Goal: Task Accomplishment & Management: Manage account settings

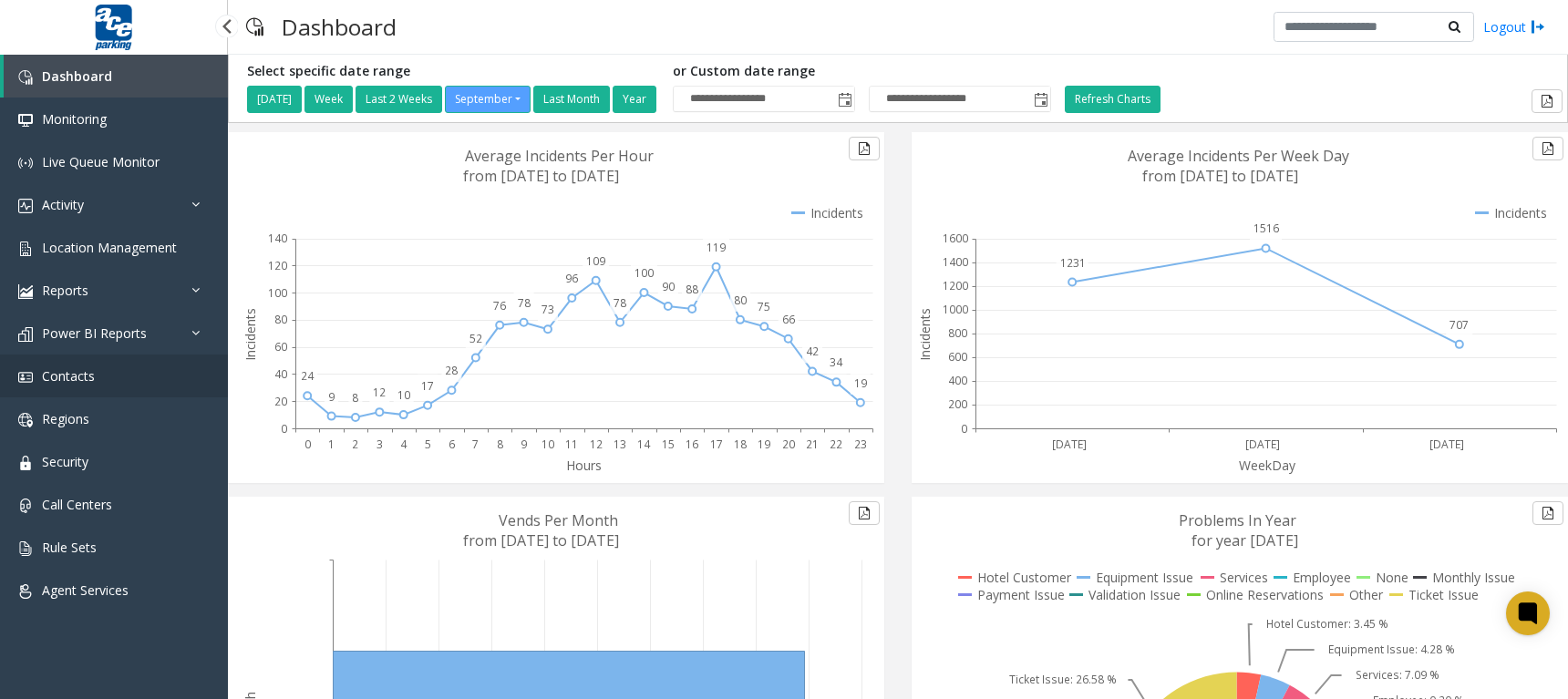
click at [107, 376] on link "Contacts" at bounding box center [113, 376] width 228 height 42
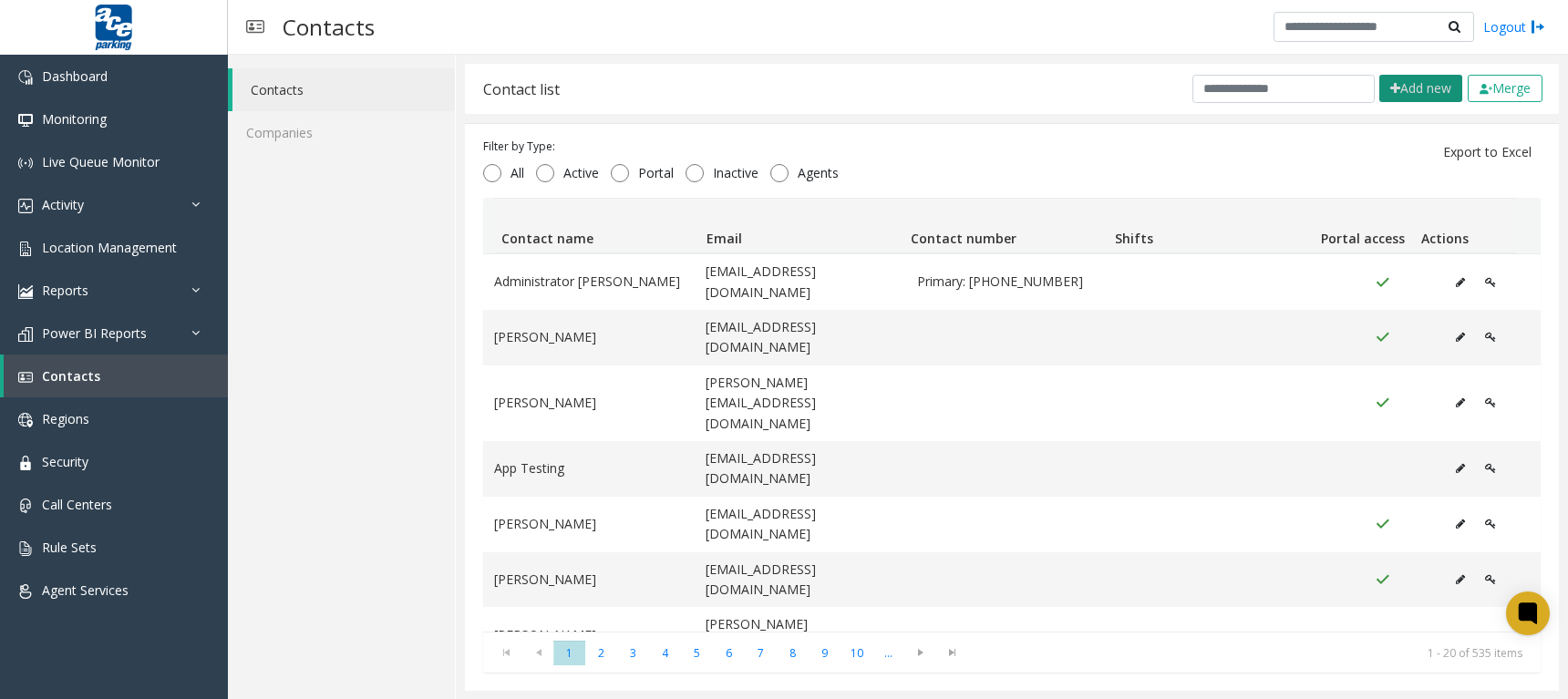
click at [1418, 89] on button "Add new" at bounding box center [1420, 89] width 83 height 28
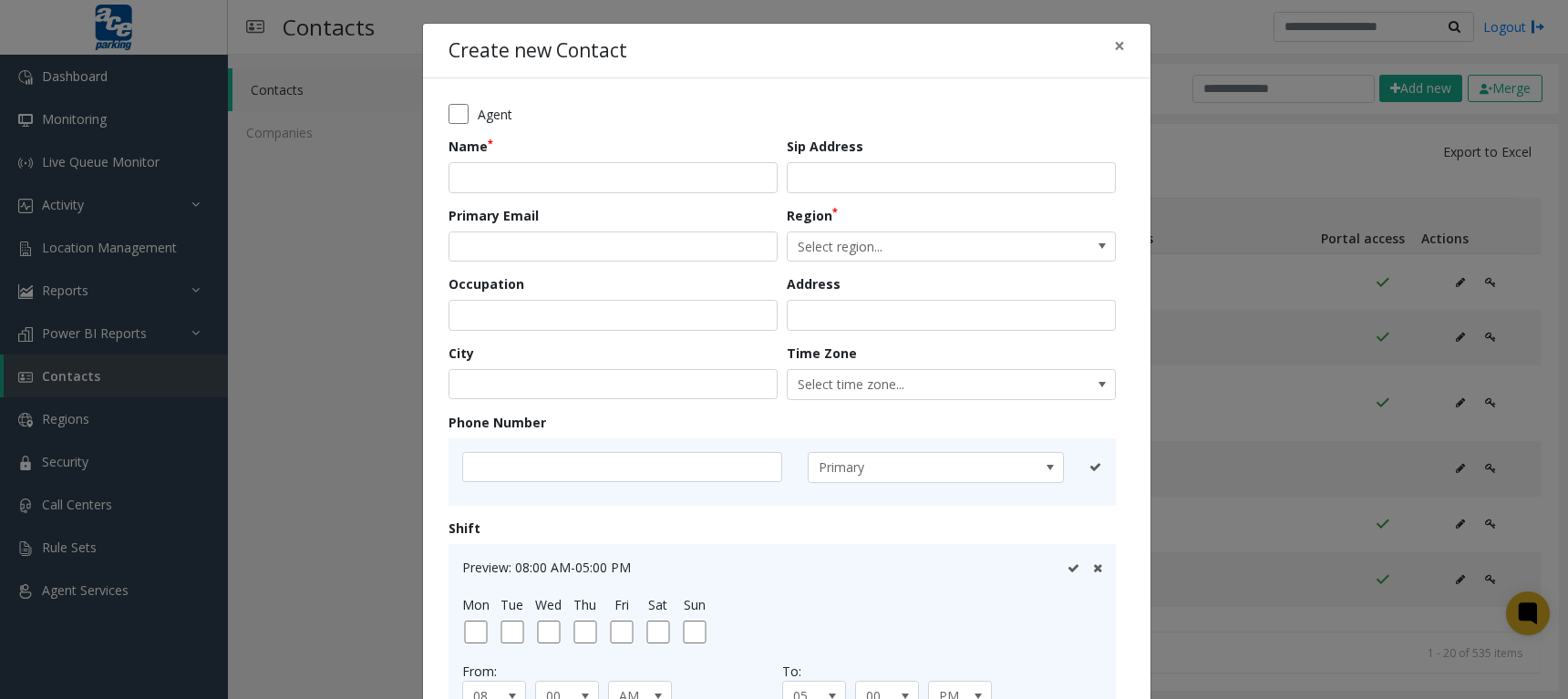
click at [1224, 136] on div "Create new Contact × Agent Name Sip Address Primary Email Region Select region.…" at bounding box center [784, 349] width 1568 height 699
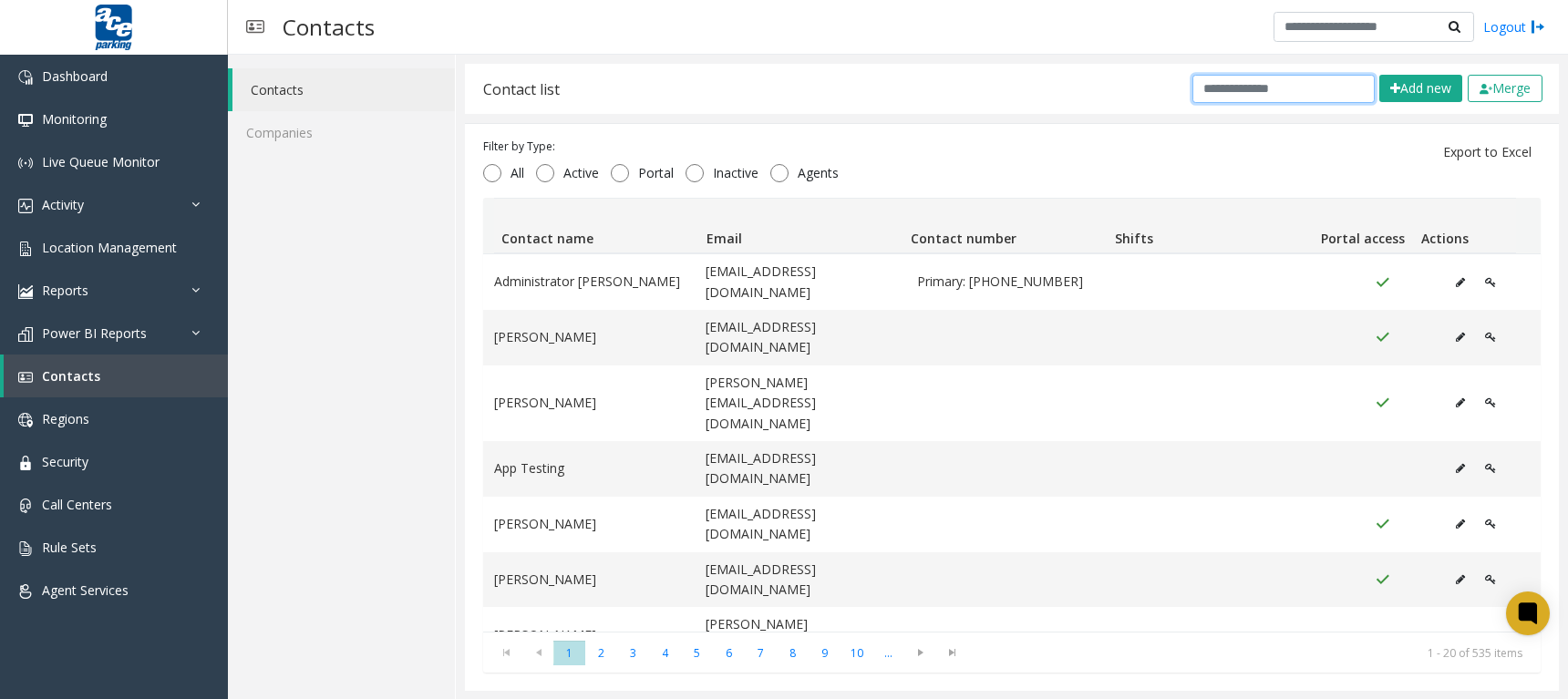
click at [1218, 86] on input "text" at bounding box center [1283, 89] width 182 height 29
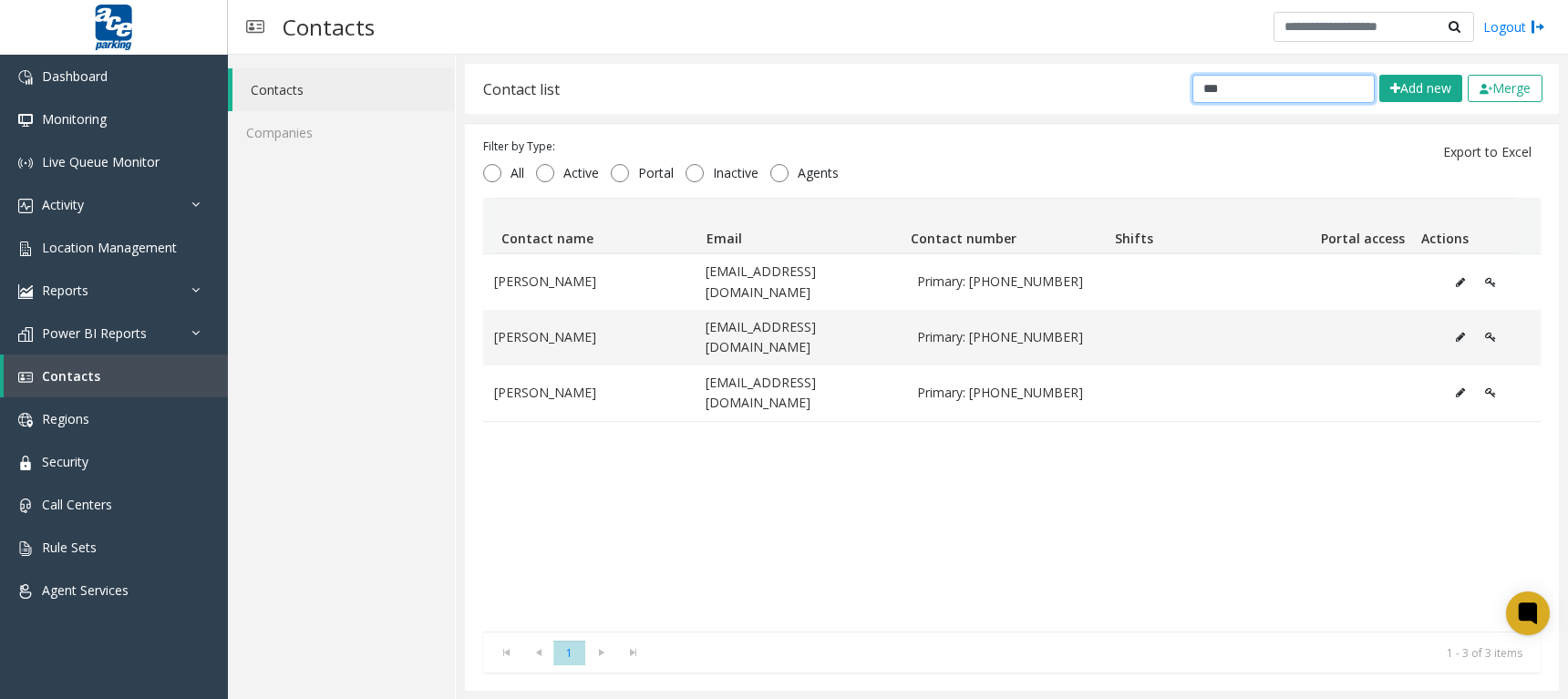
type input "***"
click at [135, 239] on span "Location Management" at bounding box center [109, 247] width 135 height 18
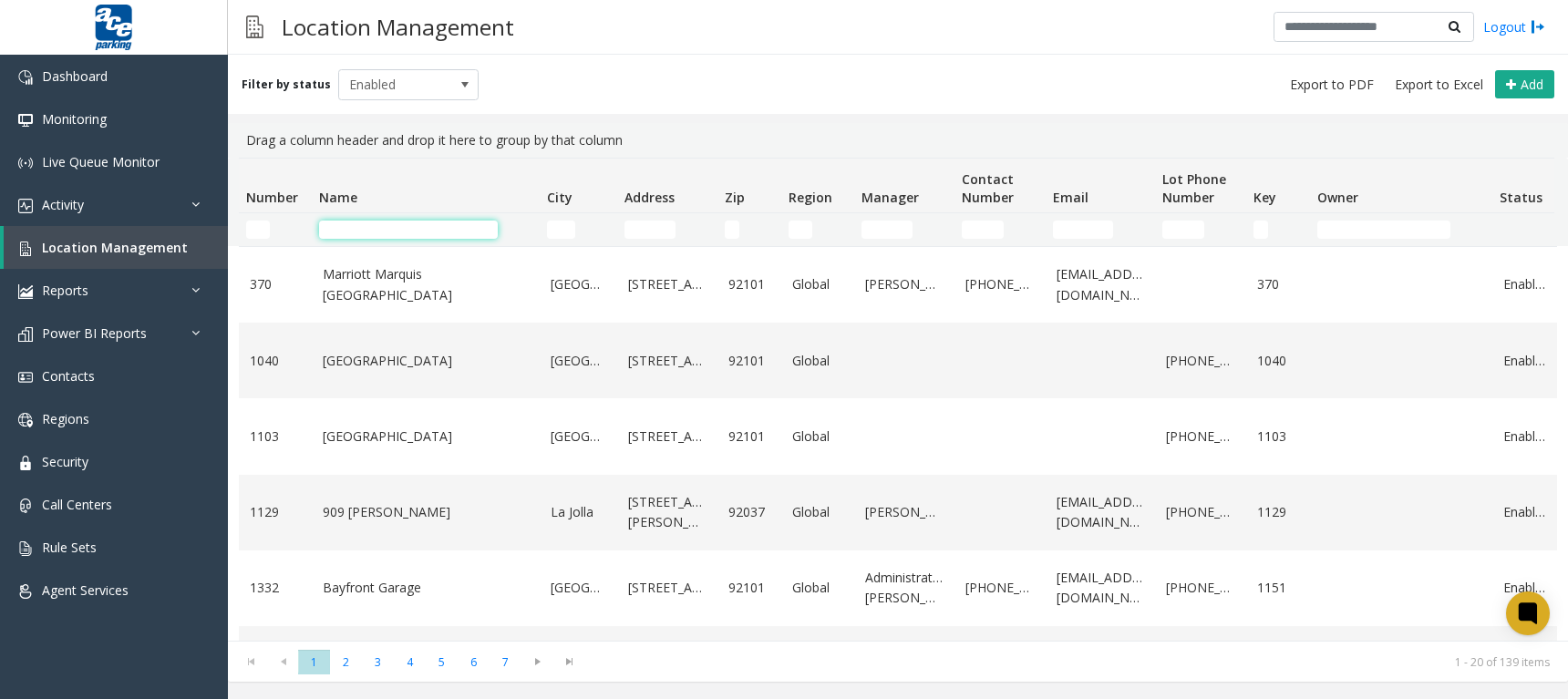
drag, startPoint x: 380, startPoint y: 229, endPoint x: 389, endPoint y: 235, distance: 10.8
click at [380, 229] on input "Name Filter" at bounding box center [408, 230] width 178 height 18
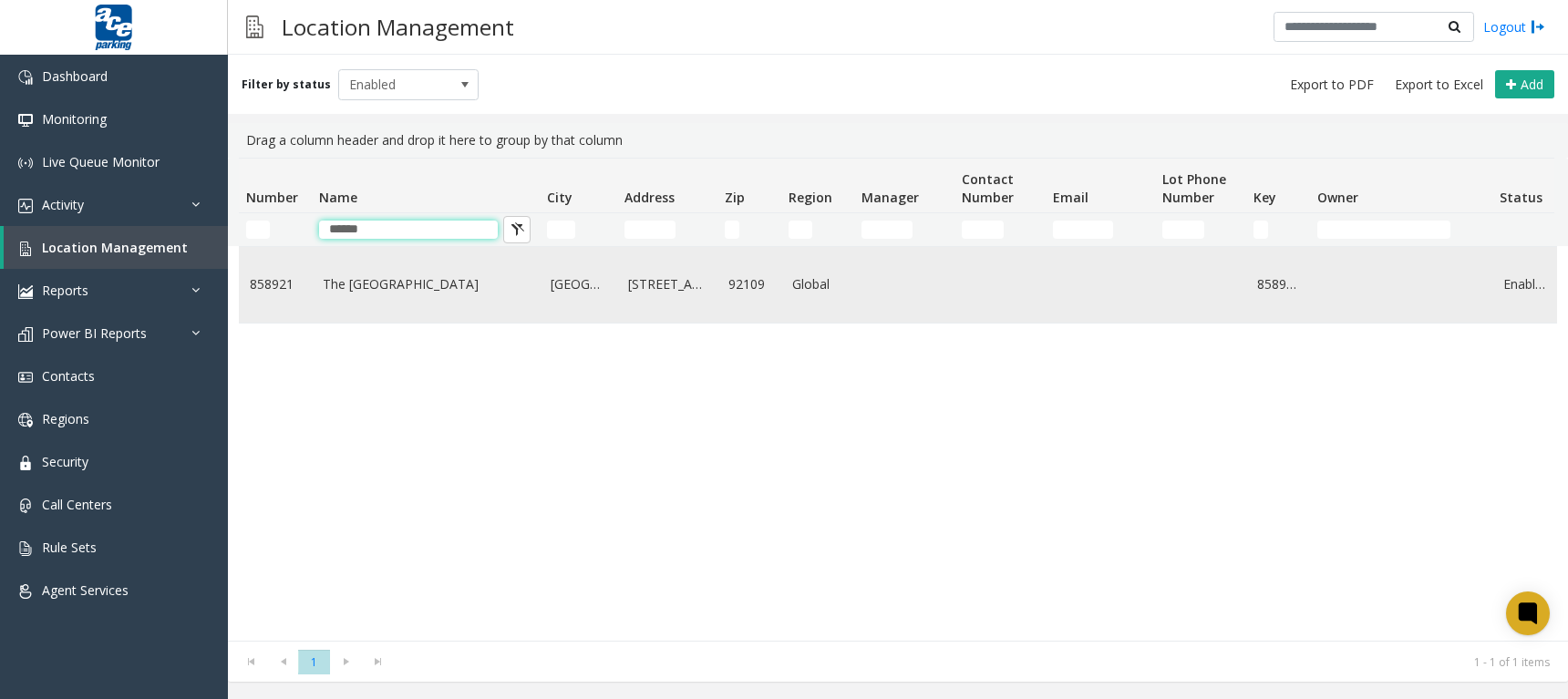
type input "******"
click at [416, 278] on link "The [GEOGRAPHIC_DATA]" at bounding box center [425, 284] width 206 height 20
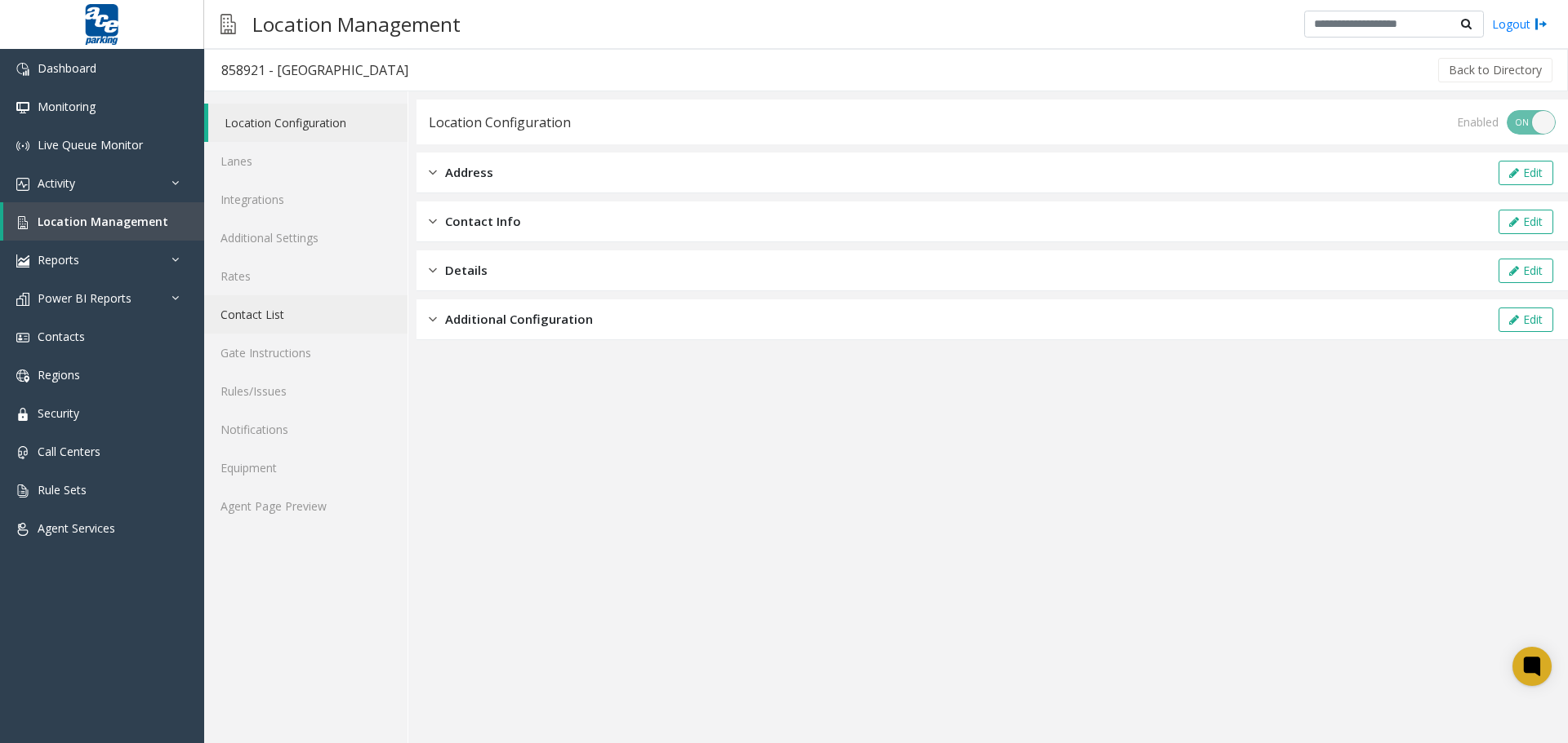
click at [247, 314] on link "Contact List" at bounding box center [305, 314] width 203 height 38
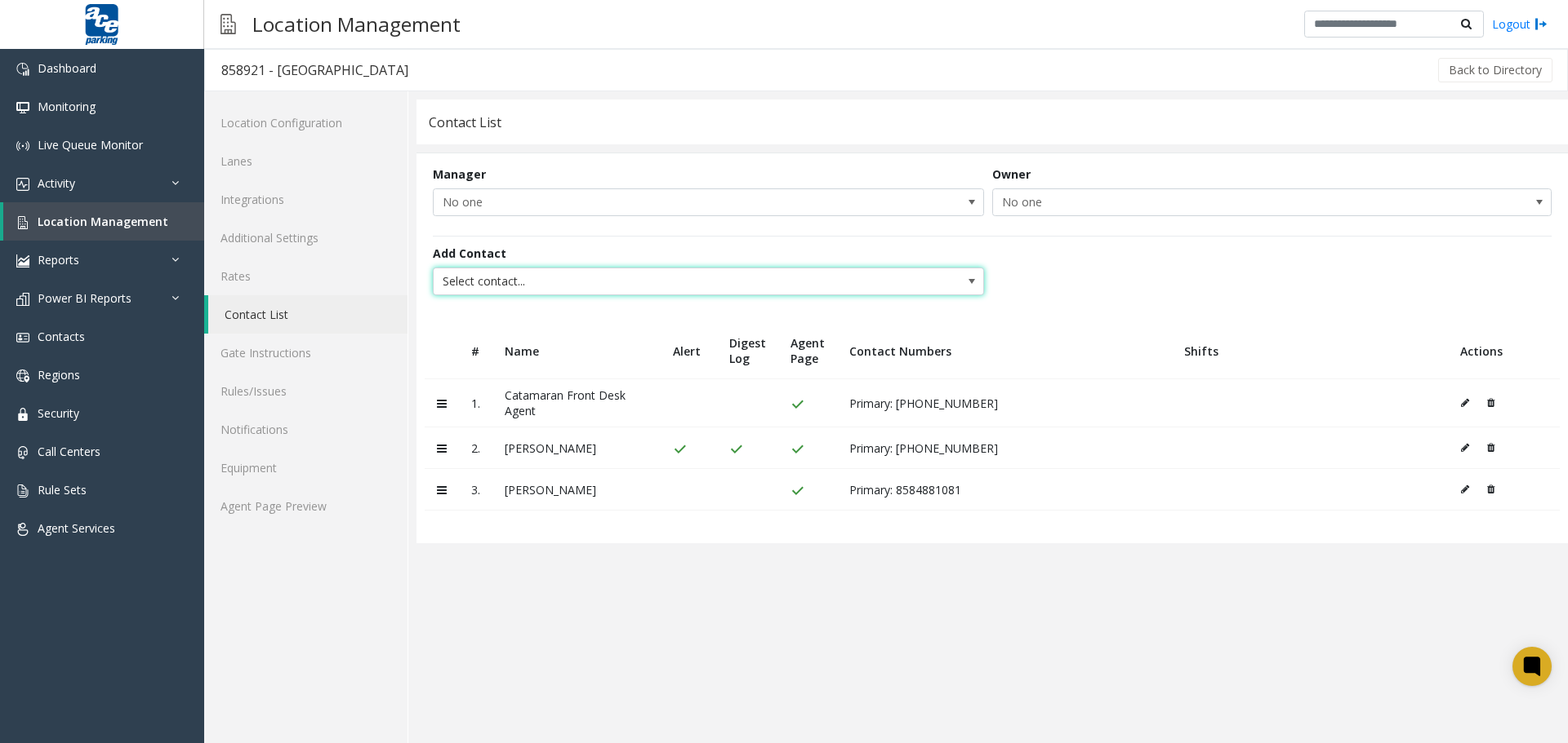
click at [660, 286] on span "Select contact..." at bounding box center [653, 281] width 440 height 26
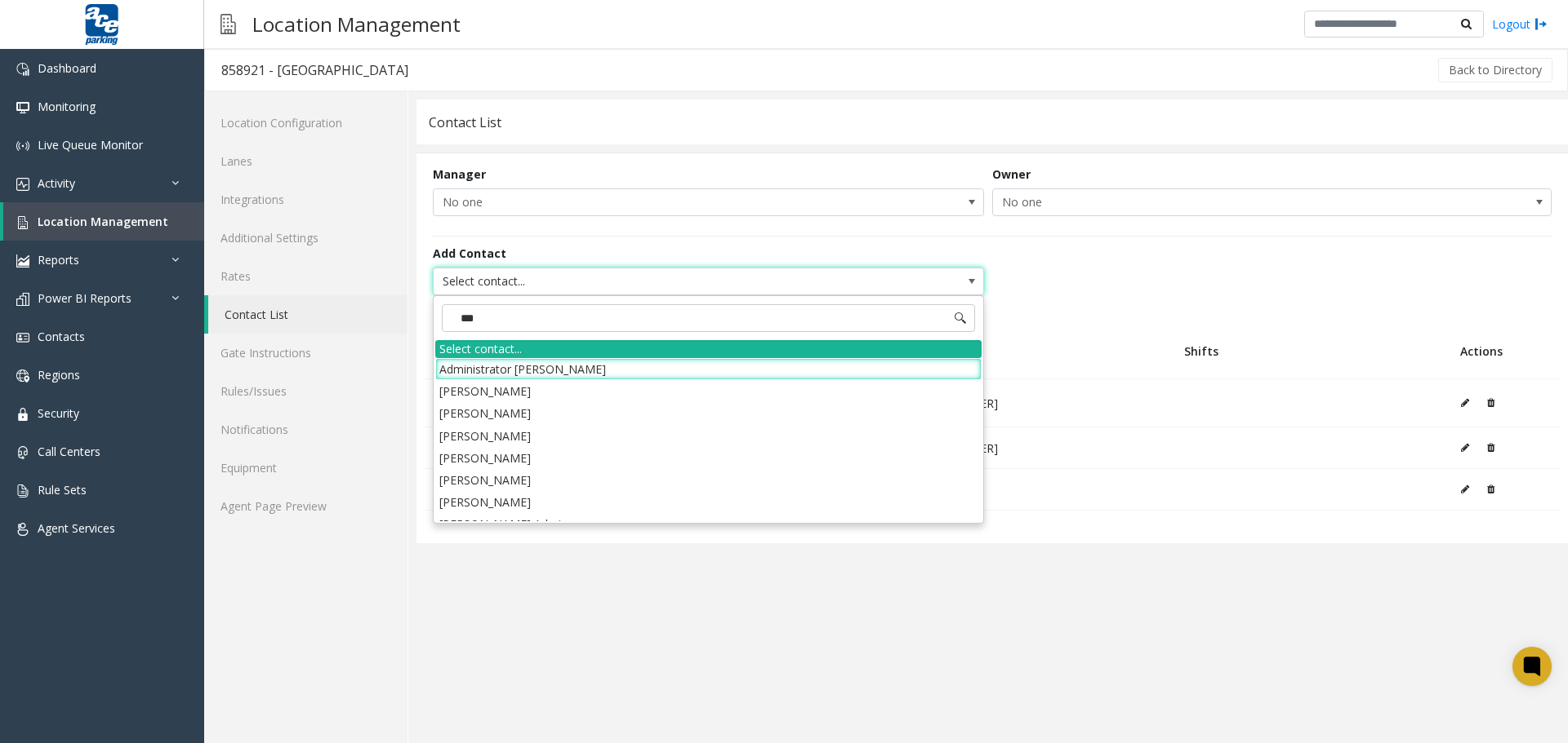
type input "****"
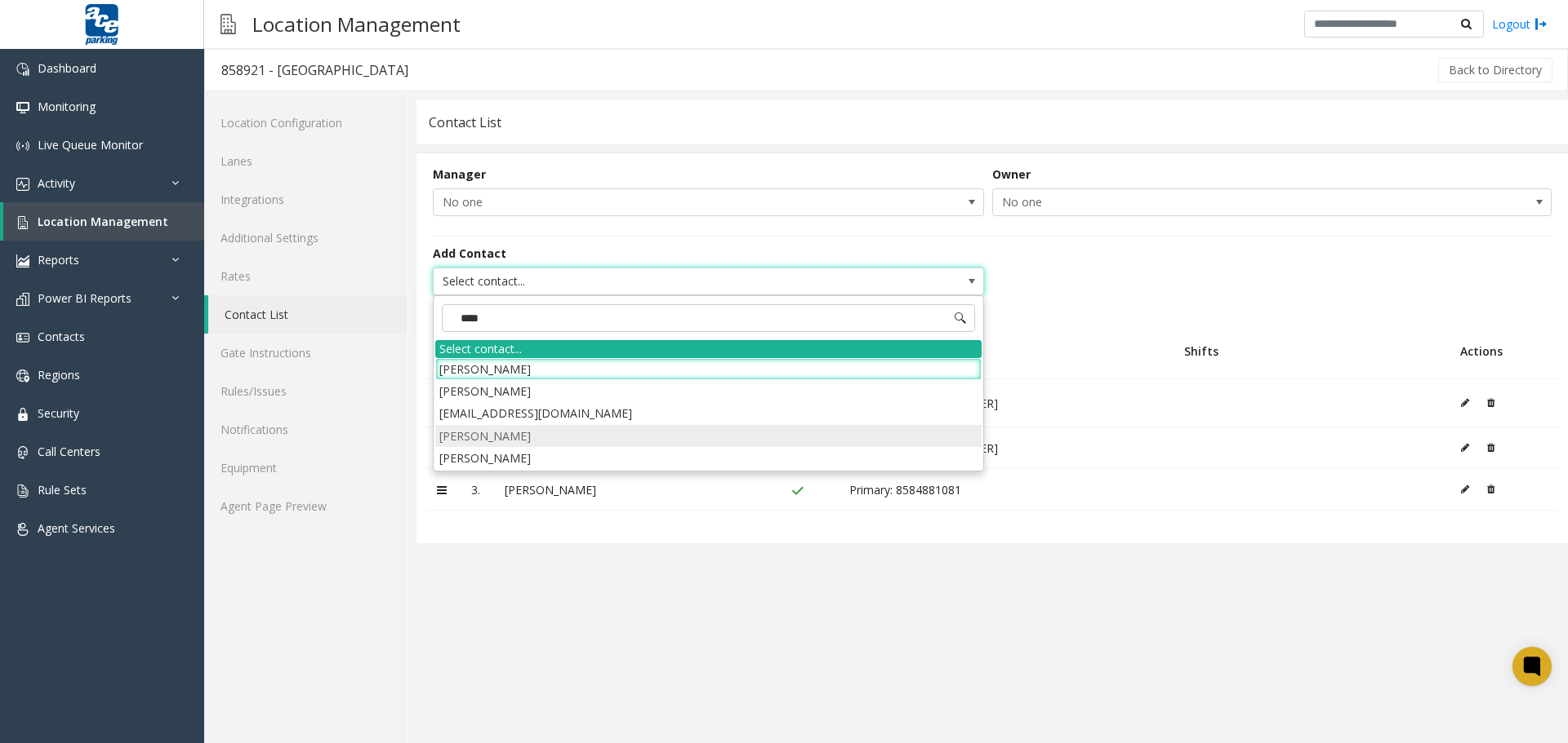
click at [539, 433] on li "[PERSON_NAME]" at bounding box center [708, 436] width 547 height 22
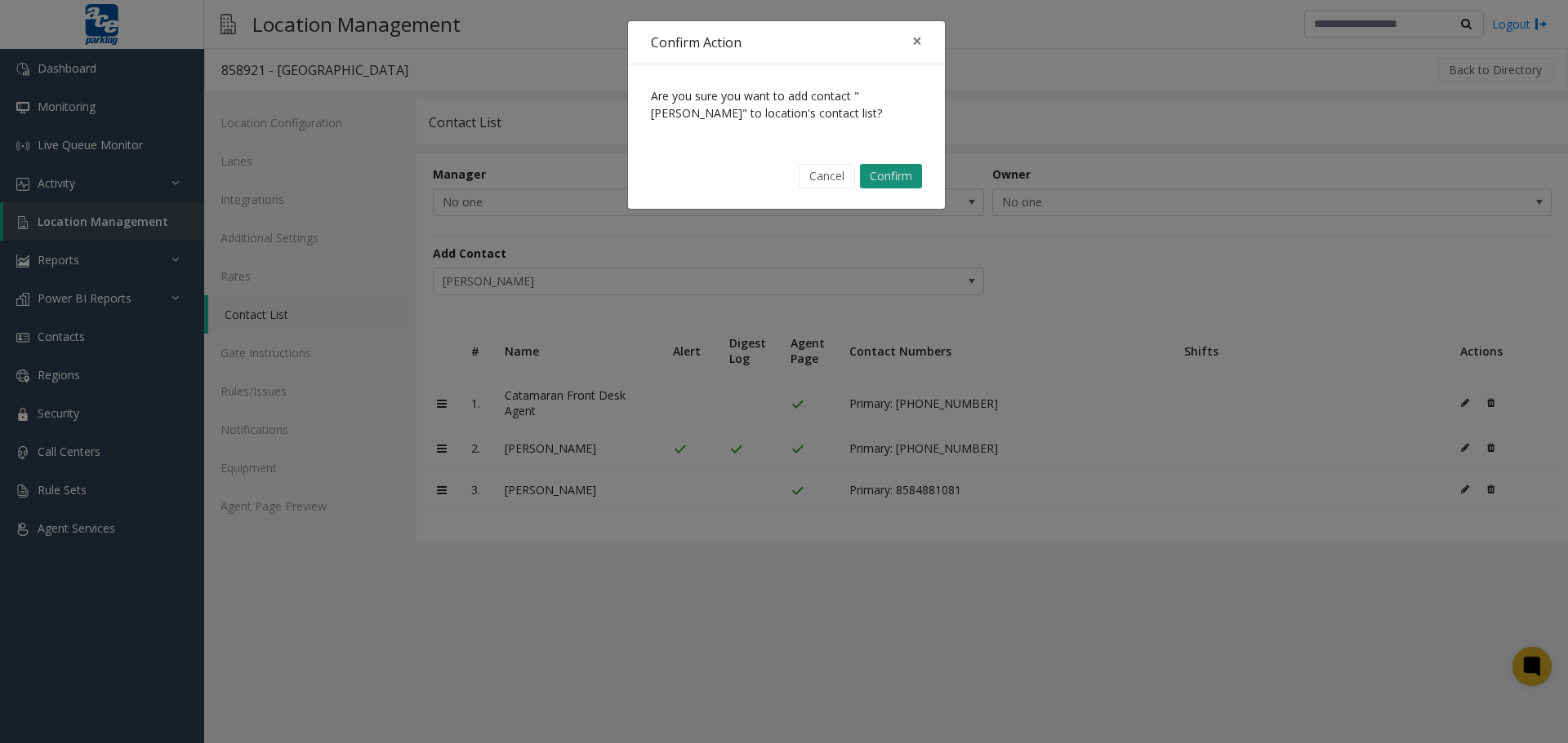
click at [909, 179] on button "Confirm" at bounding box center [891, 176] width 62 height 25
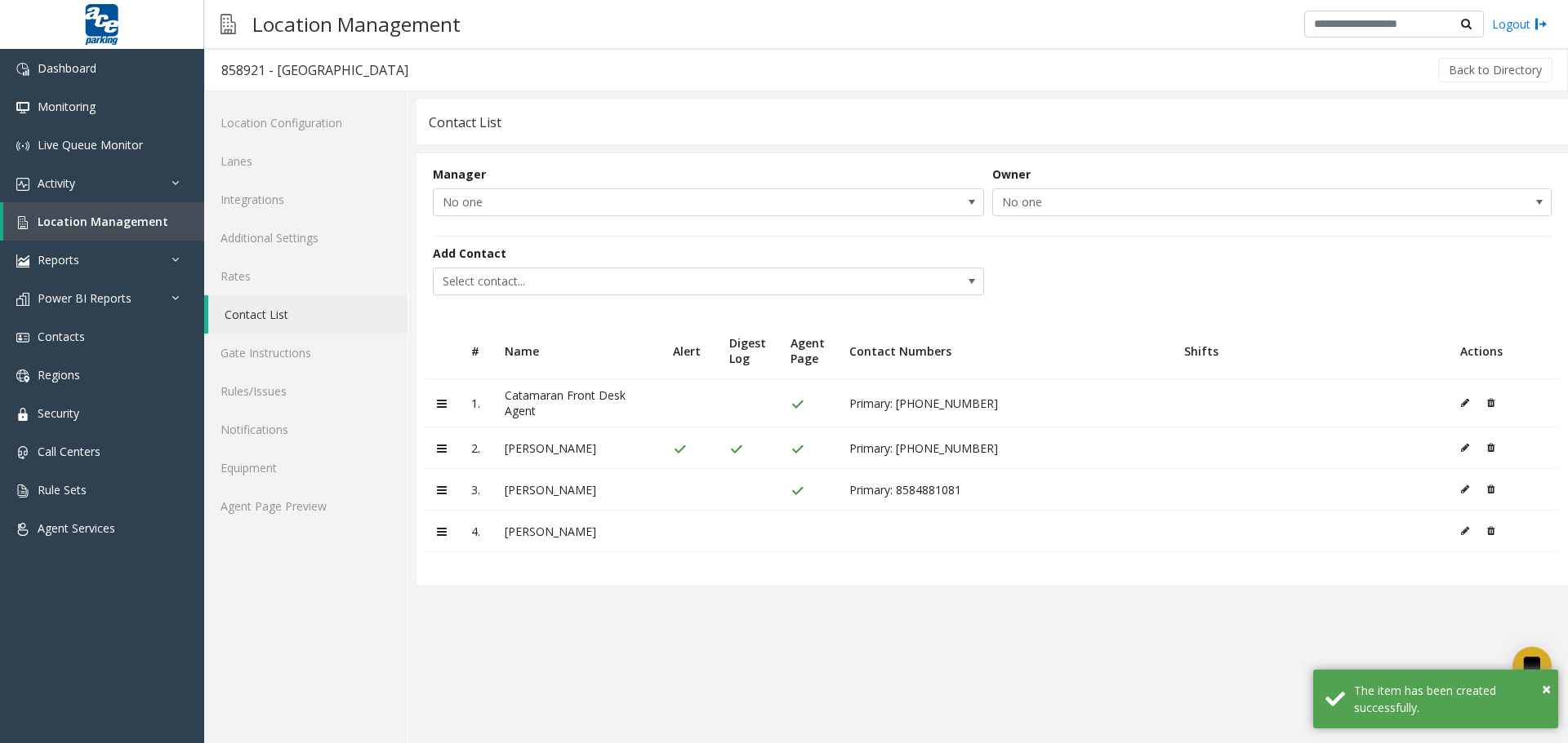
click at [1404, 531] on icon at bounding box center [1464, 530] width 8 height 10
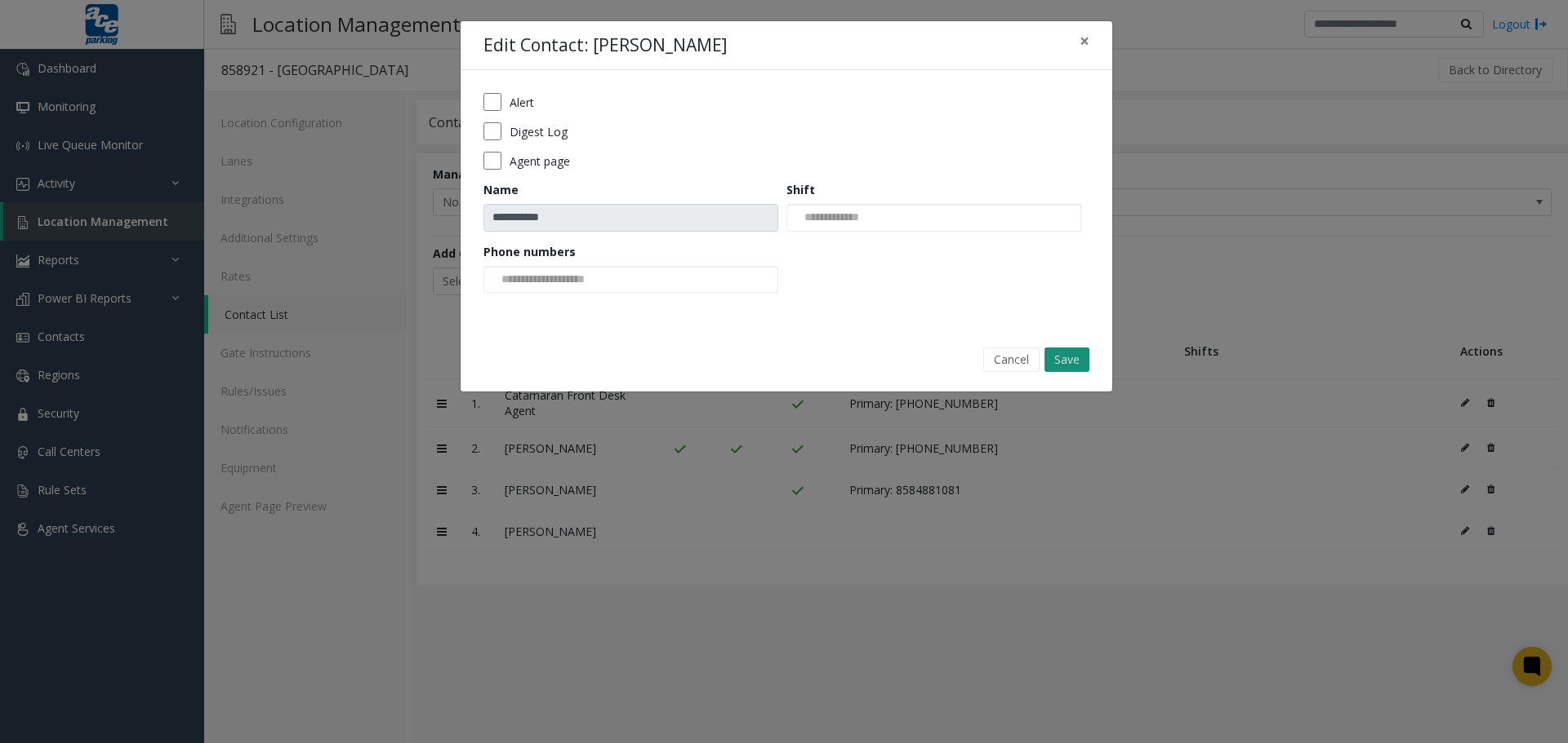
click at [1081, 362] on button "Save" at bounding box center [1067, 360] width 45 height 25
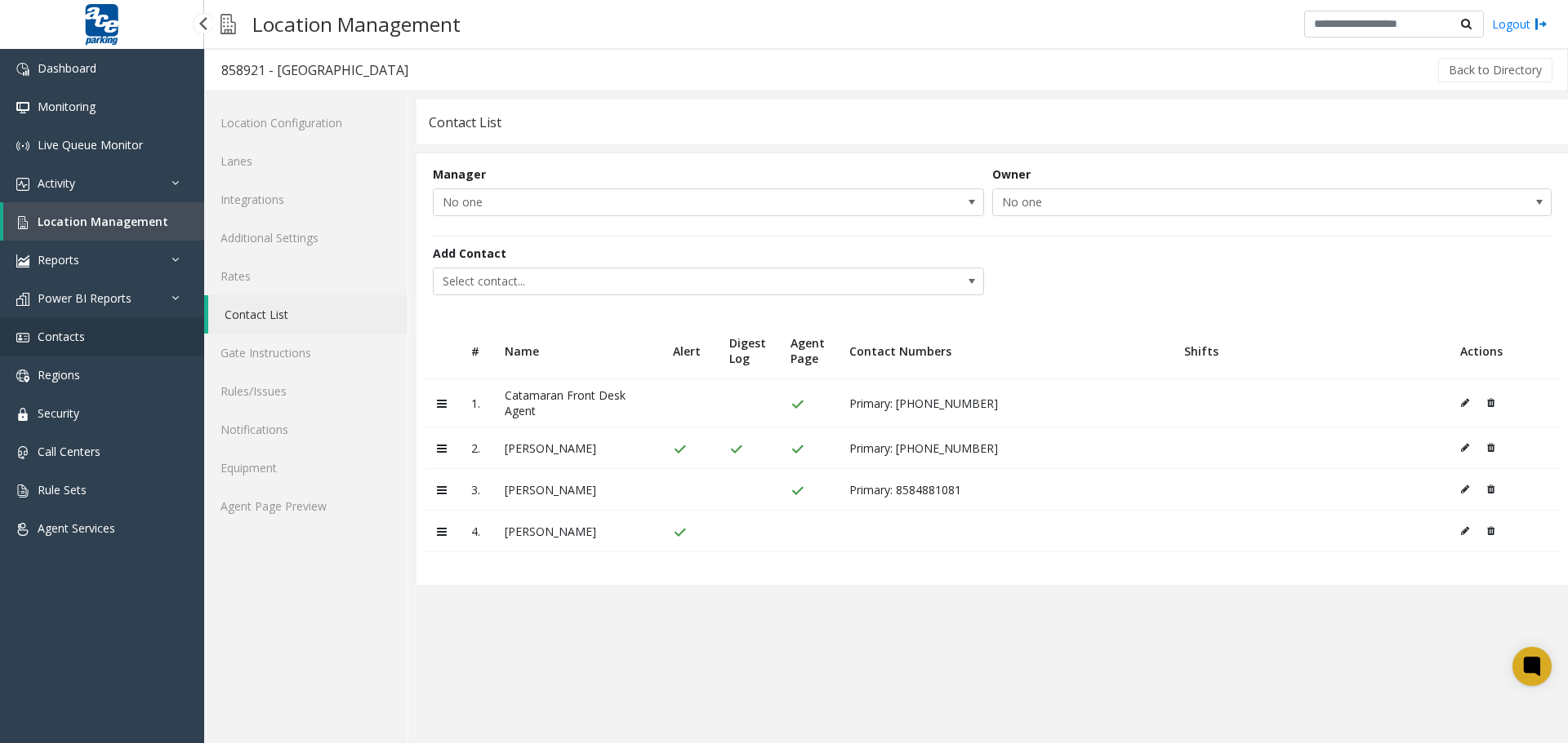
click at [52, 341] on span "Contacts" at bounding box center [62, 337] width 48 height 16
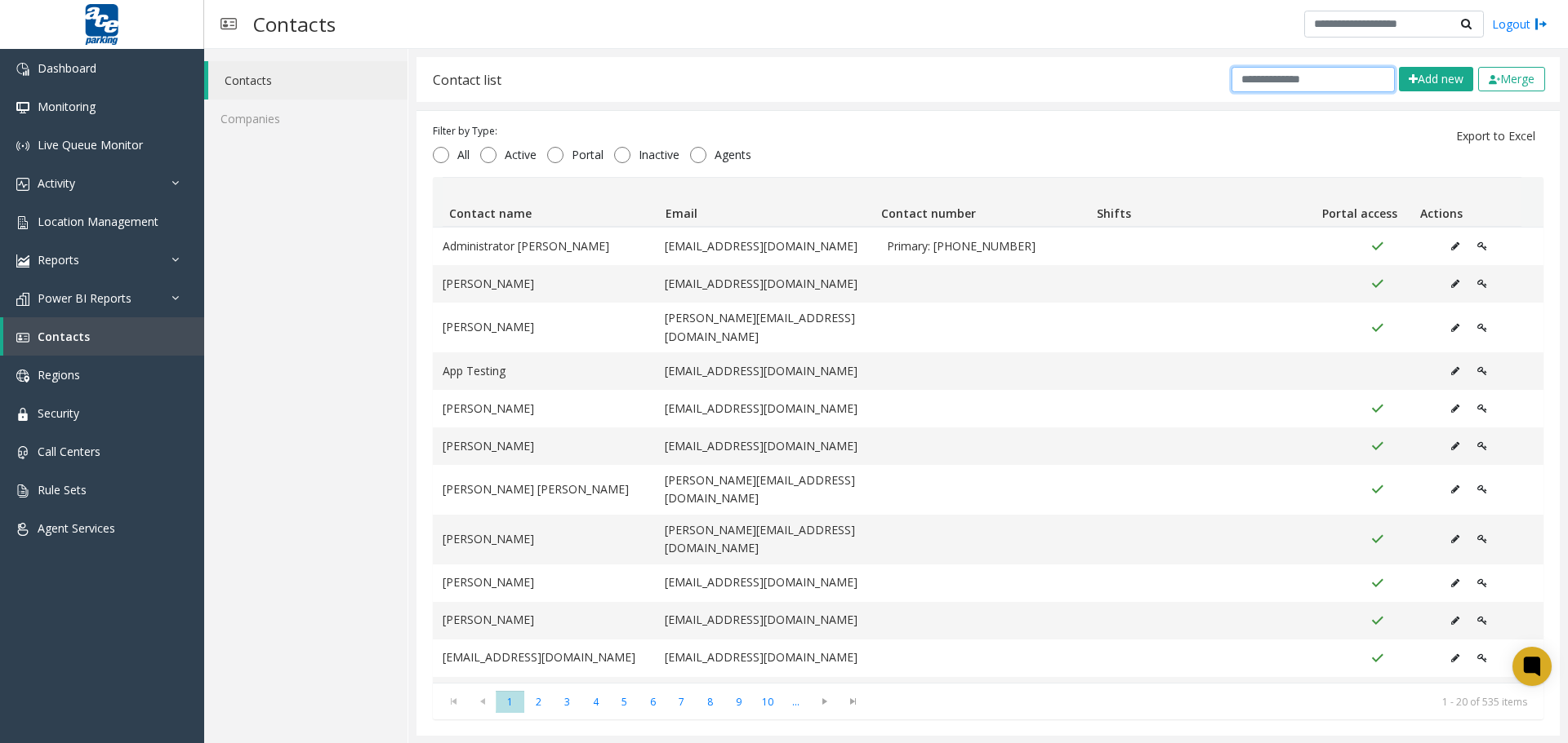
click at [1323, 71] on input "text" at bounding box center [1313, 79] width 163 height 26
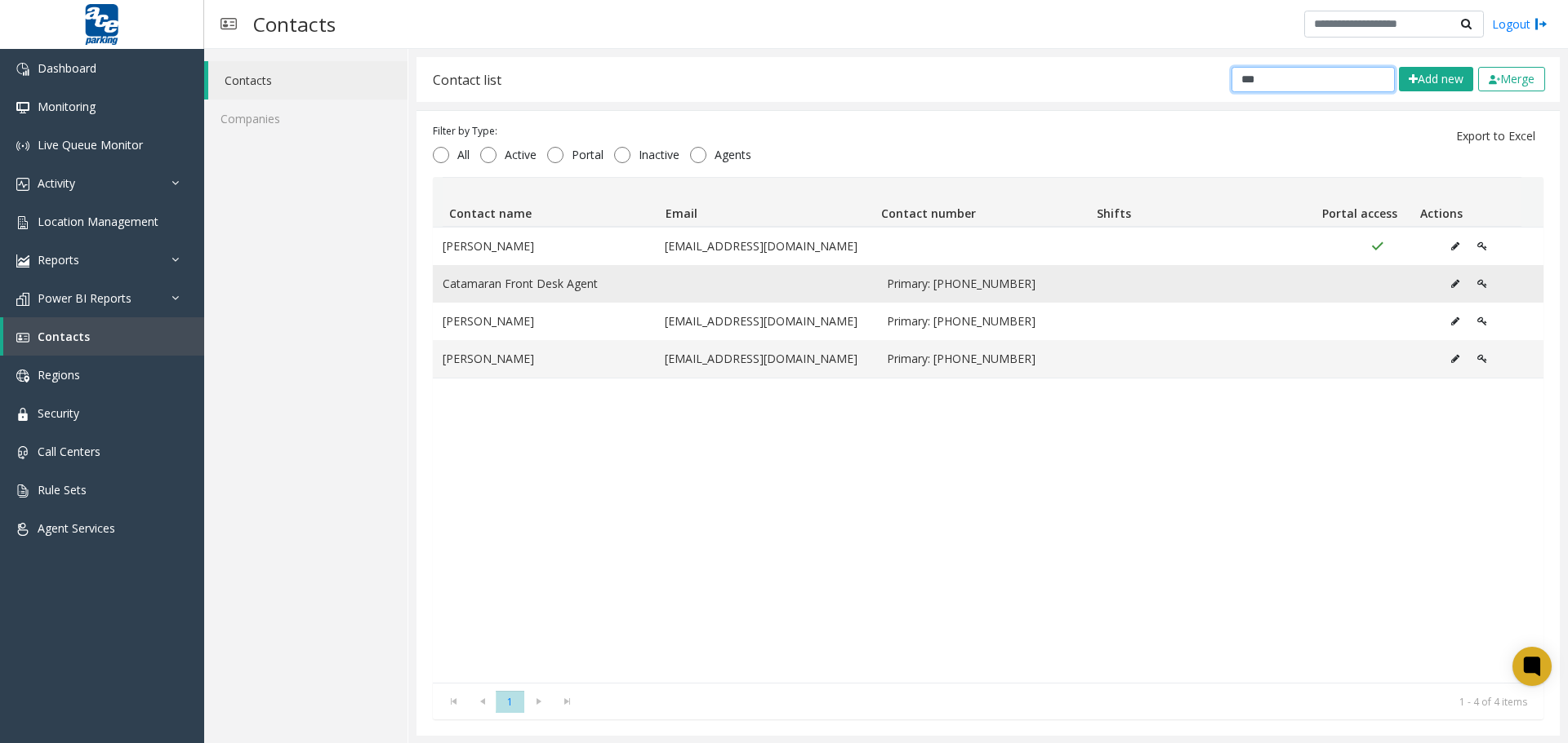
type input "***"
click at [1404, 281] on icon "Data table" at bounding box center [1454, 283] width 8 height 10
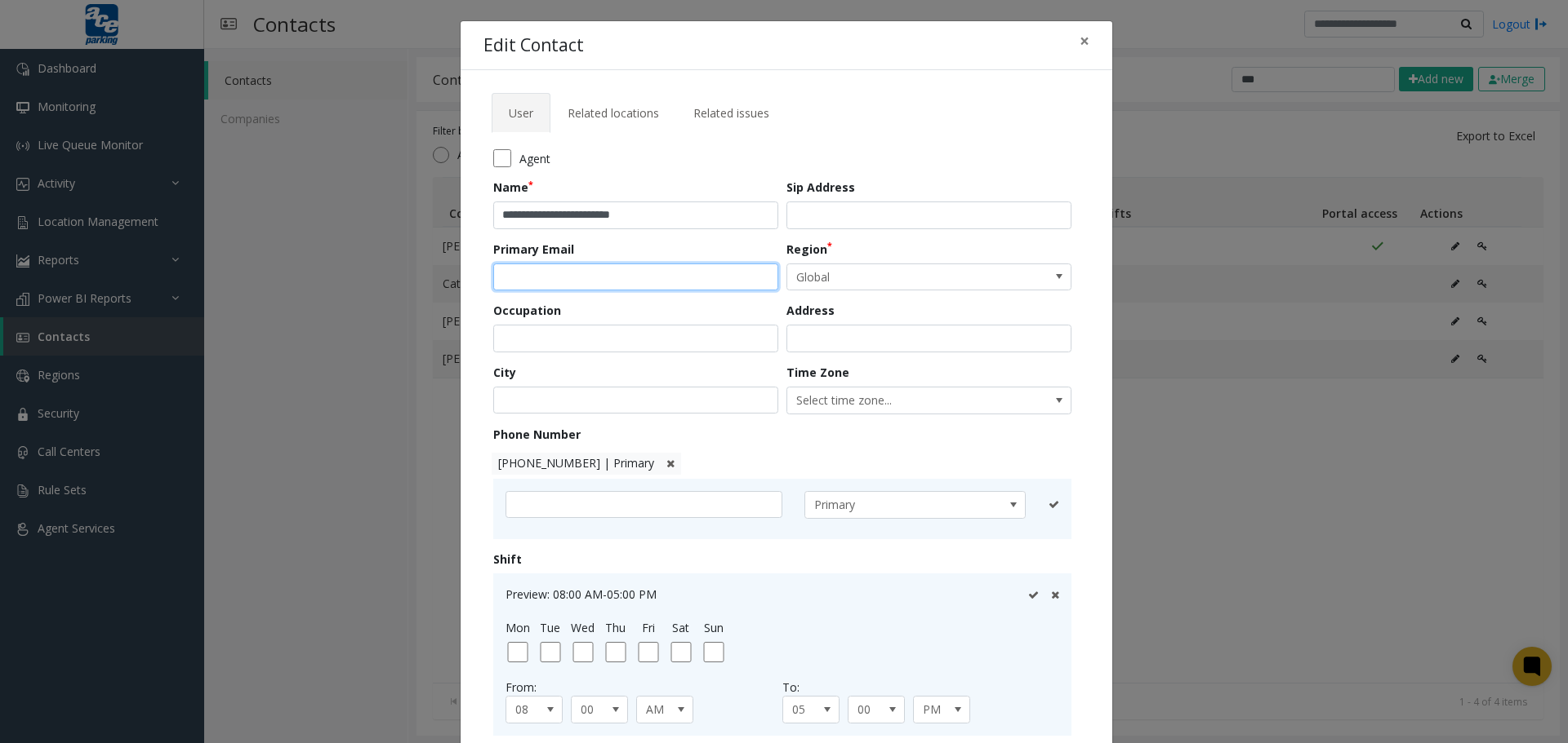
click at [656, 269] on input "email" at bounding box center [636, 277] width 285 height 27
click at [553, 271] on input "email" at bounding box center [636, 277] width 285 height 27
paste input "**********"
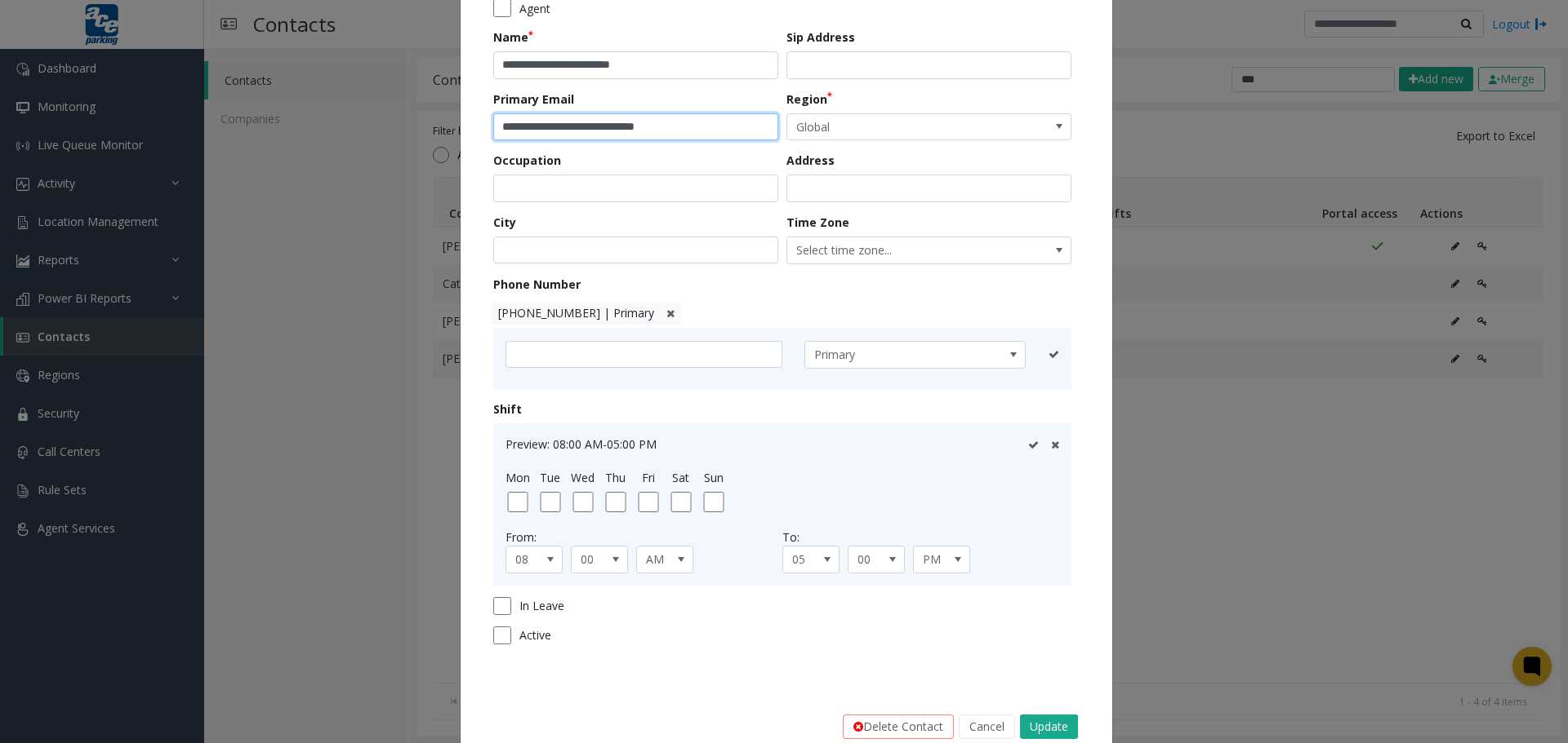
scroll to position [186, 0]
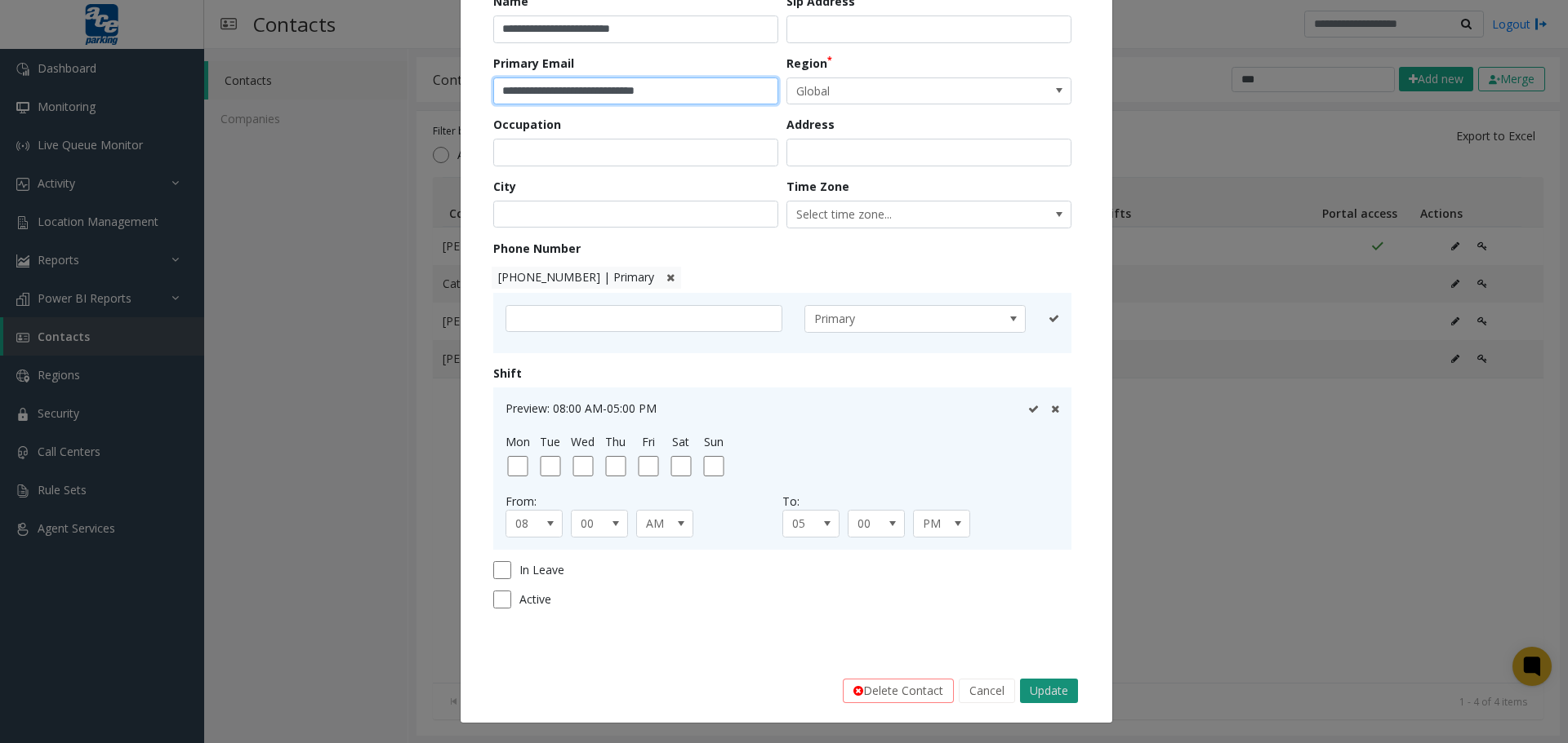
type input "**********"
click at [1040, 625] on button "Update" at bounding box center [1049, 691] width 58 height 25
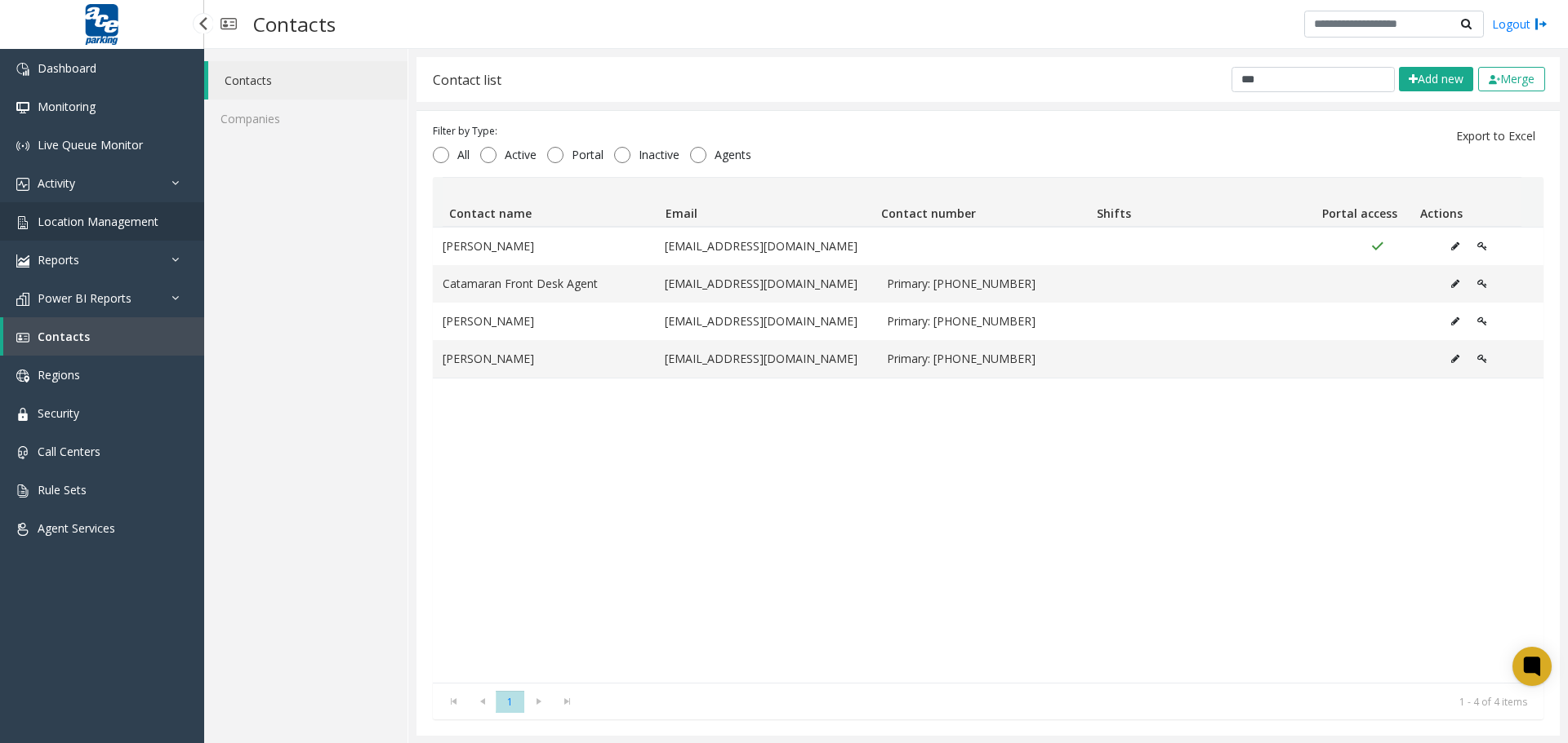
click at [116, 228] on span "Location Management" at bounding box center [98, 221] width 121 height 16
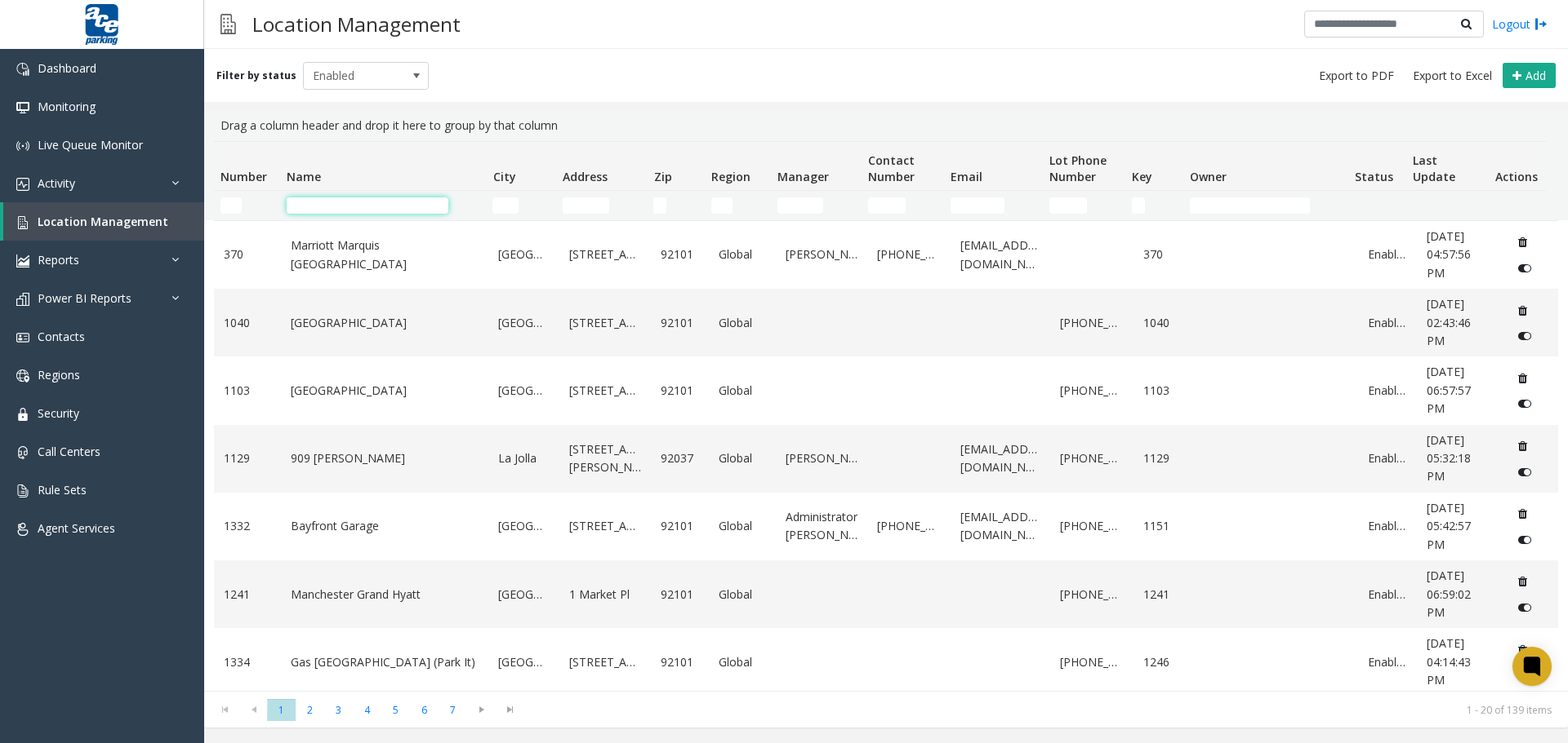
click at [426, 202] on input "Name Filter" at bounding box center [367, 206] width 162 height 16
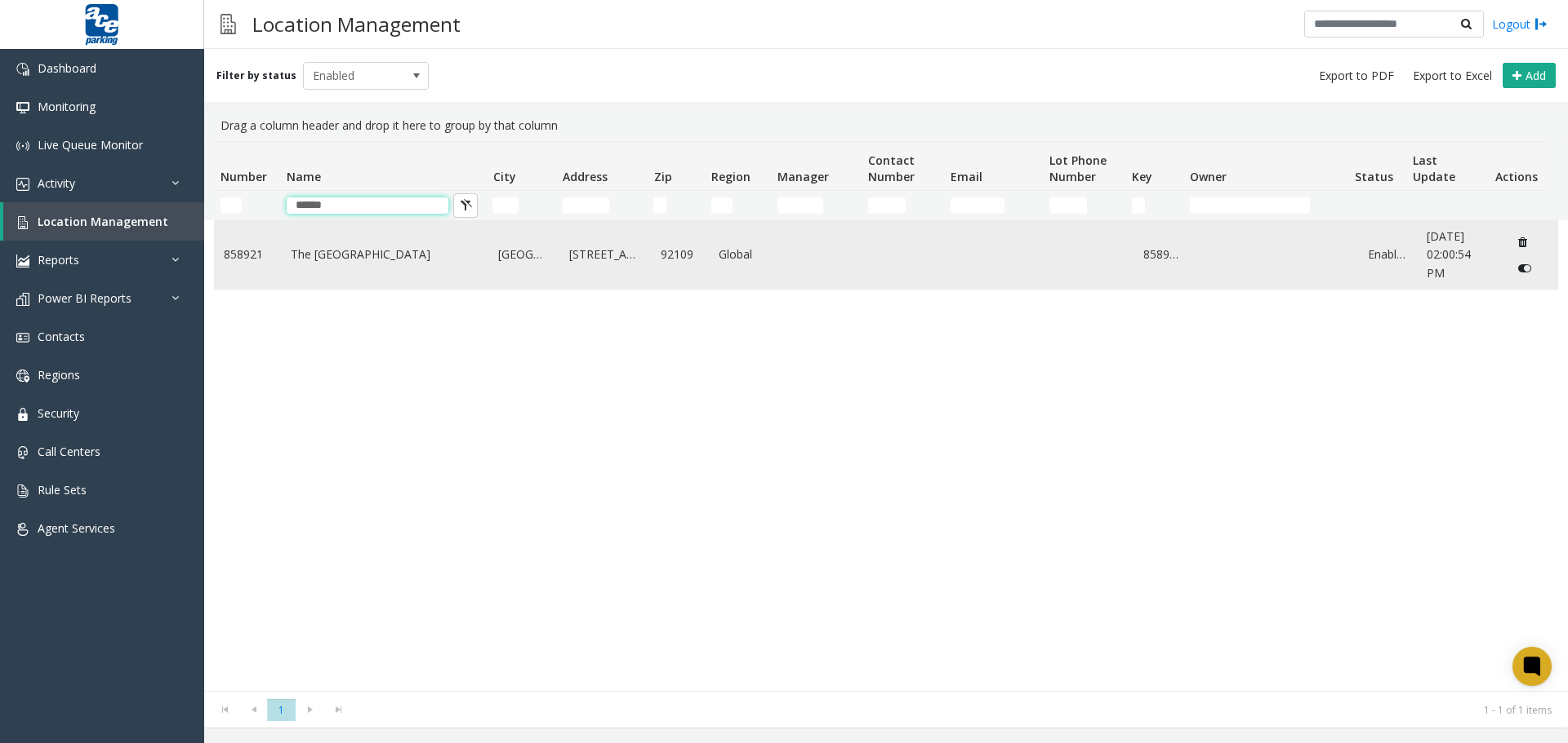
type input "******"
click at [396, 245] on link "The [GEOGRAPHIC_DATA]" at bounding box center [385, 254] width 189 height 18
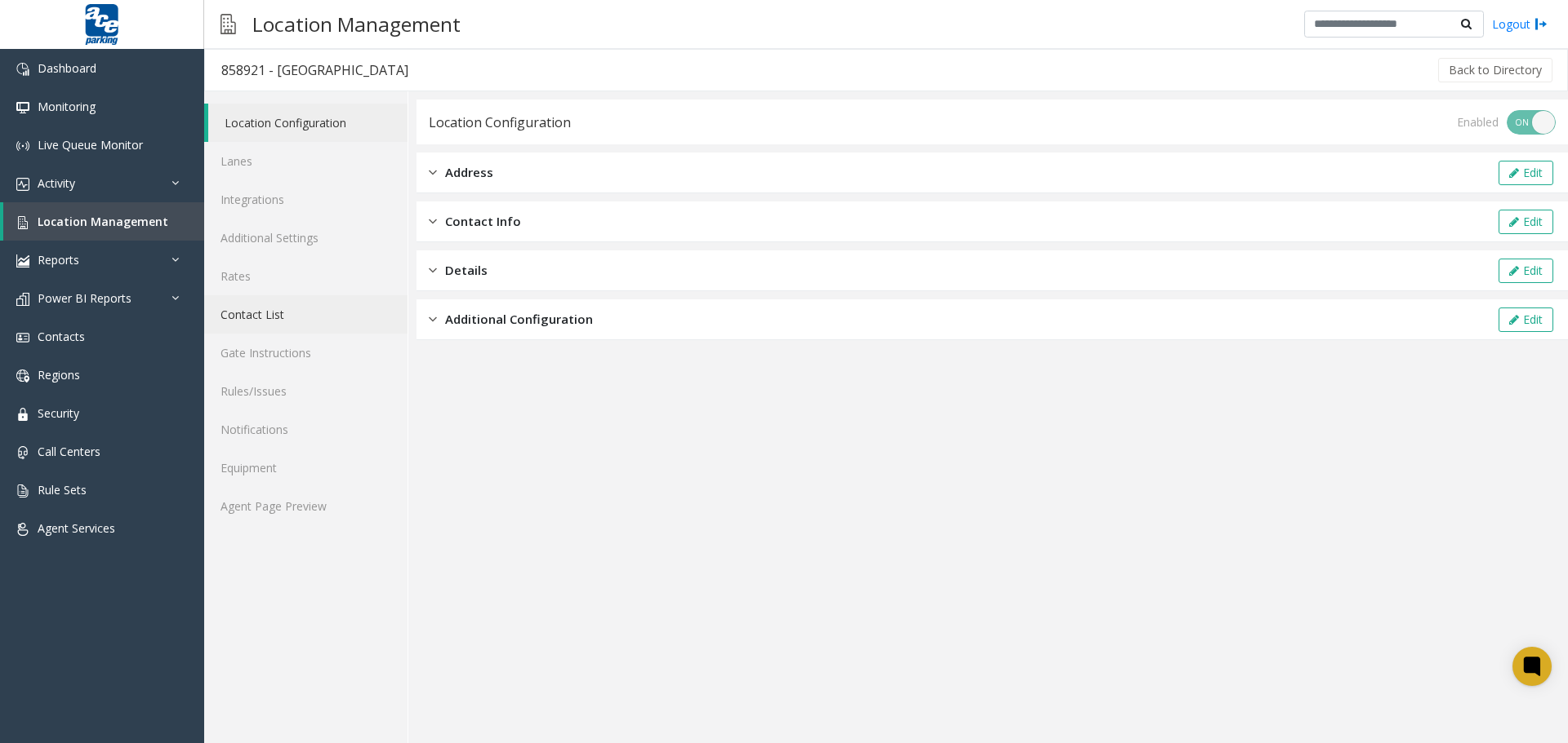
click at [254, 323] on link "Contact List" at bounding box center [305, 314] width 203 height 38
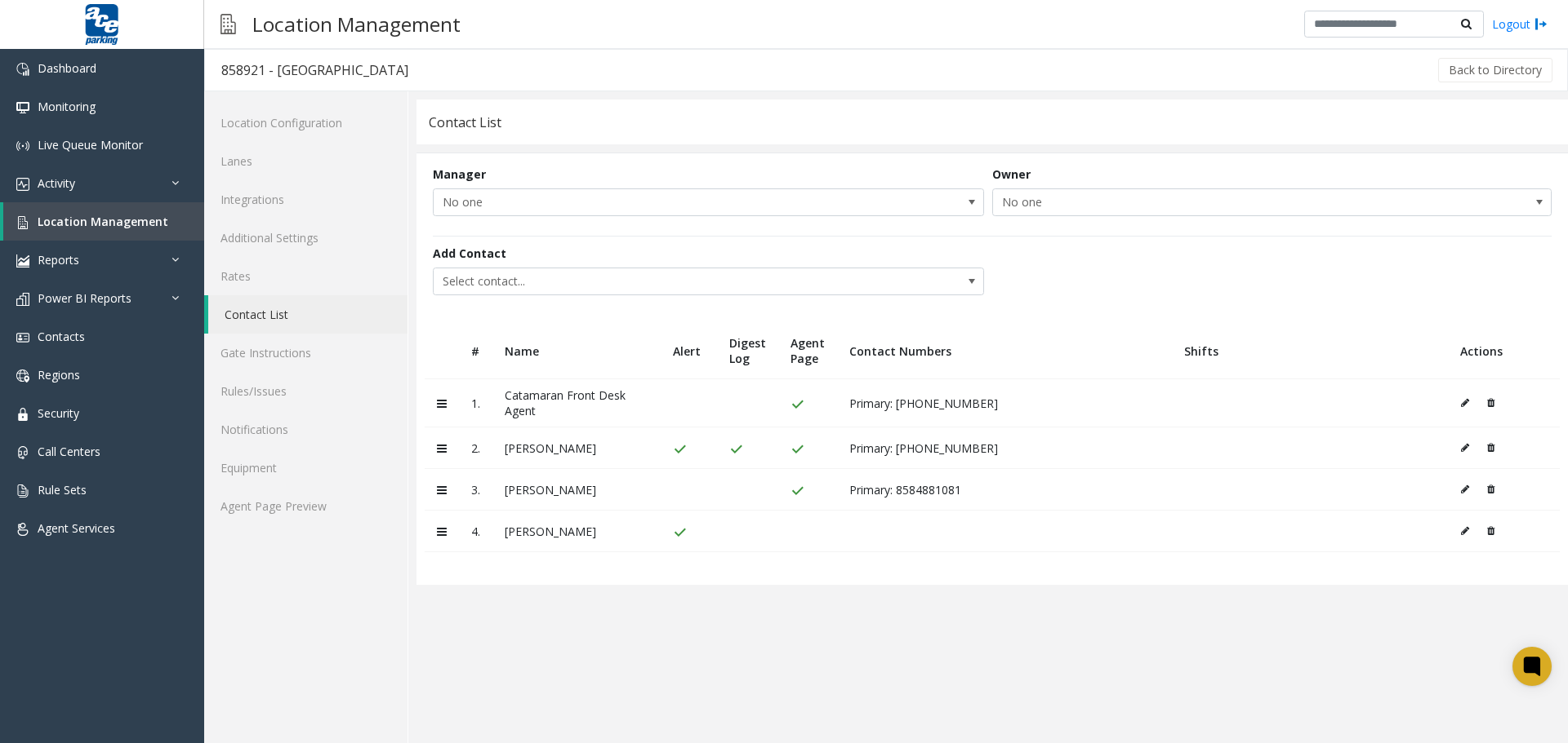
click at [1404, 411] on button at bounding box center [1469, 403] width 18 height 25
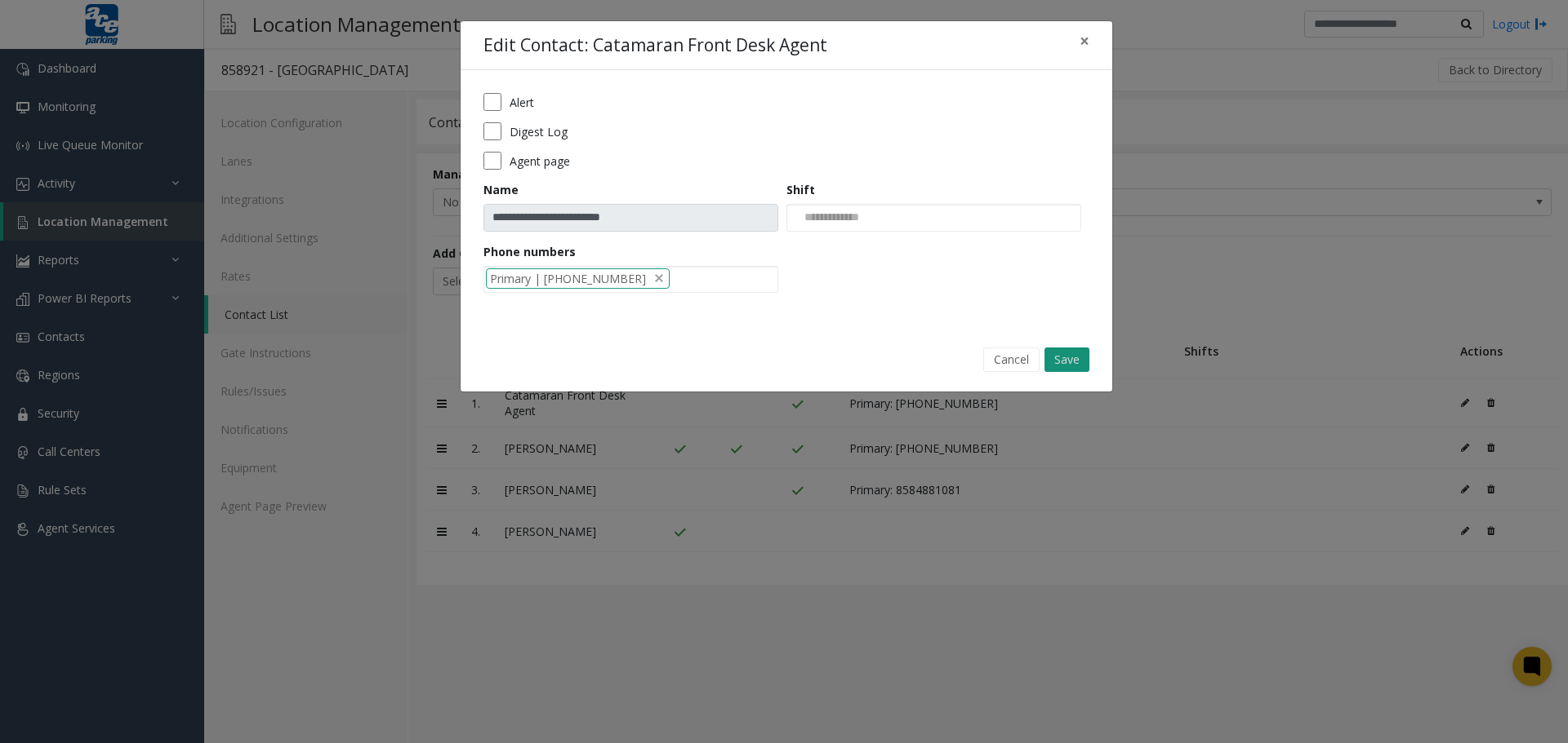
click at [1060, 364] on button "Save" at bounding box center [1067, 360] width 45 height 25
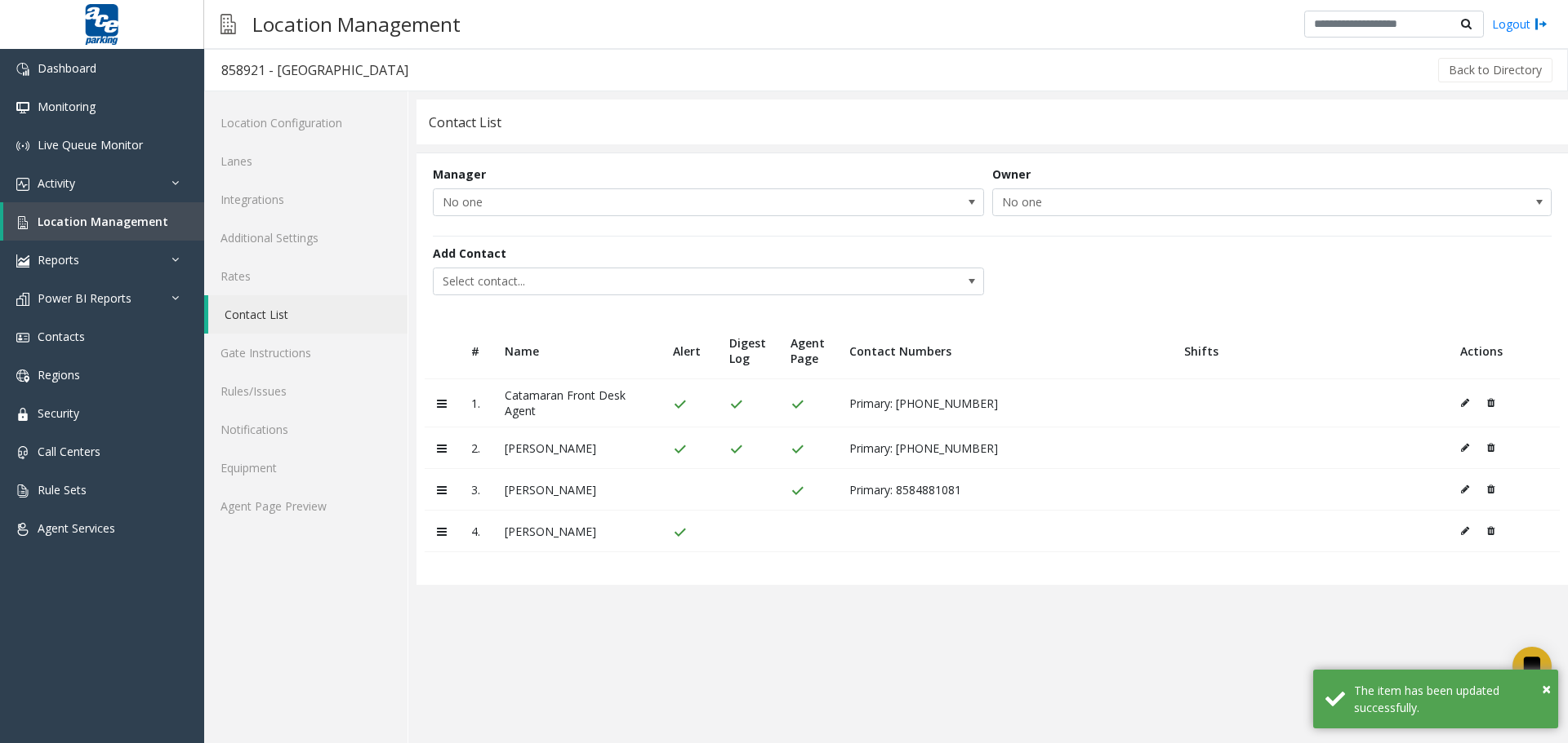
click at [1404, 533] on icon at bounding box center [1464, 530] width 8 height 10
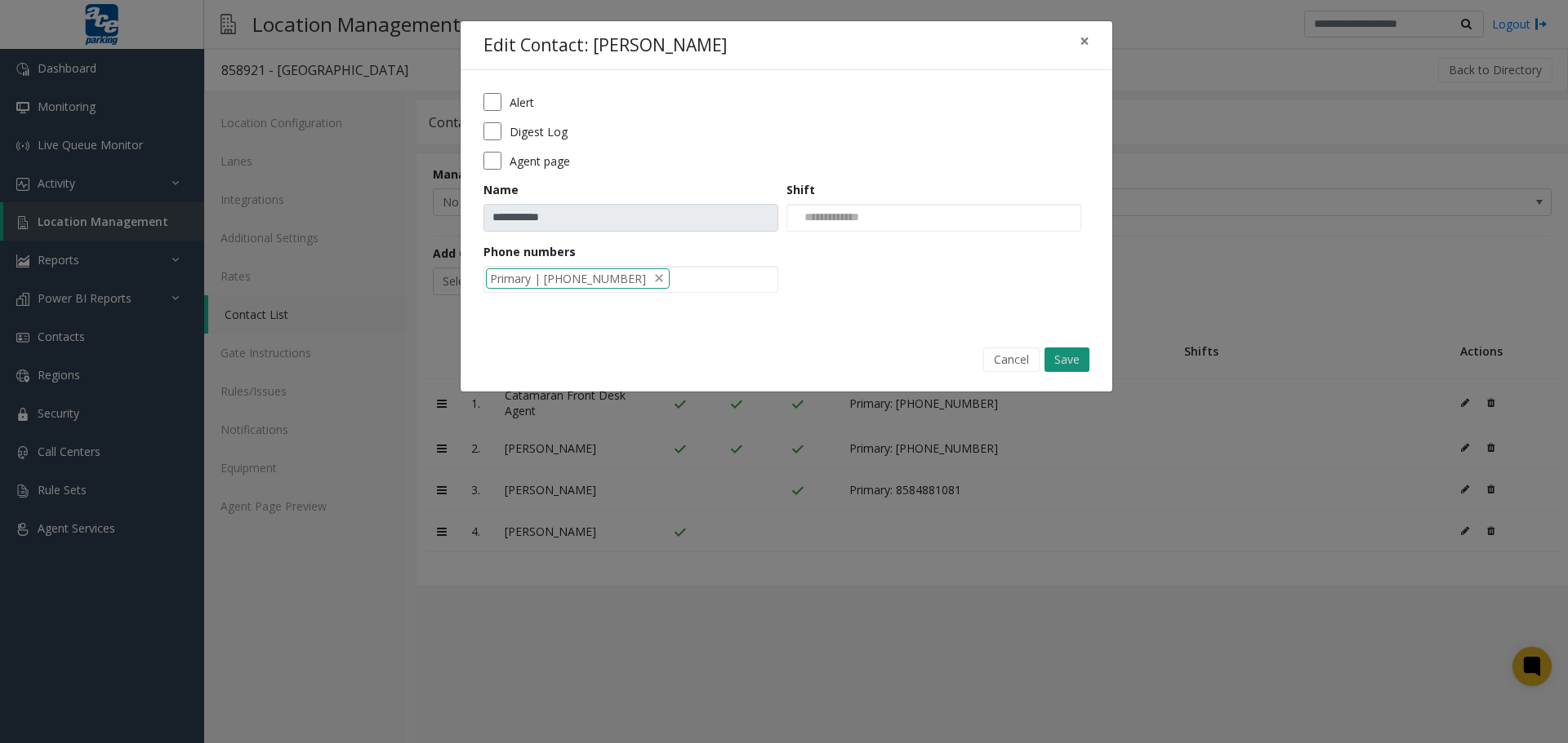
click at [1056, 363] on button "Save" at bounding box center [1067, 360] width 45 height 25
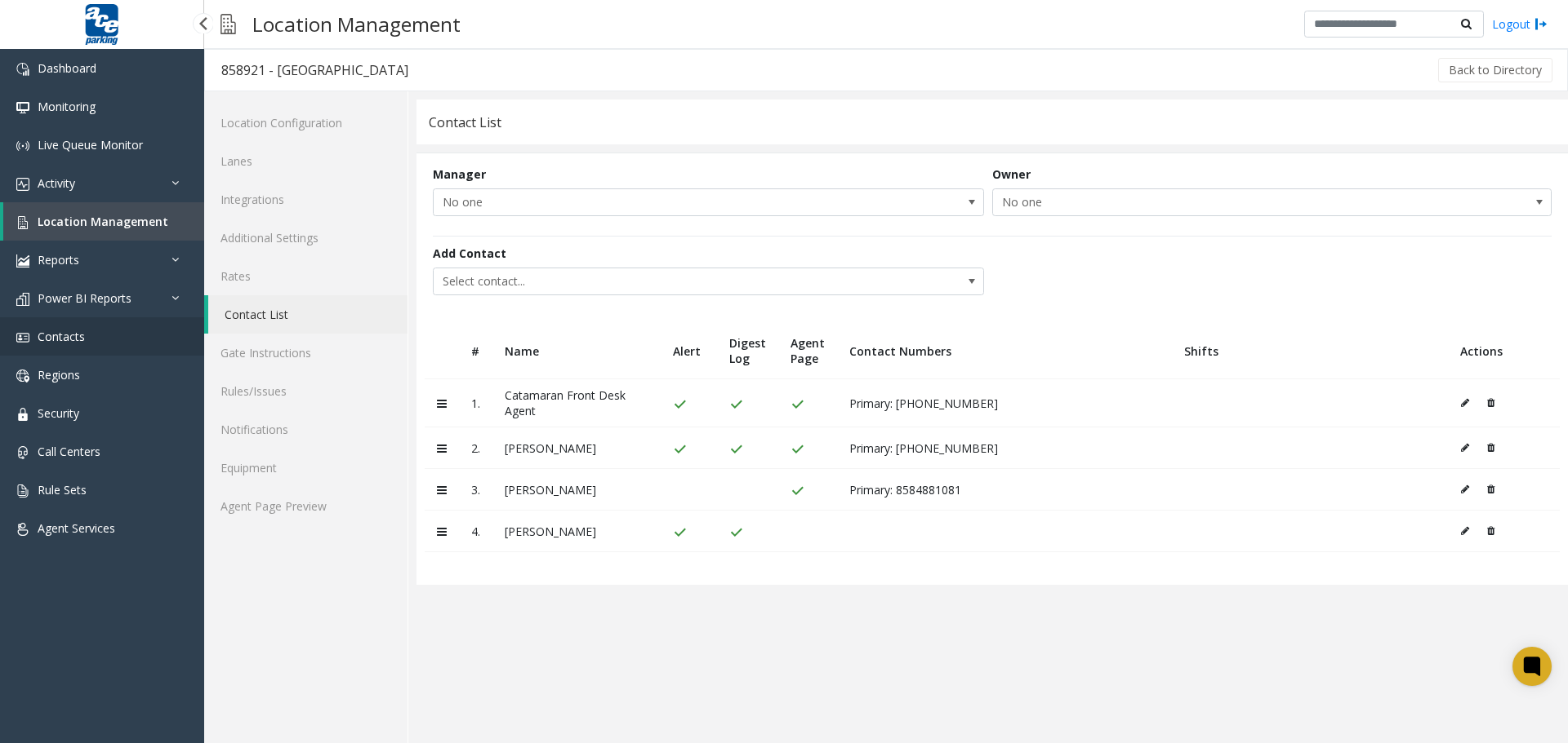
click at [80, 336] on span "Contacts" at bounding box center [62, 337] width 48 height 16
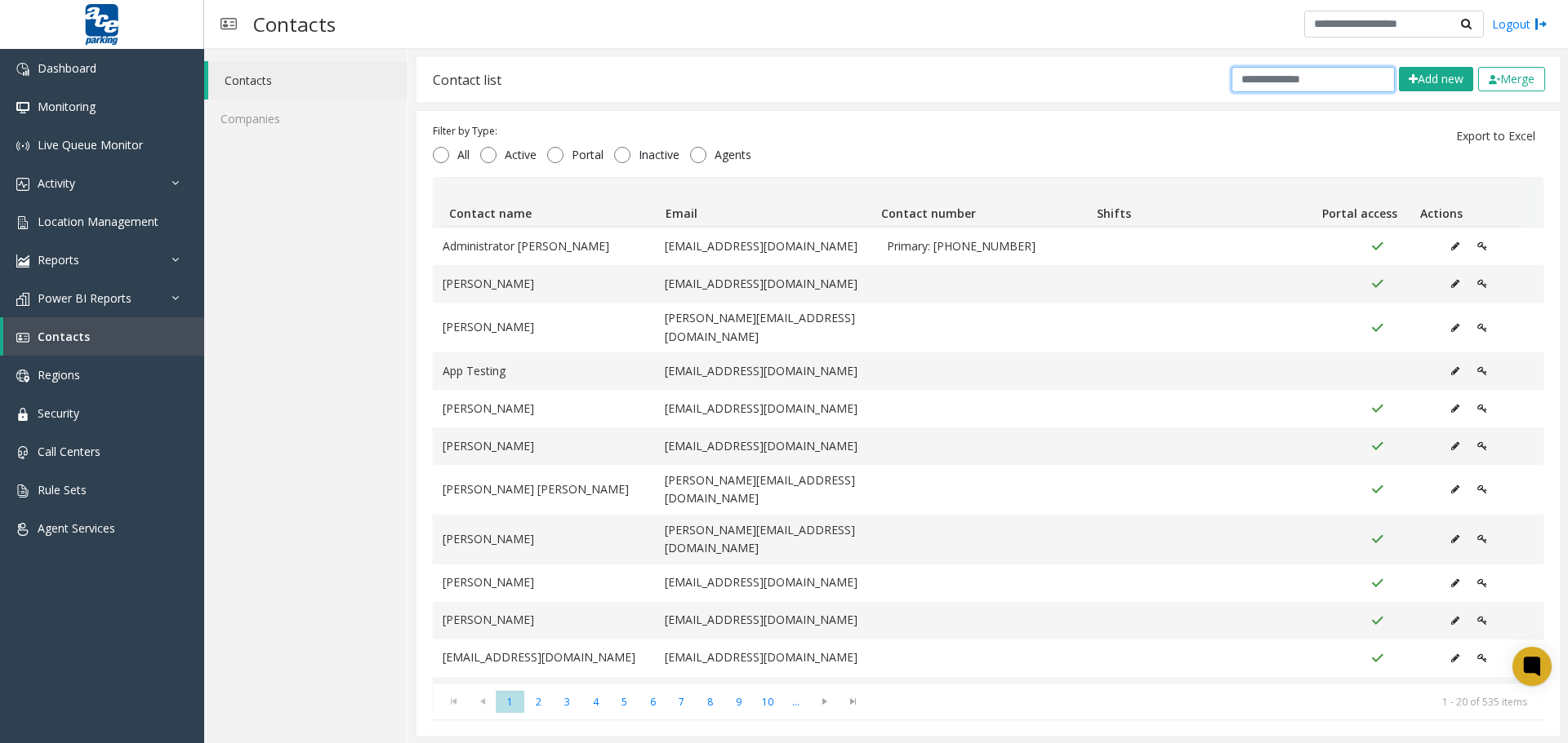
click at [1282, 79] on input "text" at bounding box center [1313, 79] width 163 height 26
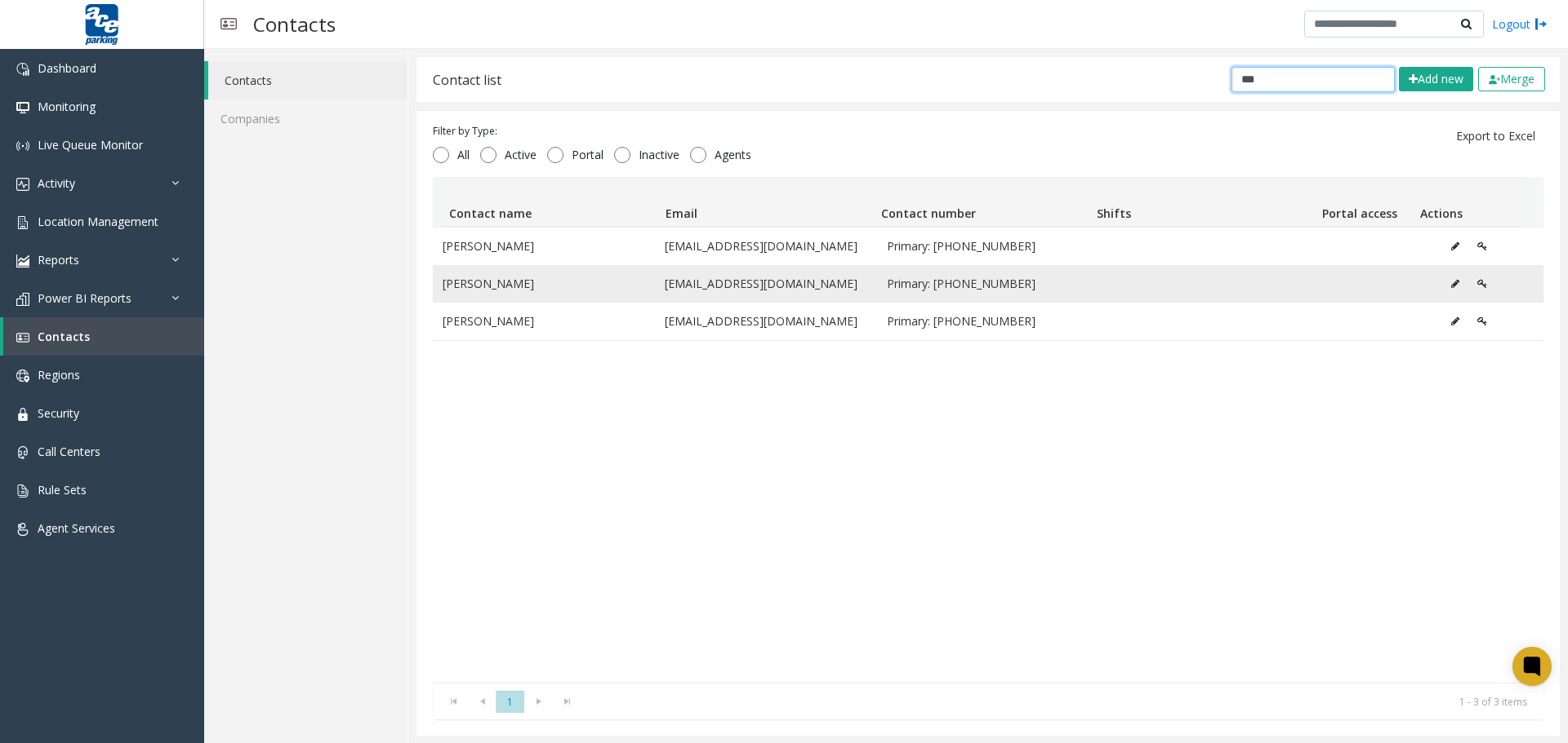
type input "***"
click at [1404, 280] on icon "Data table" at bounding box center [1454, 283] width 8 height 10
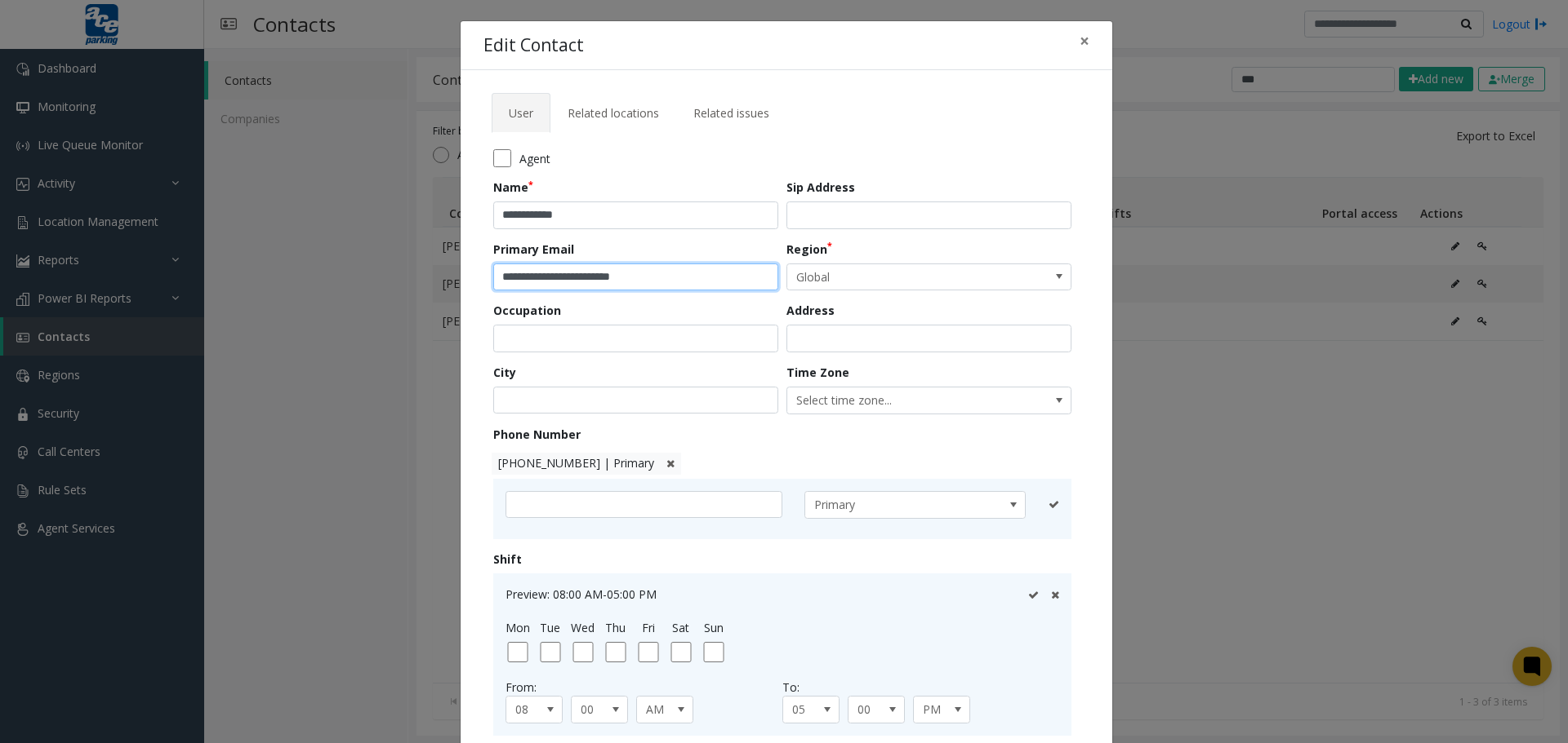
drag, startPoint x: 711, startPoint y: 279, endPoint x: 472, endPoint y: 273, distance: 239.1
click at [472, 273] on div "**********" at bounding box center [787, 458] width 652 height 776
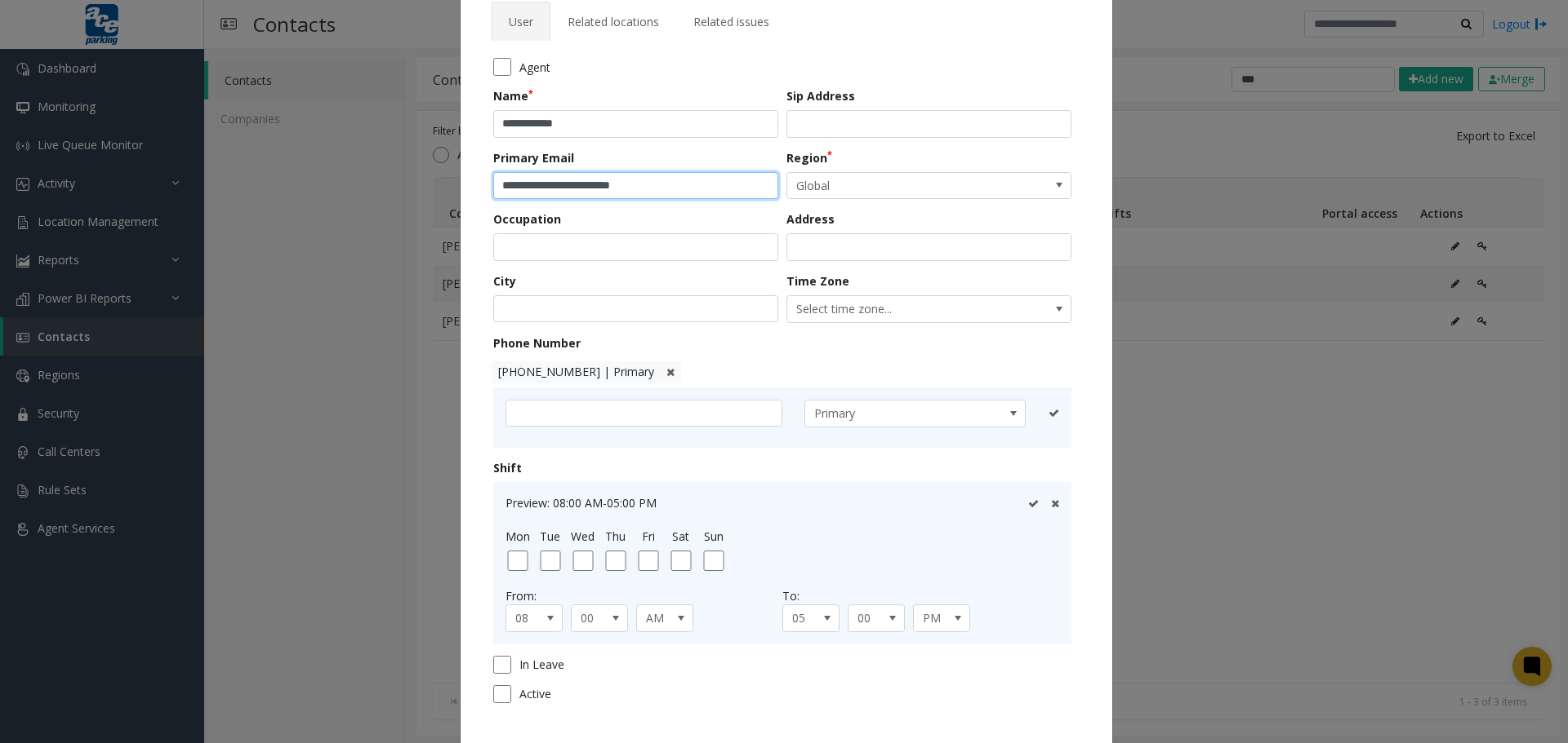
scroll to position [186, 0]
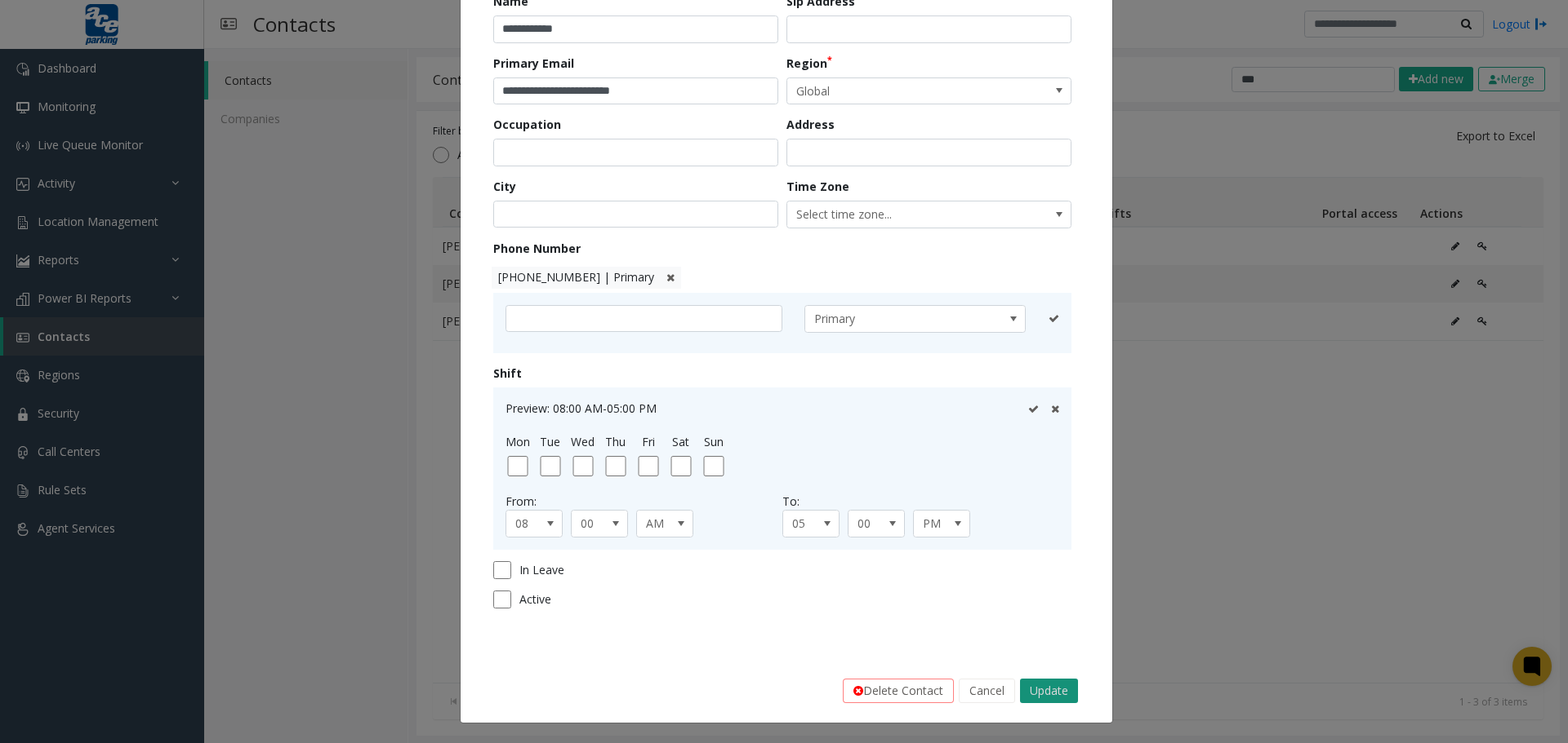
click at [1055, 625] on button "Update" at bounding box center [1049, 691] width 58 height 25
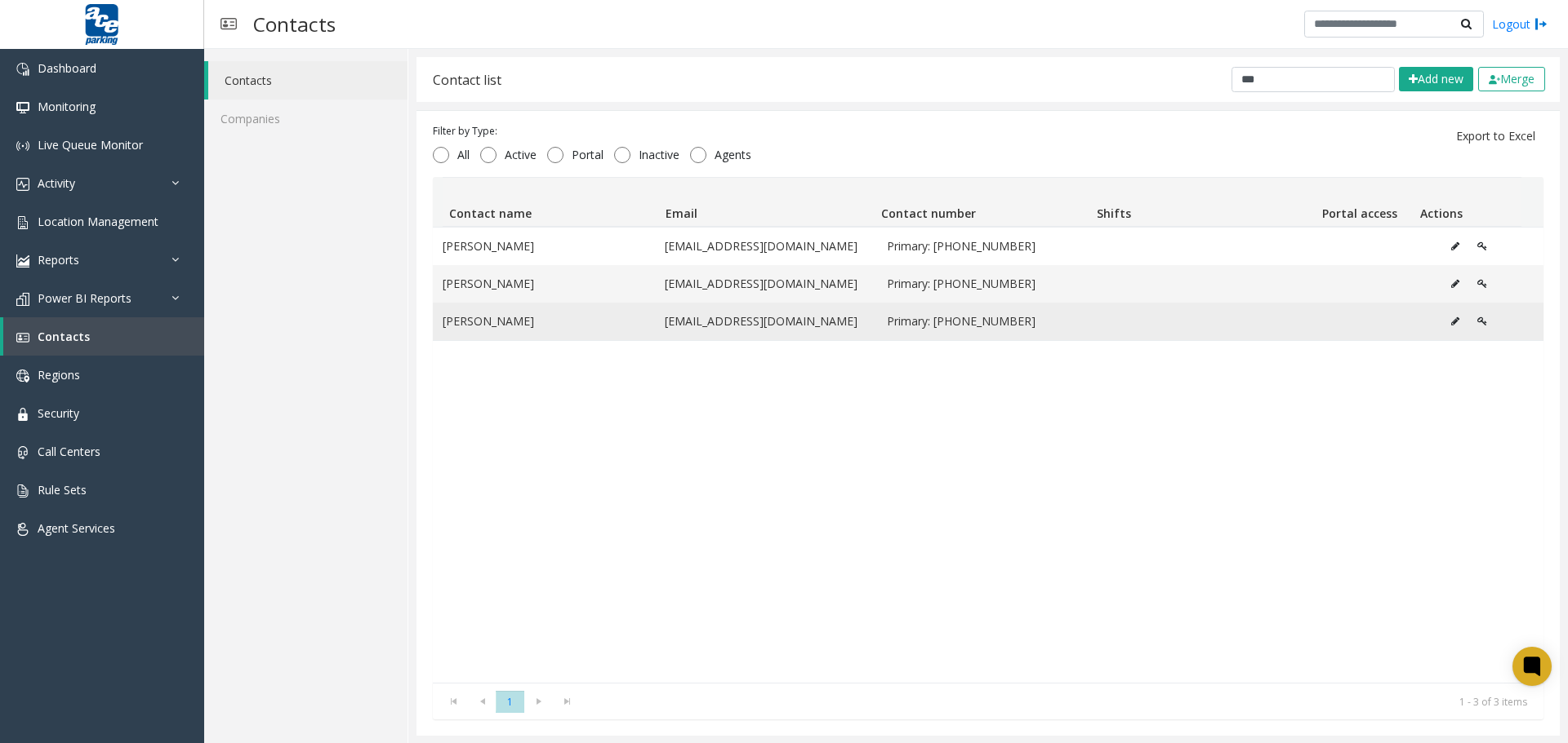
click at [1404, 322] on button "Data table" at bounding box center [1455, 321] width 26 height 25
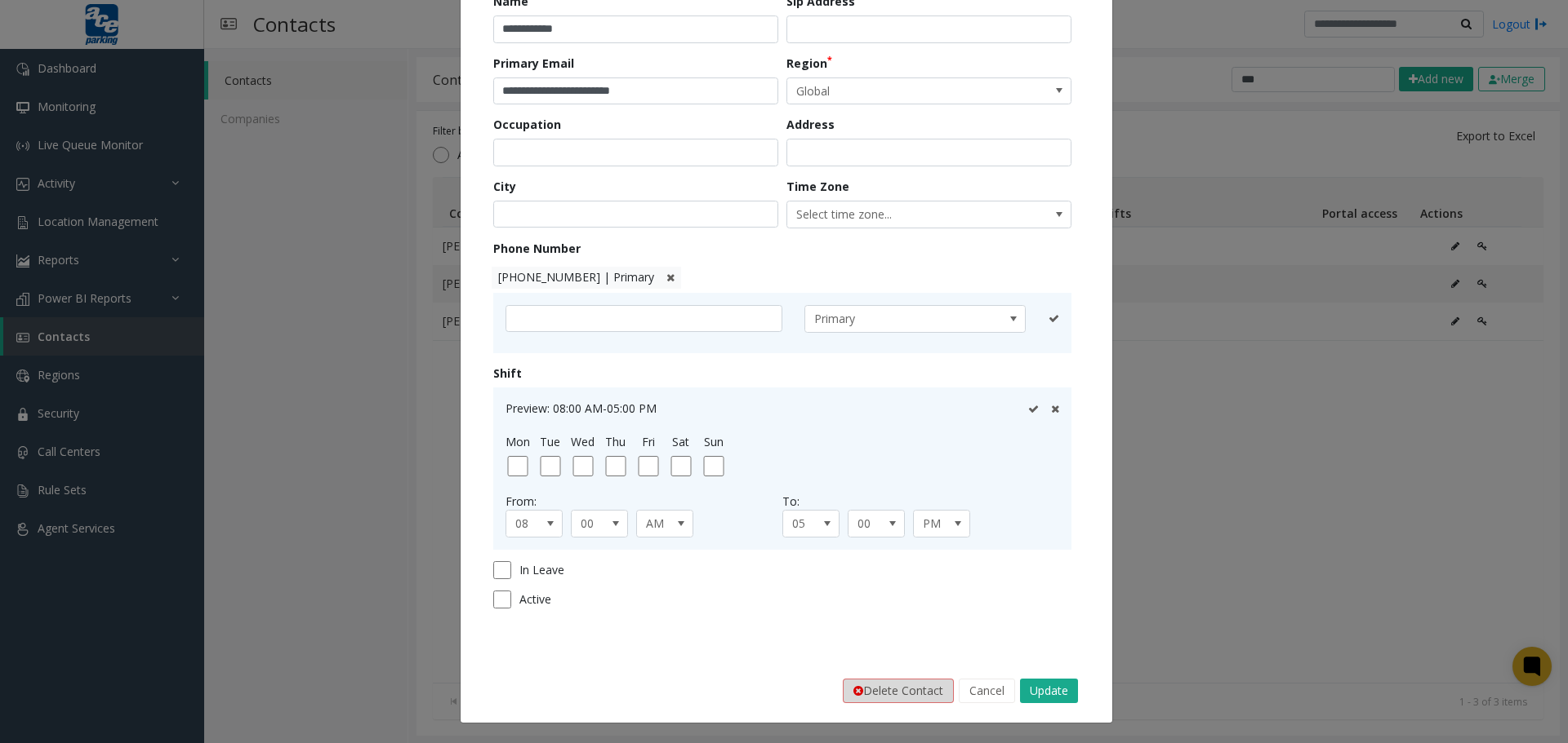
click at [889, 625] on button "Delete Contact" at bounding box center [898, 691] width 111 height 25
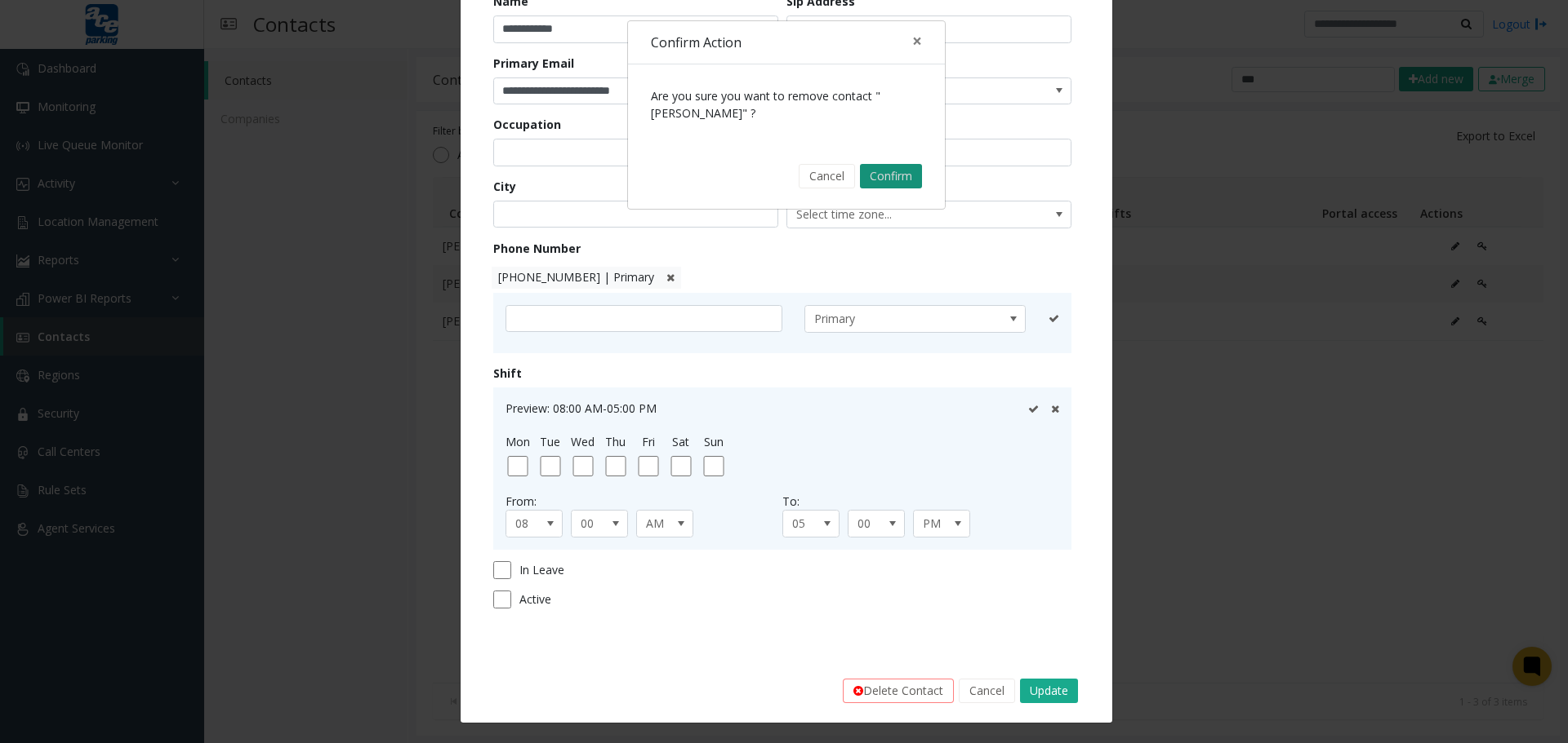
click at [898, 175] on button "Confirm" at bounding box center [891, 176] width 62 height 25
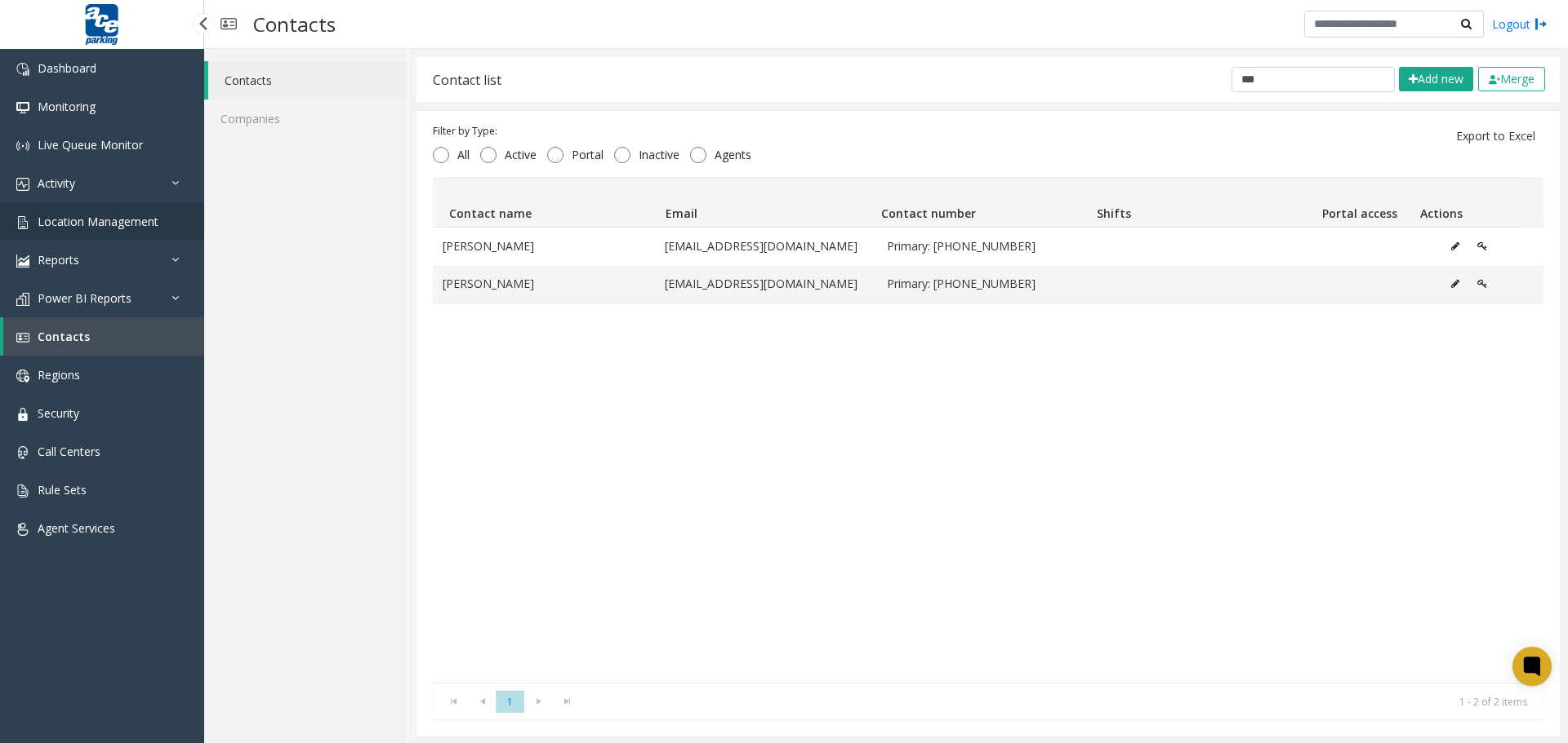
click at [60, 214] on span "Location Management" at bounding box center [98, 221] width 121 height 16
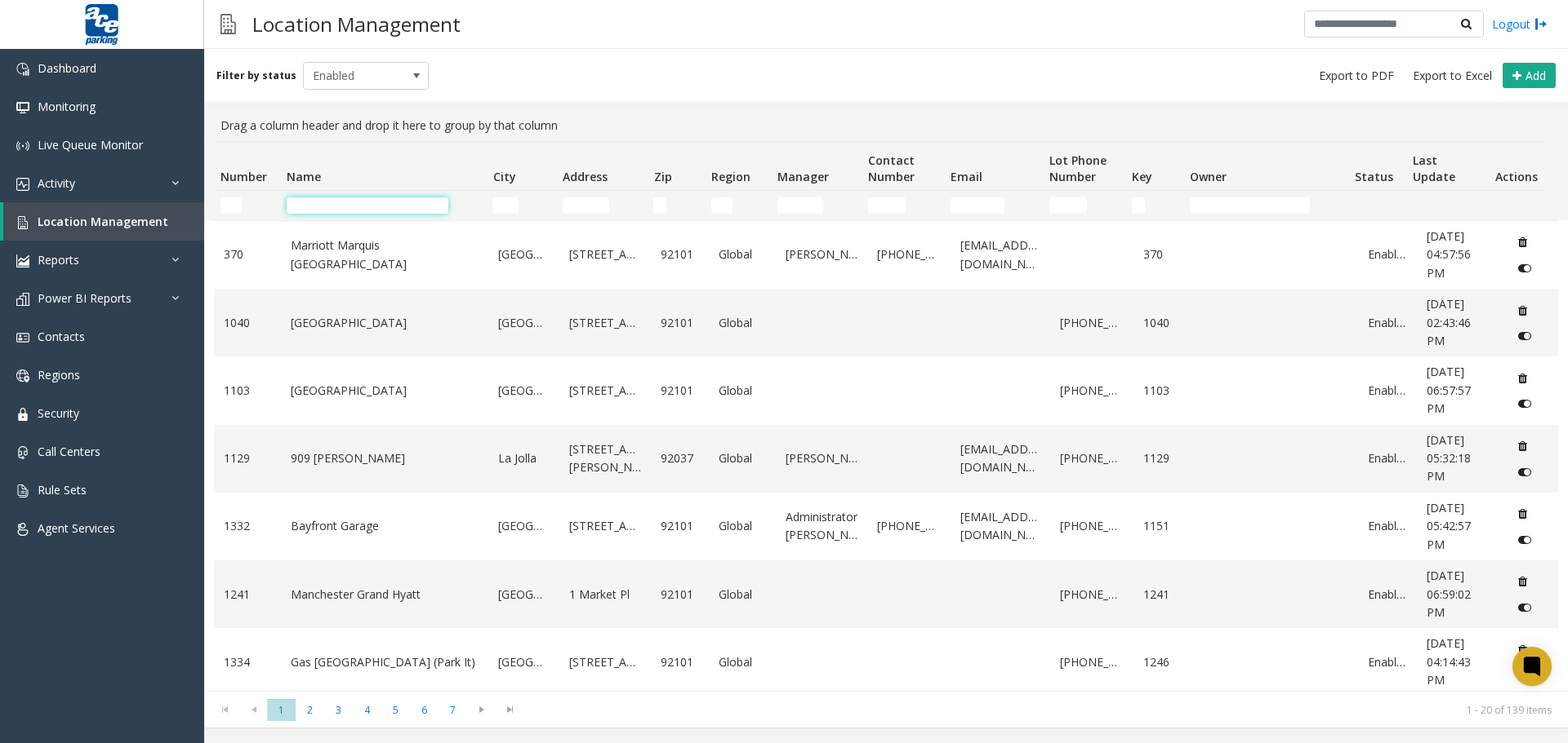
click at [397, 205] on input "Name Filter" at bounding box center [367, 206] width 162 height 16
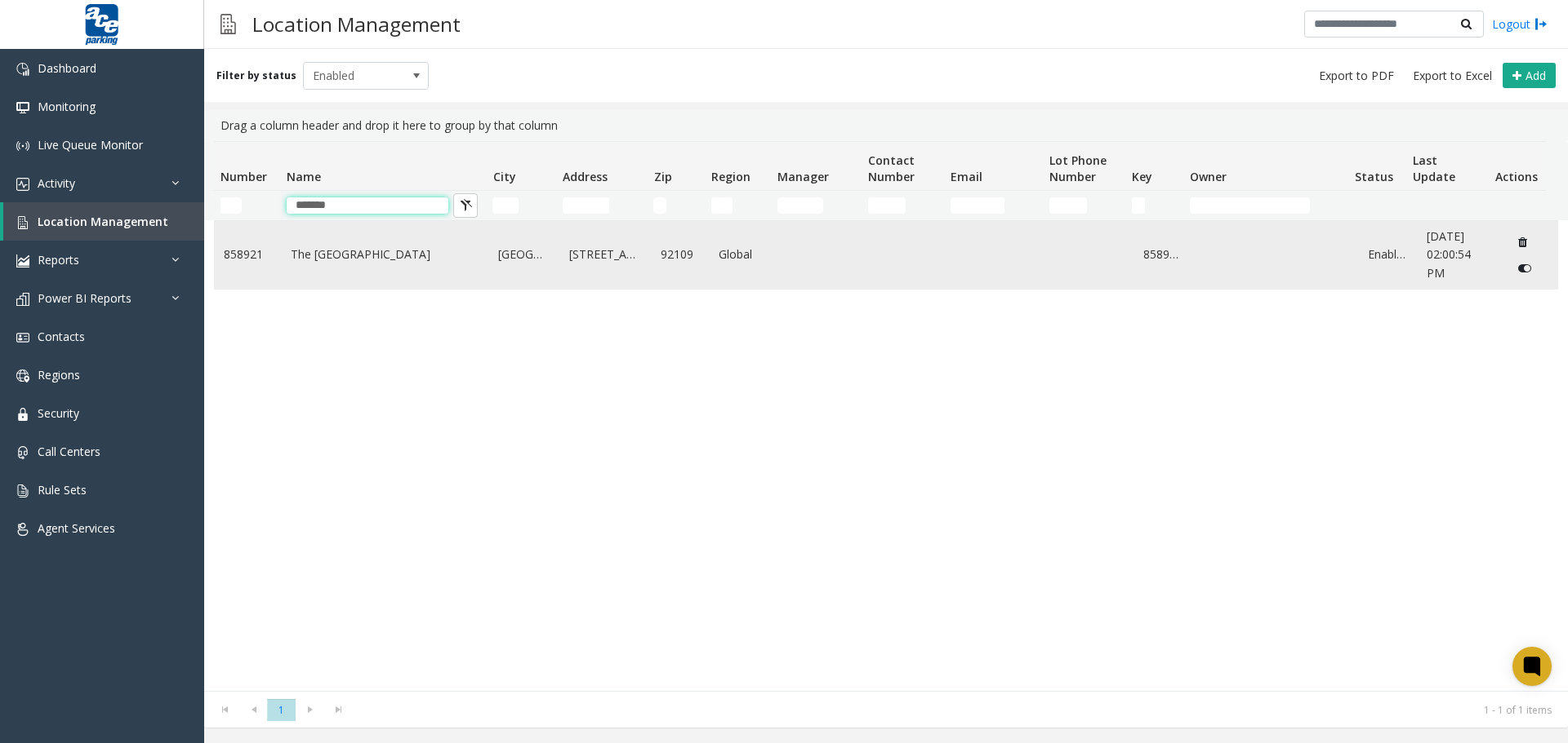
type input "*******"
click at [422, 253] on link "The [GEOGRAPHIC_DATA]" at bounding box center [385, 254] width 189 height 18
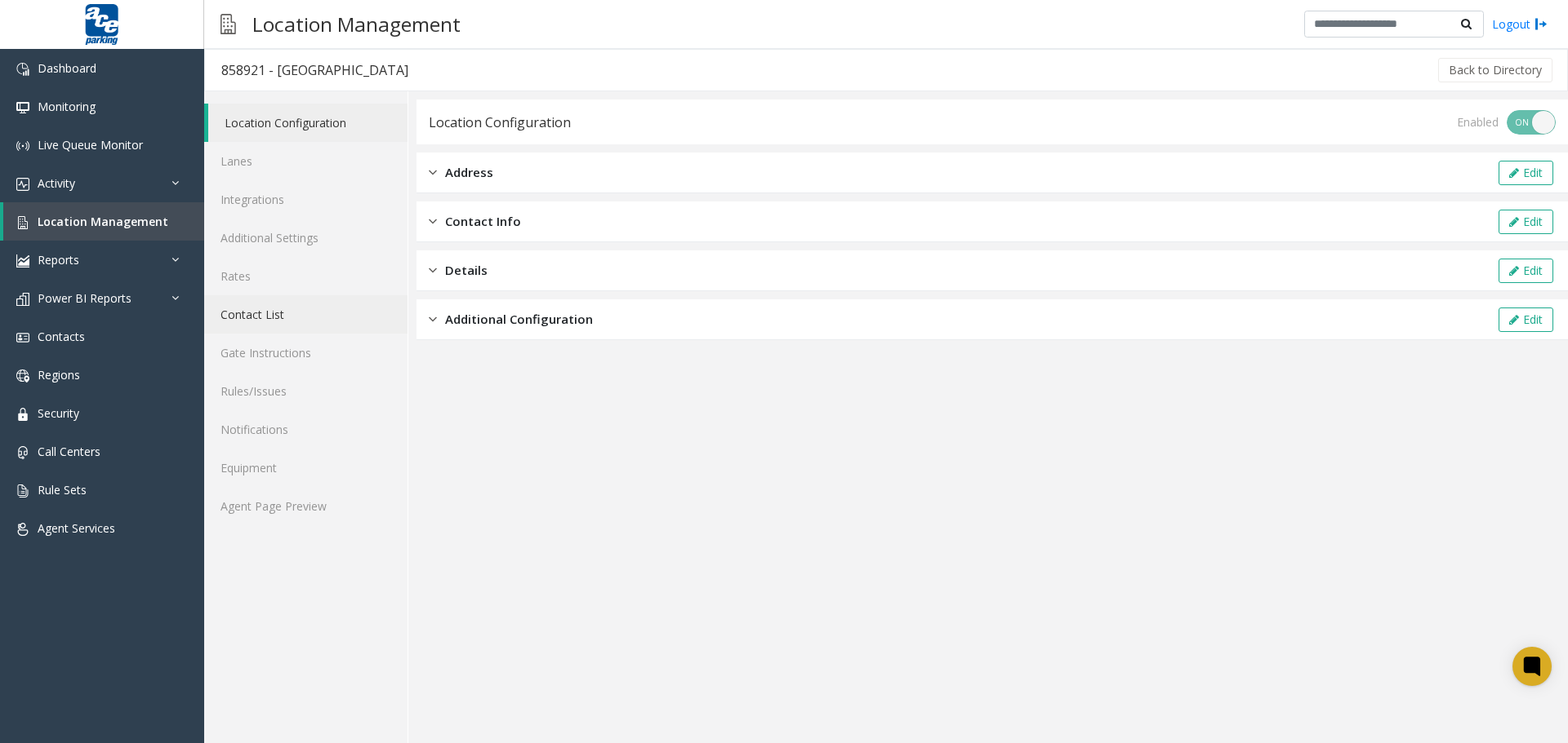
click at [260, 316] on link "Contact List" at bounding box center [305, 314] width 203 height 38
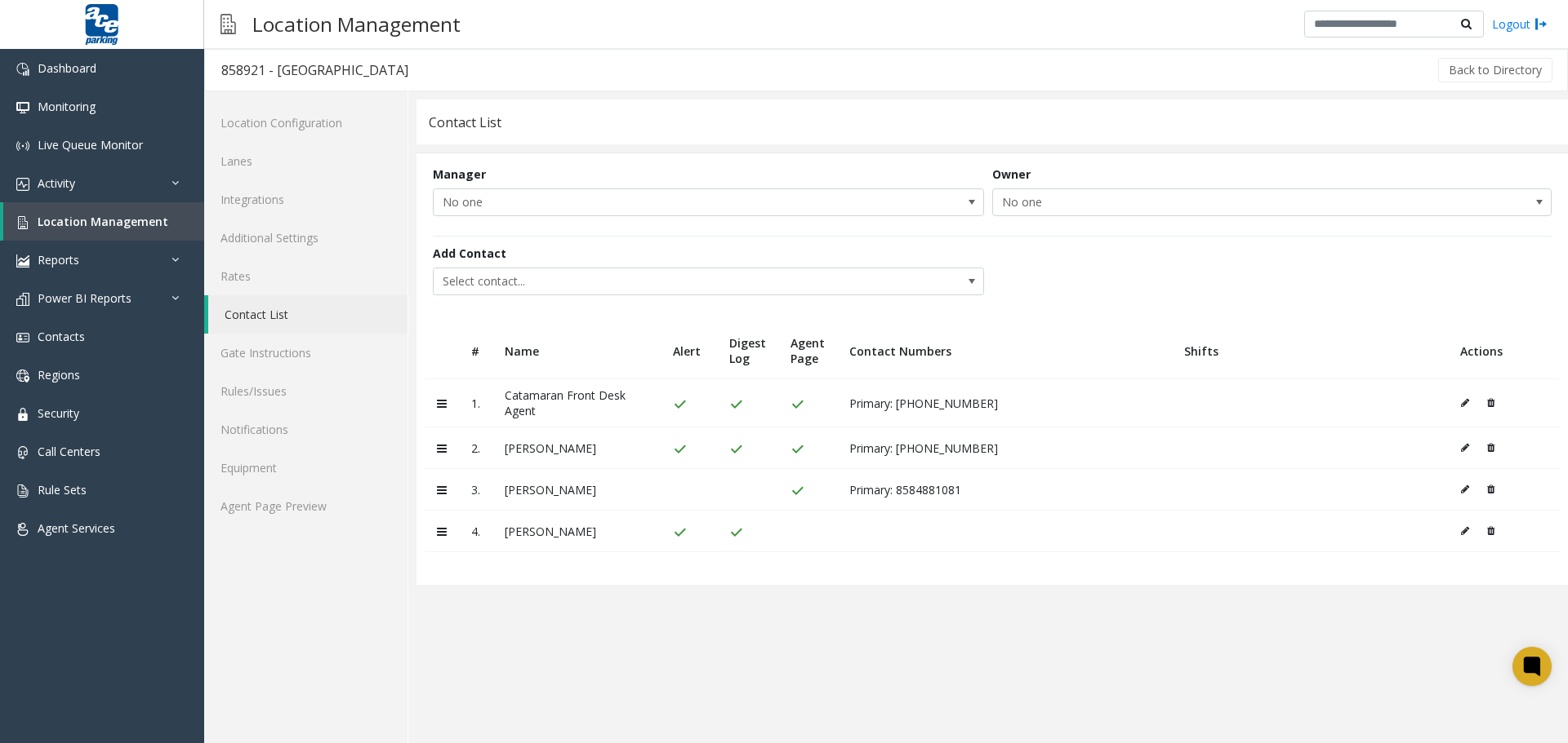
click at [1101, 559] on table "# Name Alert Digest Log Agent Page Contact Numbers Shifts Actions 1. Catamaran …" at bounding box center [992, 454] width 1151 height 262
click at [290, 517] on link "Agent Page Preview" at bounding box center [305, 506] width 203 height 38
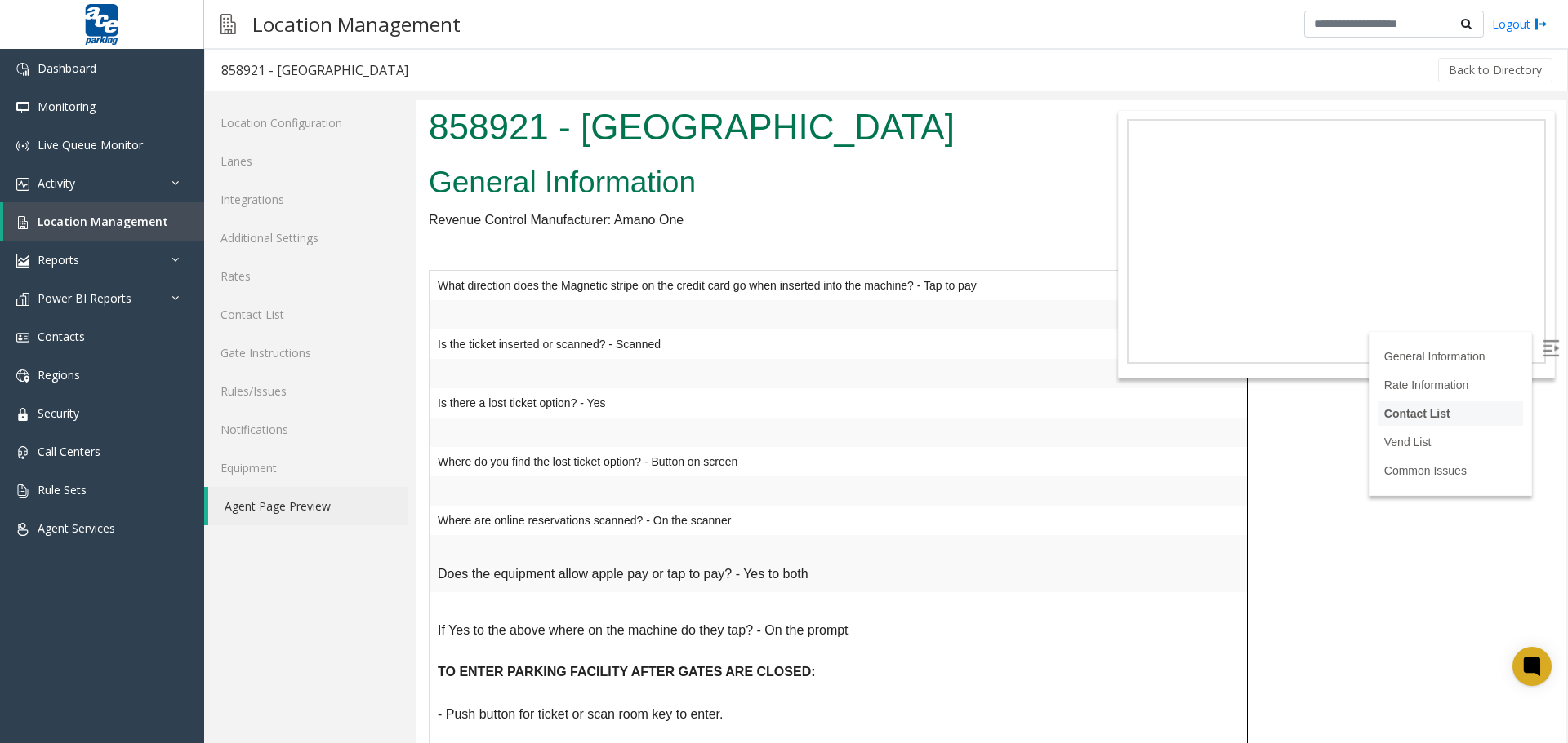
click at [1404, 404] on li "Contact List" at bounding box center [1450, 414] width 146 height 25
click at [1388, 407] on link "Contact List" at bounding box center [1417, 413] width 66 height 13
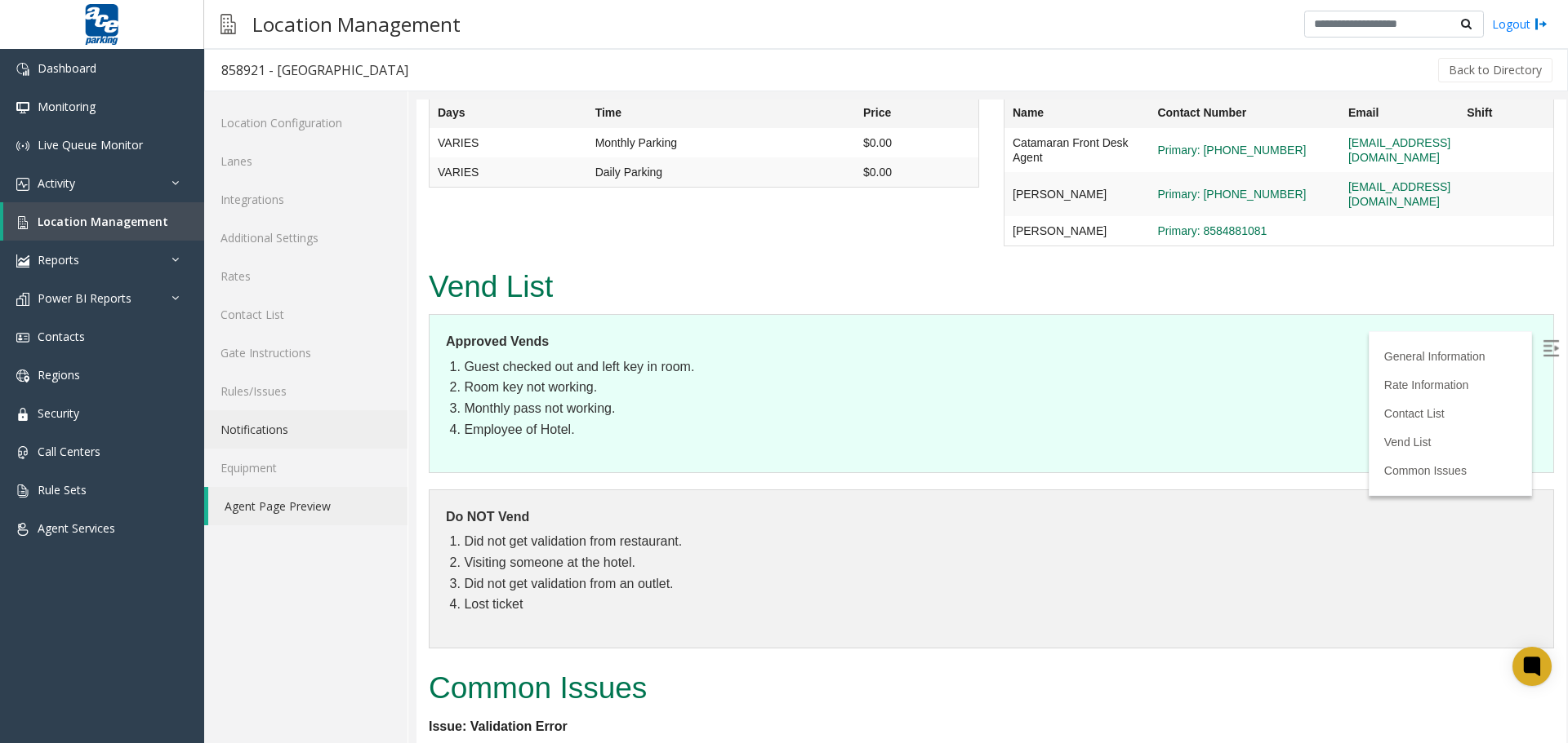
click at [261, 435] on link "Notifications" at bounding box center [305, 429] width 203 height 38
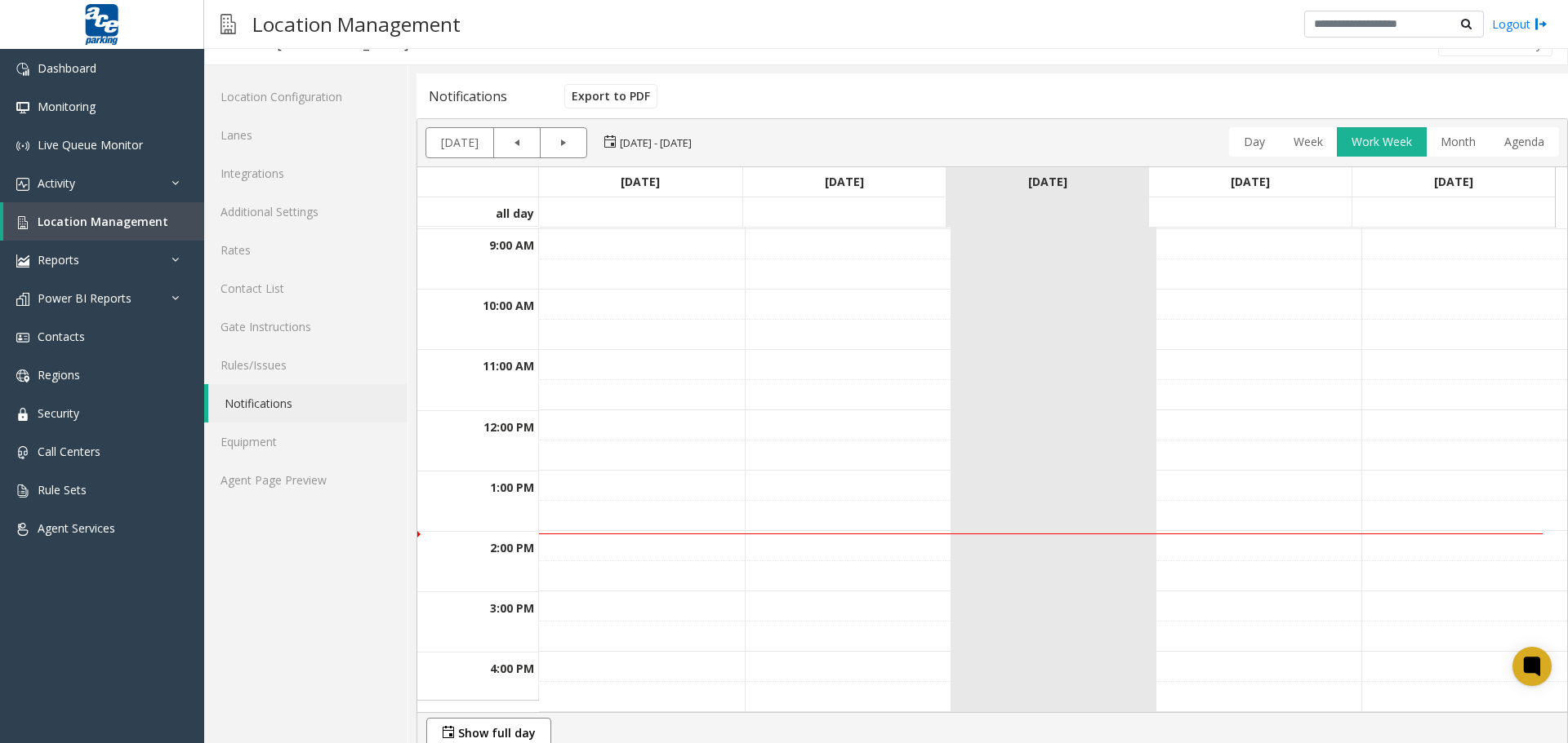
scroll to position [38, 0]
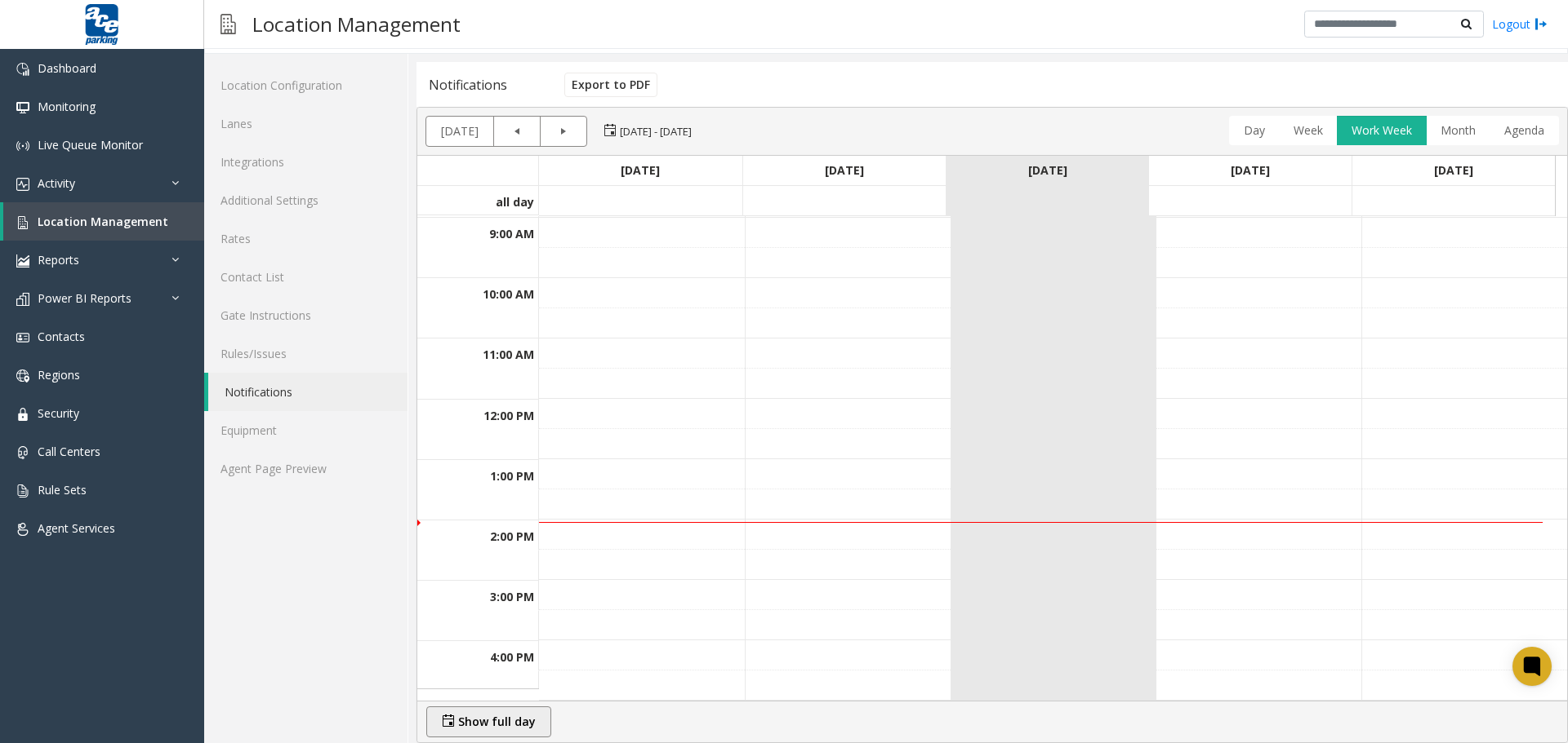
click at [490, 625] on link "Show full day" at bounding box center [488, 722] width 107 height 29
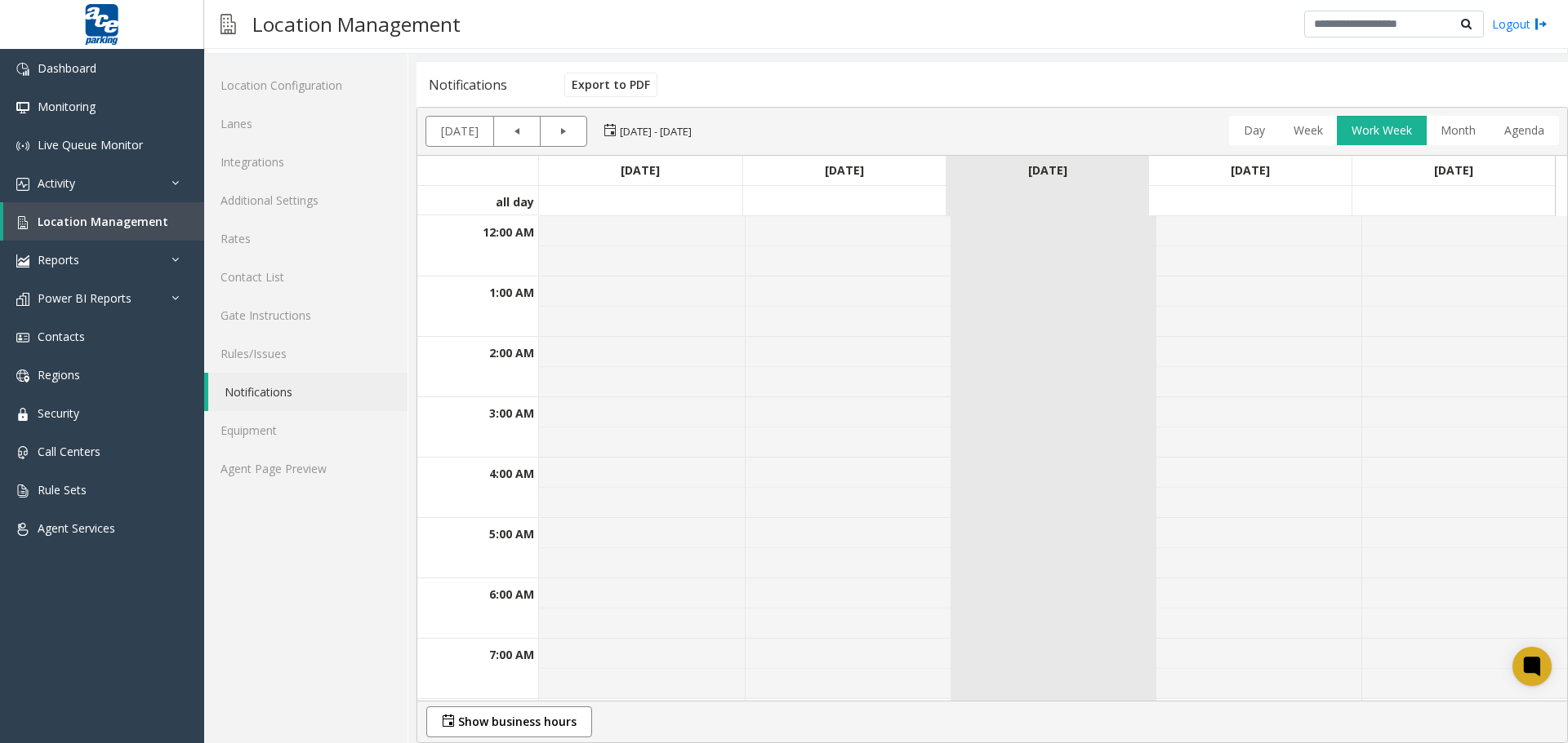
click at [868, 173] on th "[DATE]" at bounding box center [844, 171] width 203 height 30
click at [825, 162] on th "[DATE]" at bounding box center [844, 171] width 203 height 30
click at [825, 168] on span "[DATE]" at bounding box center [844, 170] width 39 height 16
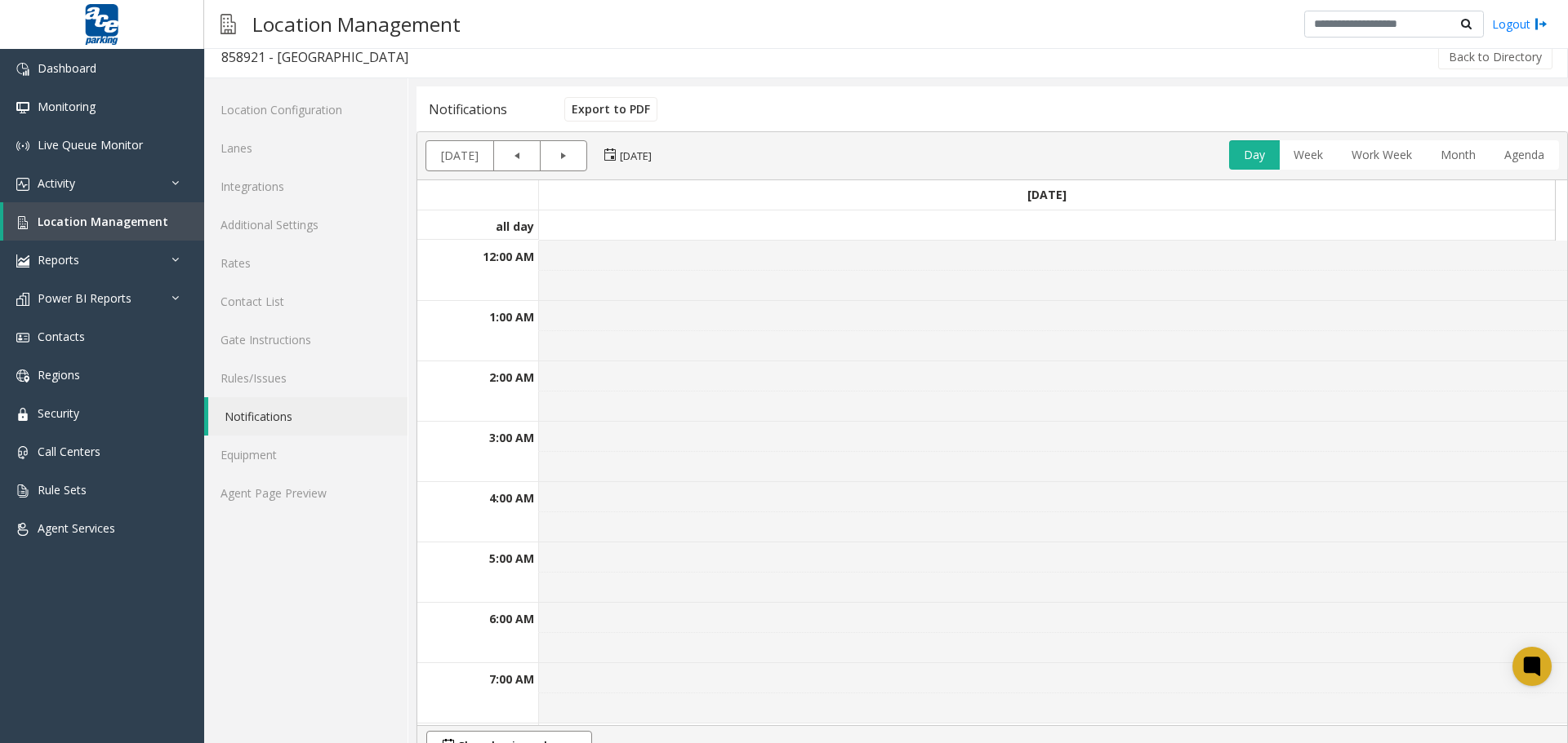
scroll to position [0, 0]
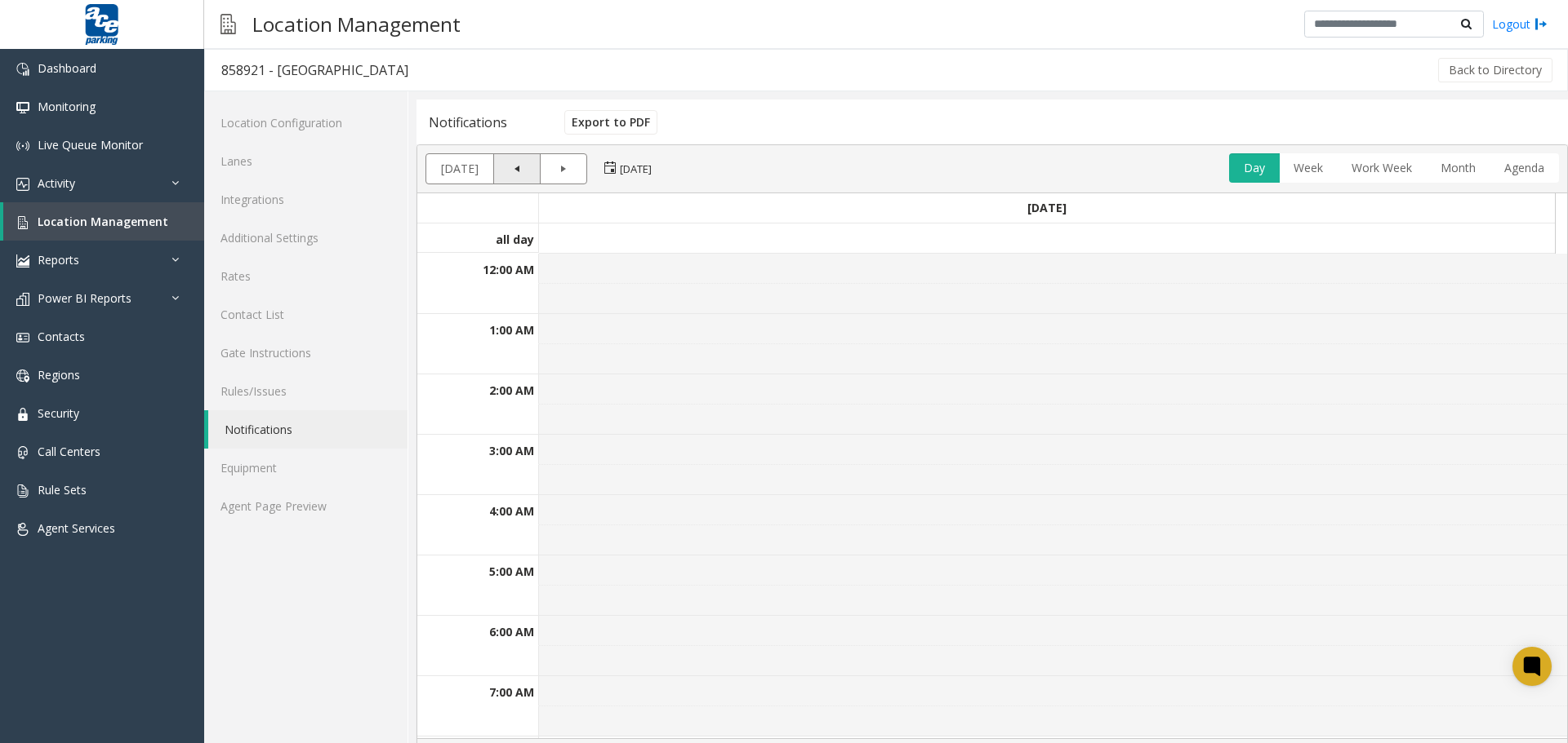
click at [515, 176] on link "Previous" at bounding box center [516, 169] width 29 height 29
click at [552, 164] on link "Next" at bounding box center [562, 169] width 29 height 29
click at [258, 317] on link "Contact List" at bounding box center [305, 314] width 203 height 38
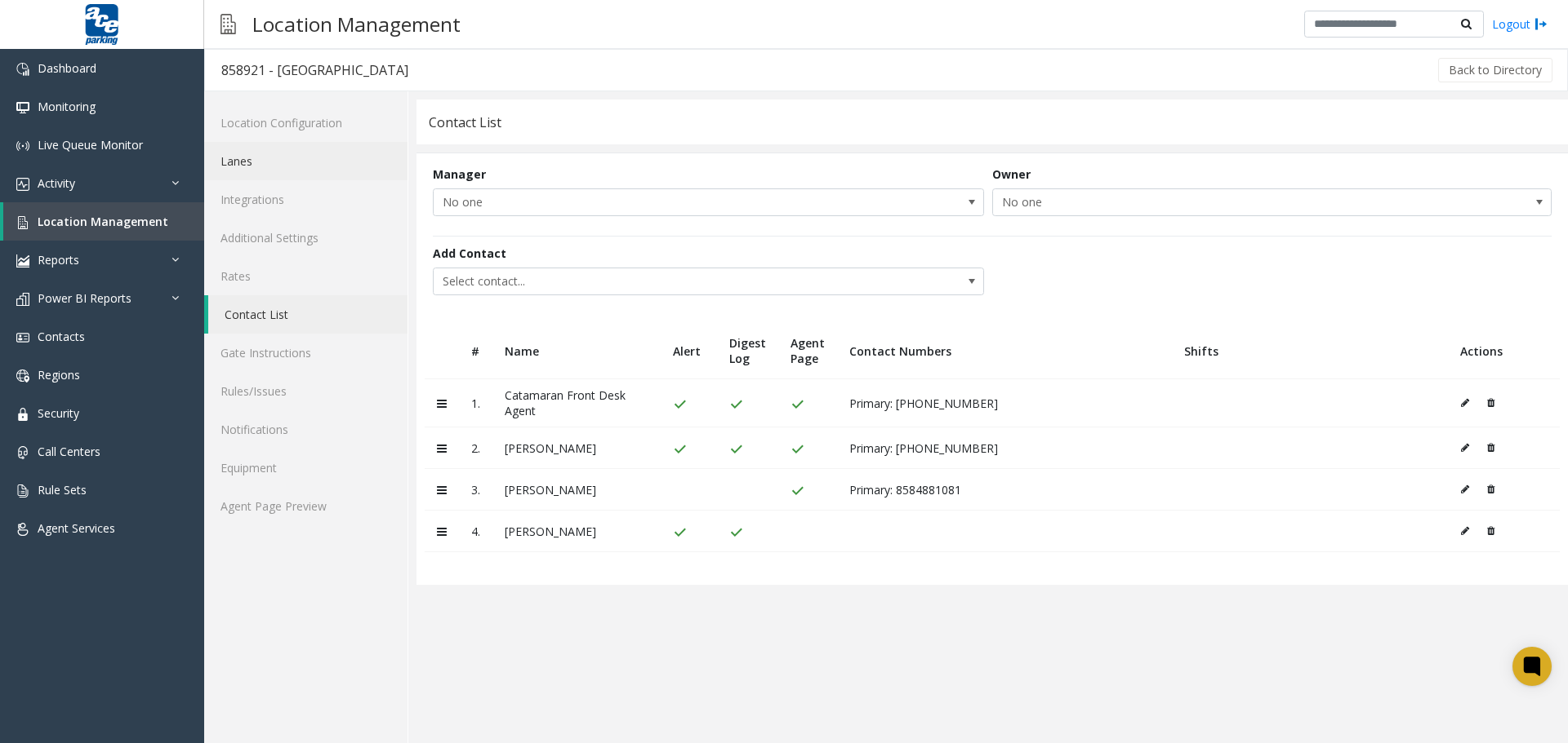
click at [218, 160] on link "Lanes" at bounding box center [305, 161] width 203 height 38
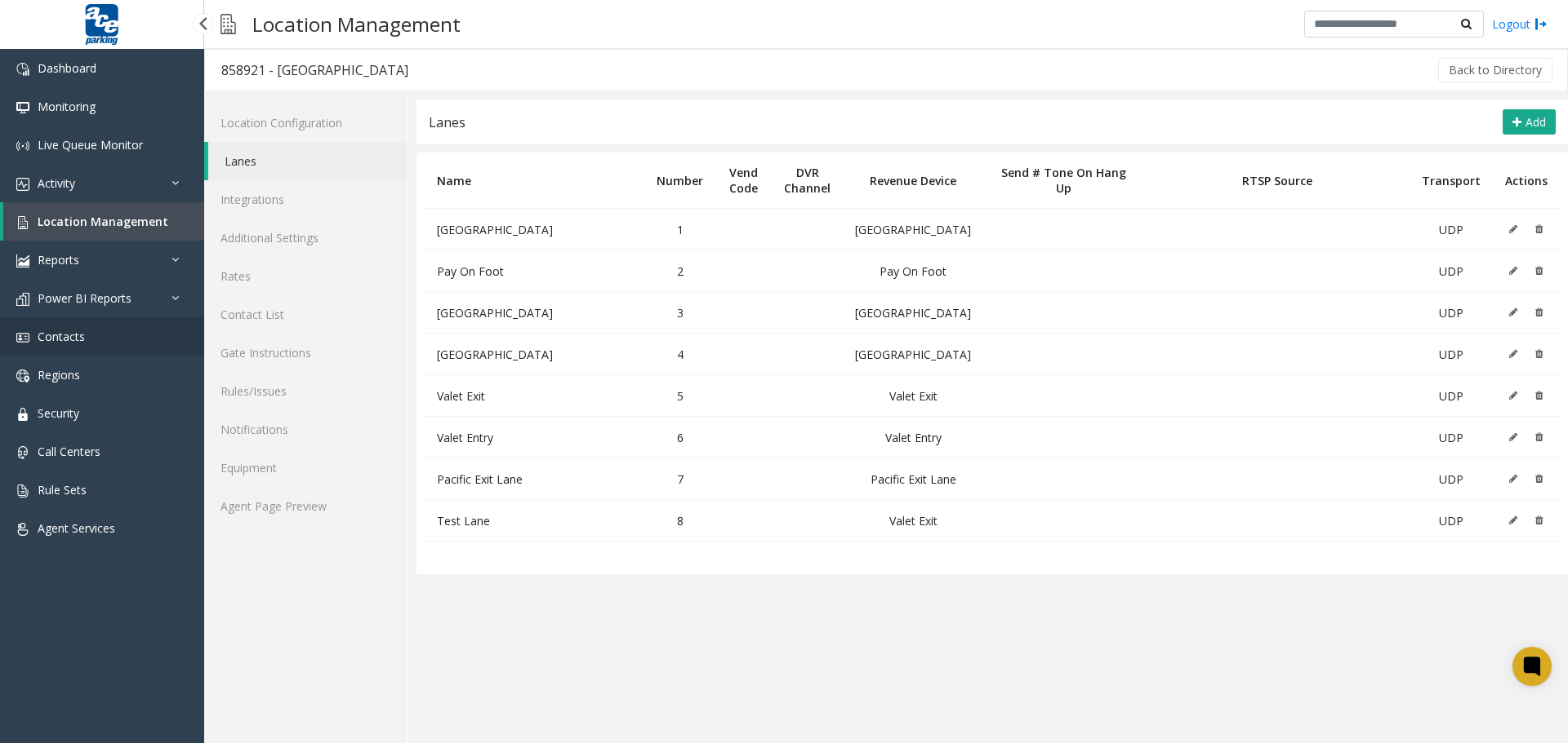
click at [79, 339] on span "Contacts" at bounding box center [62, 337] width 48 height 16
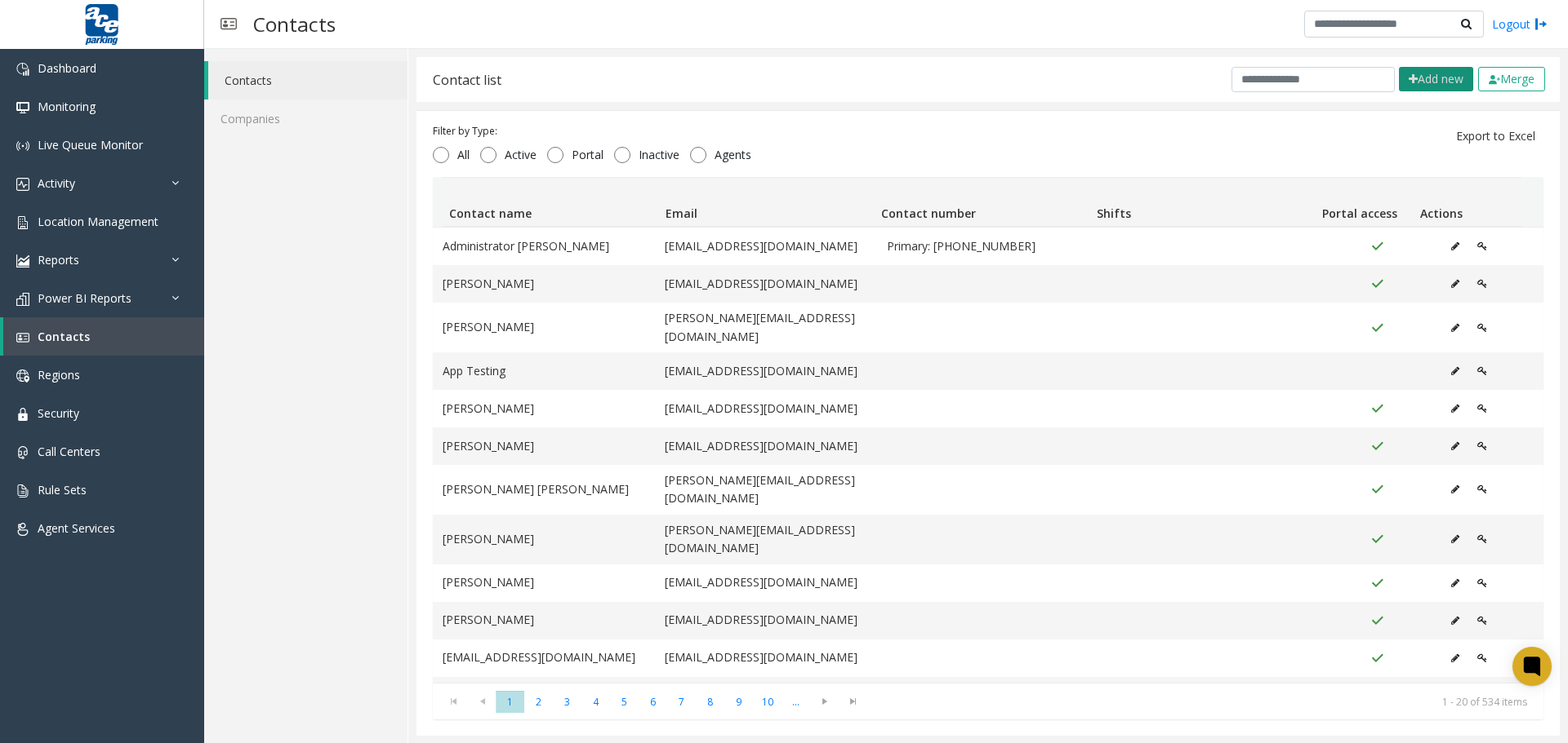
click at [1402, 82] on button "Add new" at bounding box center [1436, 79] width 74 height 25
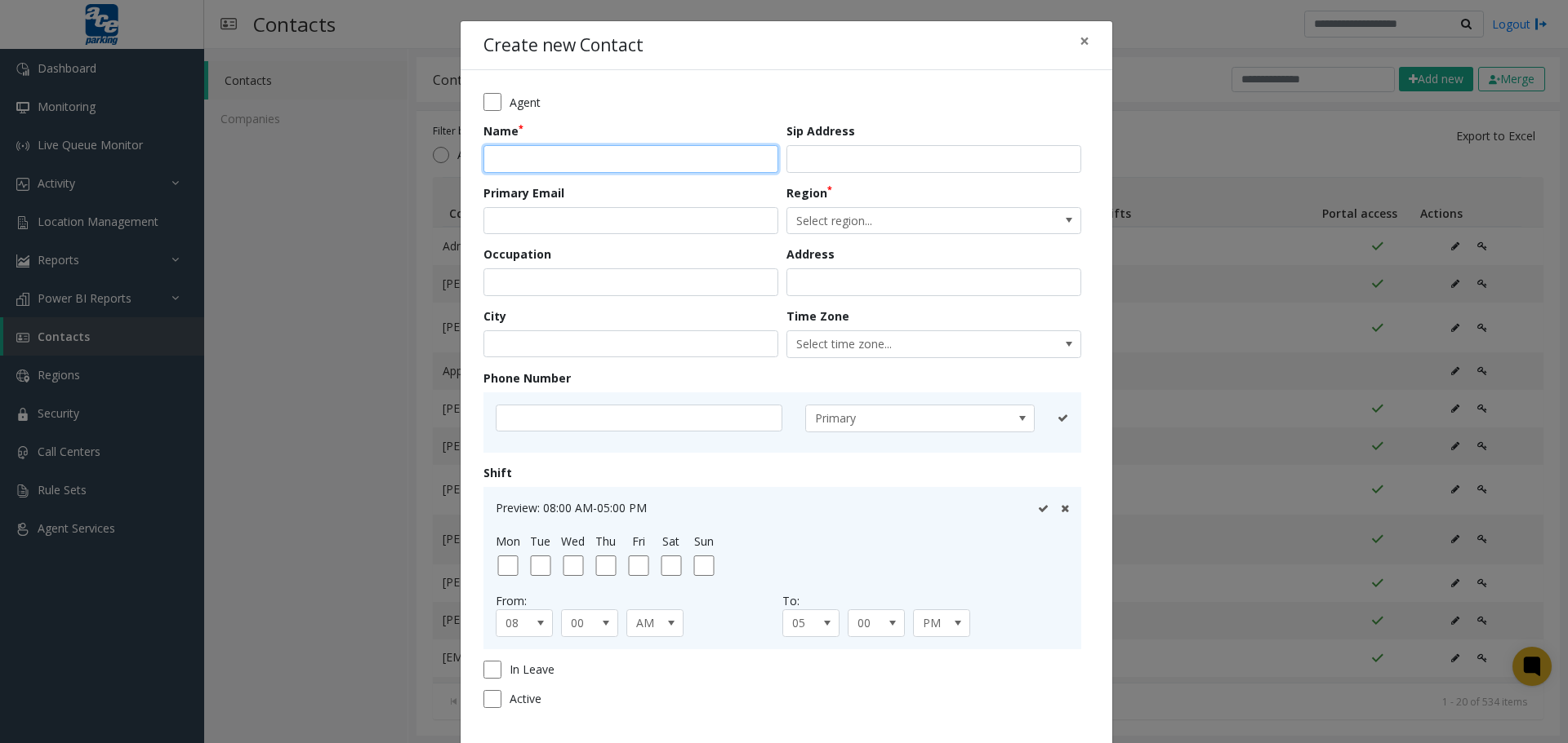
click at [550, 163] on input "text" at bounding box center [630, 159] width 295 height 27
type input "*****"
click at [563, 216] on input "email" at bounding box center [630, 221] width 295 height 27
click at [509, 222] on input "email" at bounding box center [630, 221] width 295 height 27
paste input "**********"
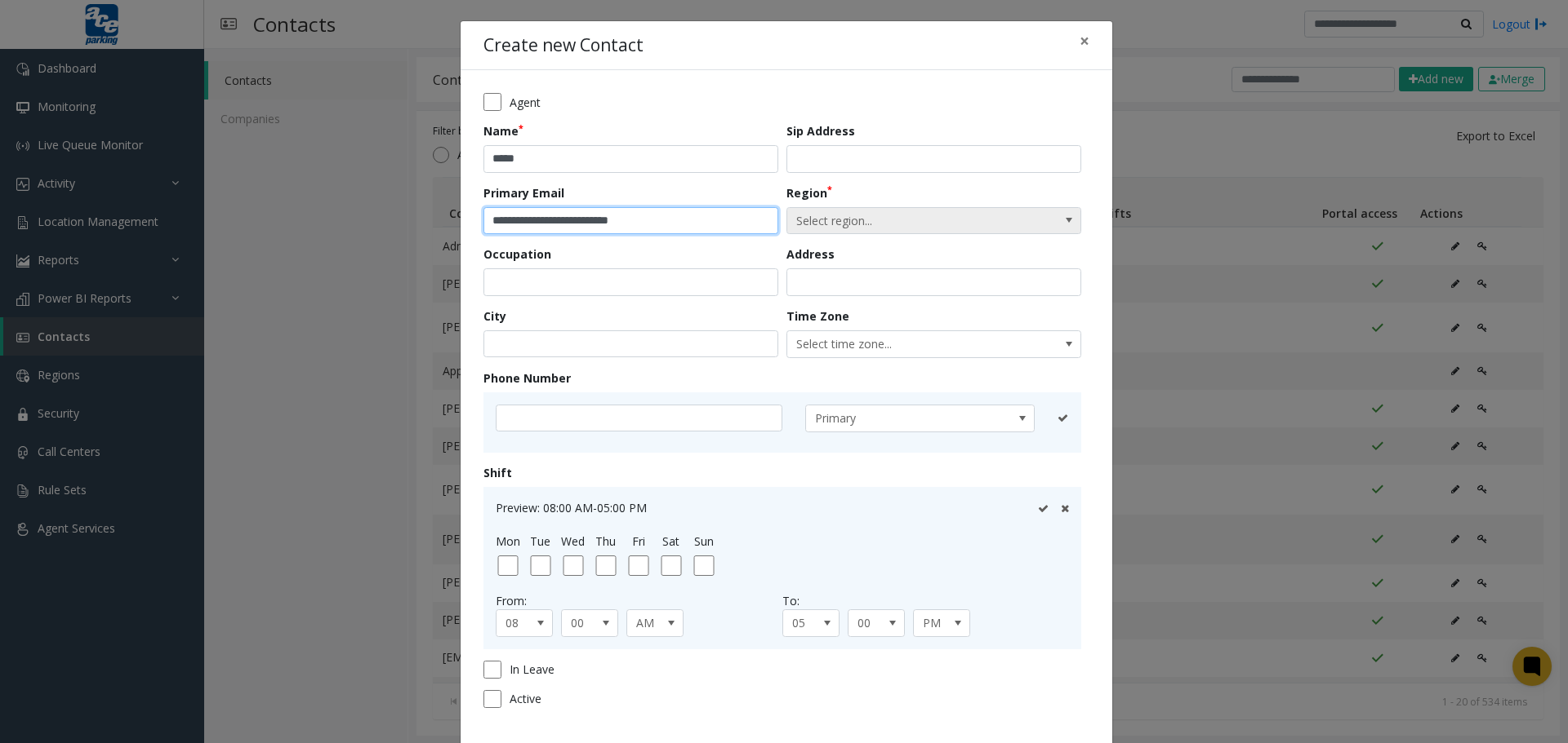
type input "**********"
click at [862, 222] on span "Select region..." at bounding box center [903, 221] width 234 height 26
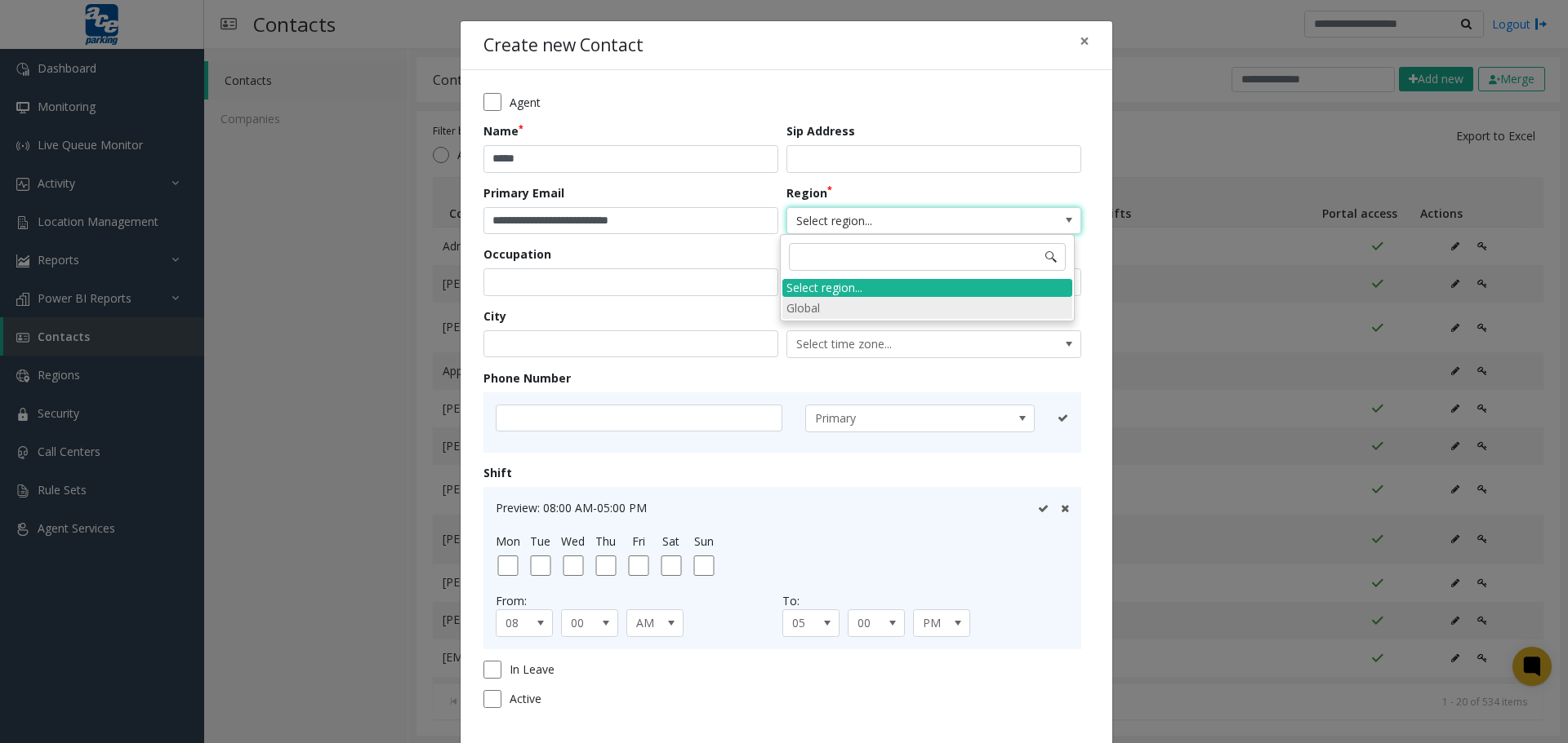
click at [882, 309] on li "Global" at bounding box center [927, 308] width 290 height 22
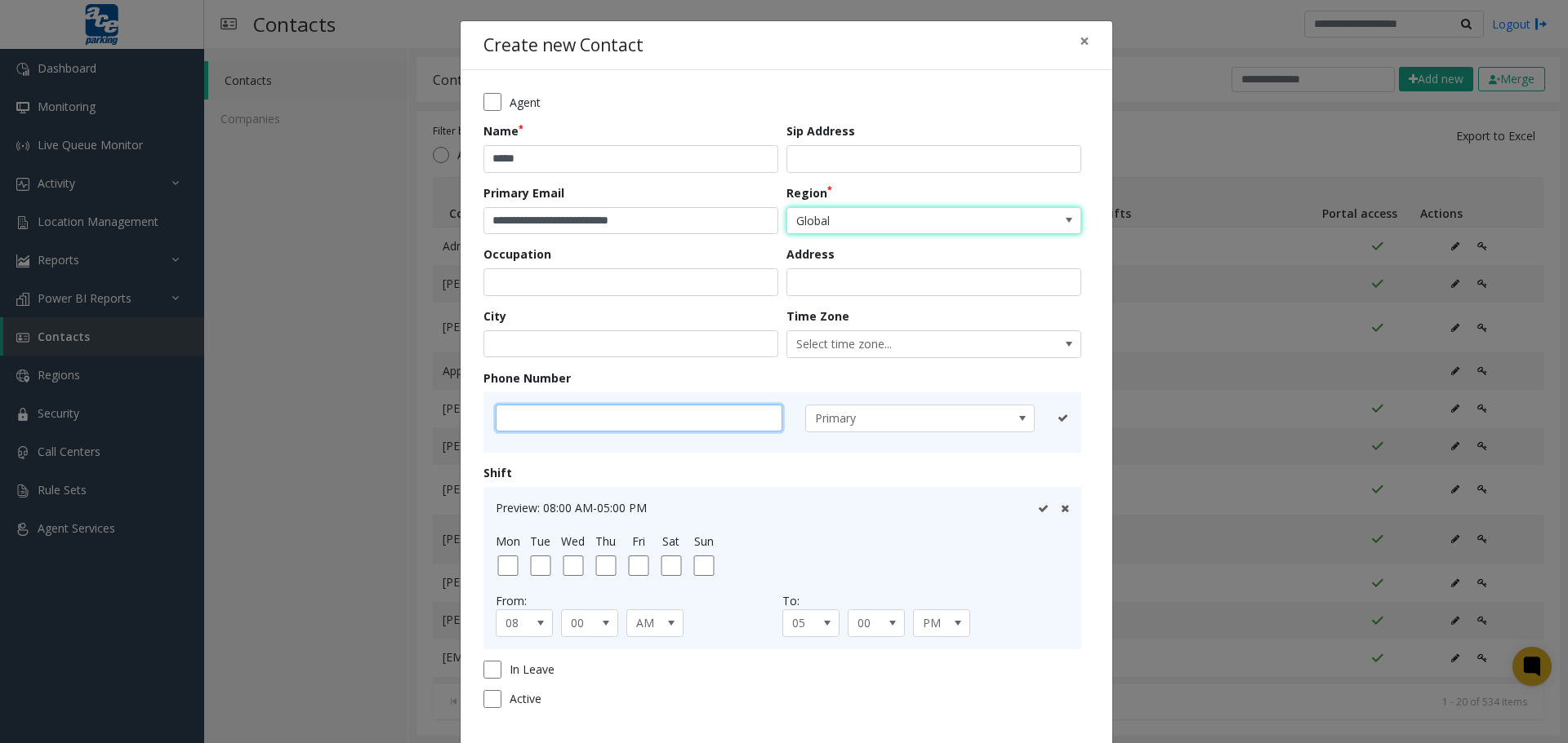
click at [671, 416] on input "text" at bounding box center [638, 418] width 287 height 27
click at [563, 424] on input "****" at bounding box center [638, 418] width 287 height 27
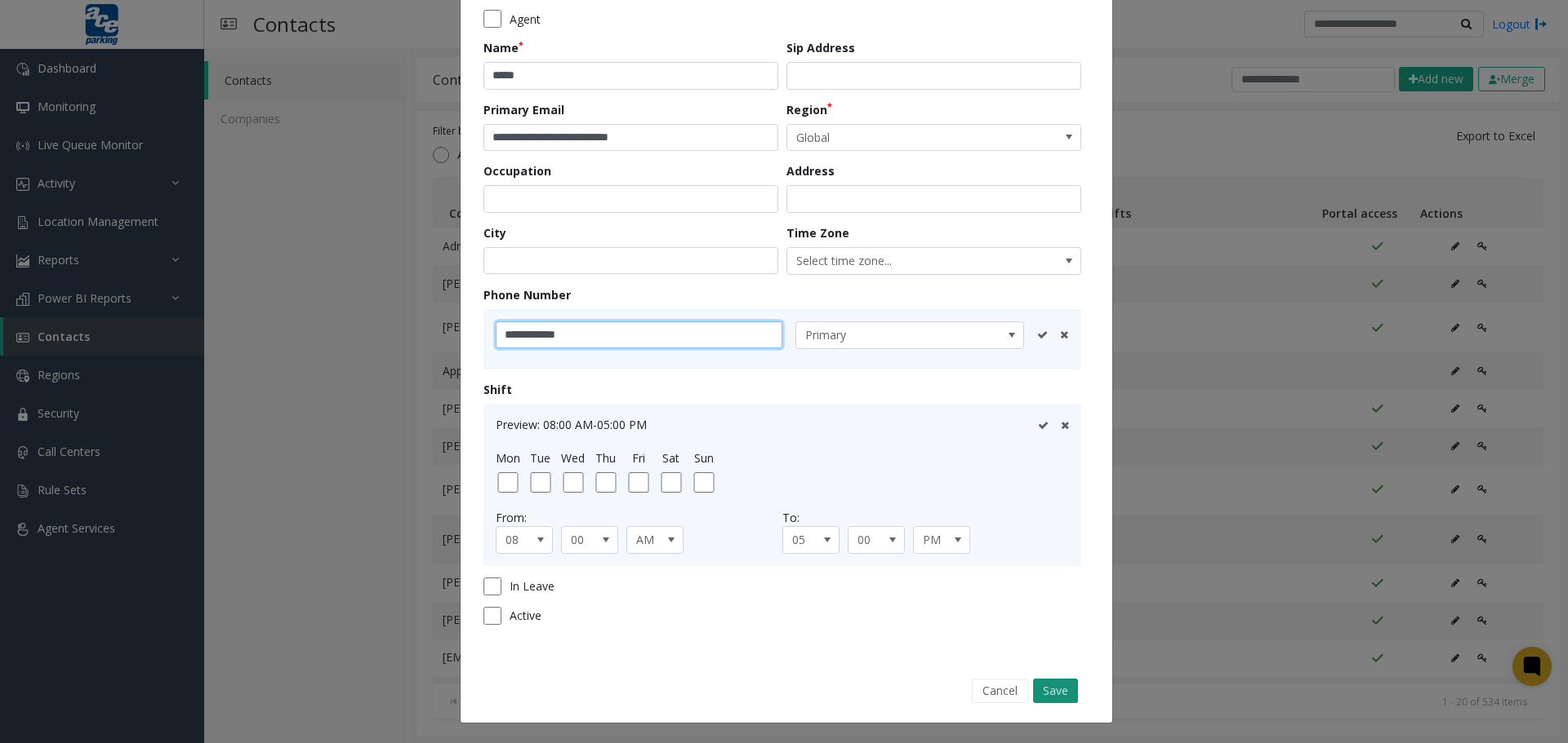
type input "**********"
click at [1058, 625] on button "Save" at bounding box center [1055, 691] width 45 height 25
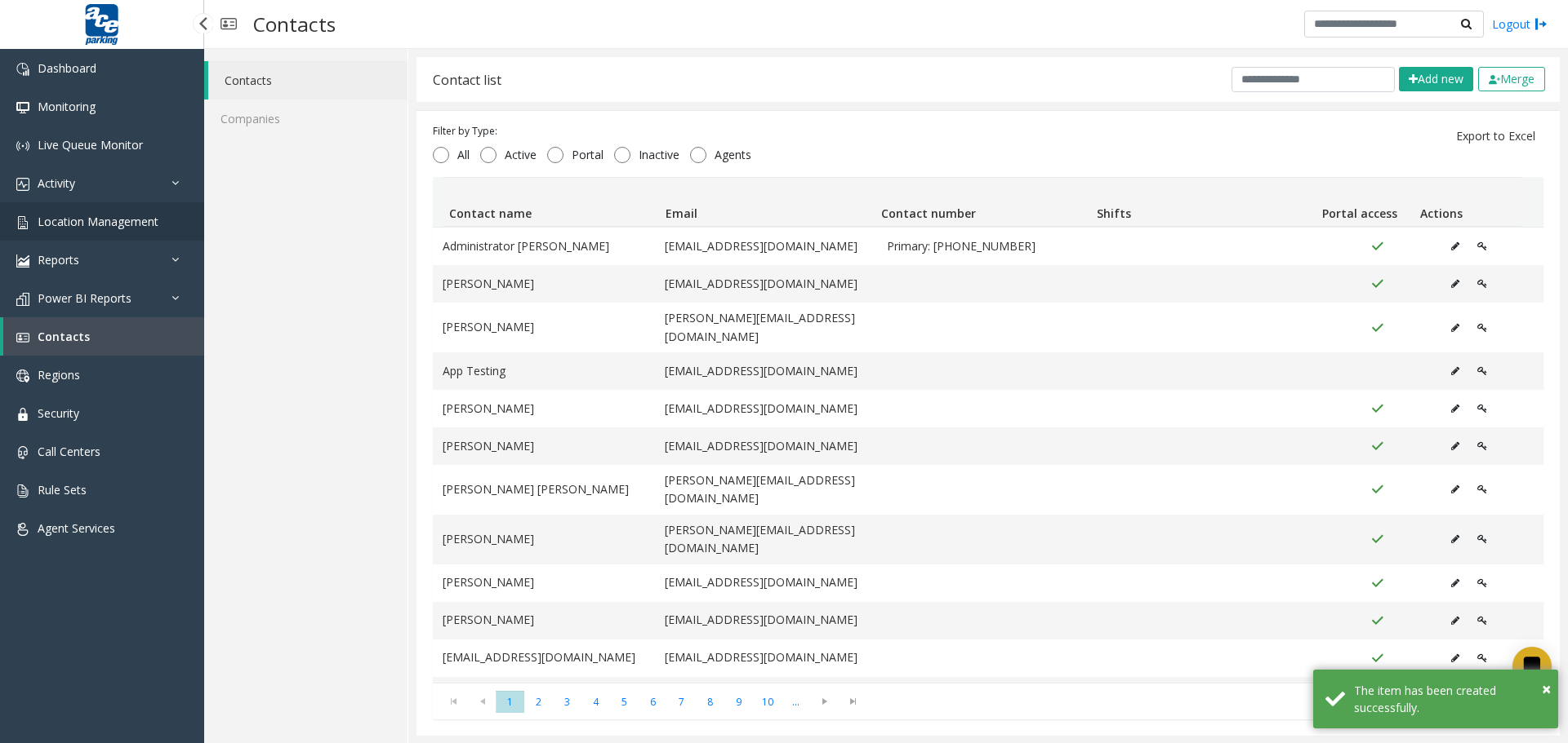
click at [125, 222] on span "Location Management" at bounding box center [98, 221] width 121 height 16
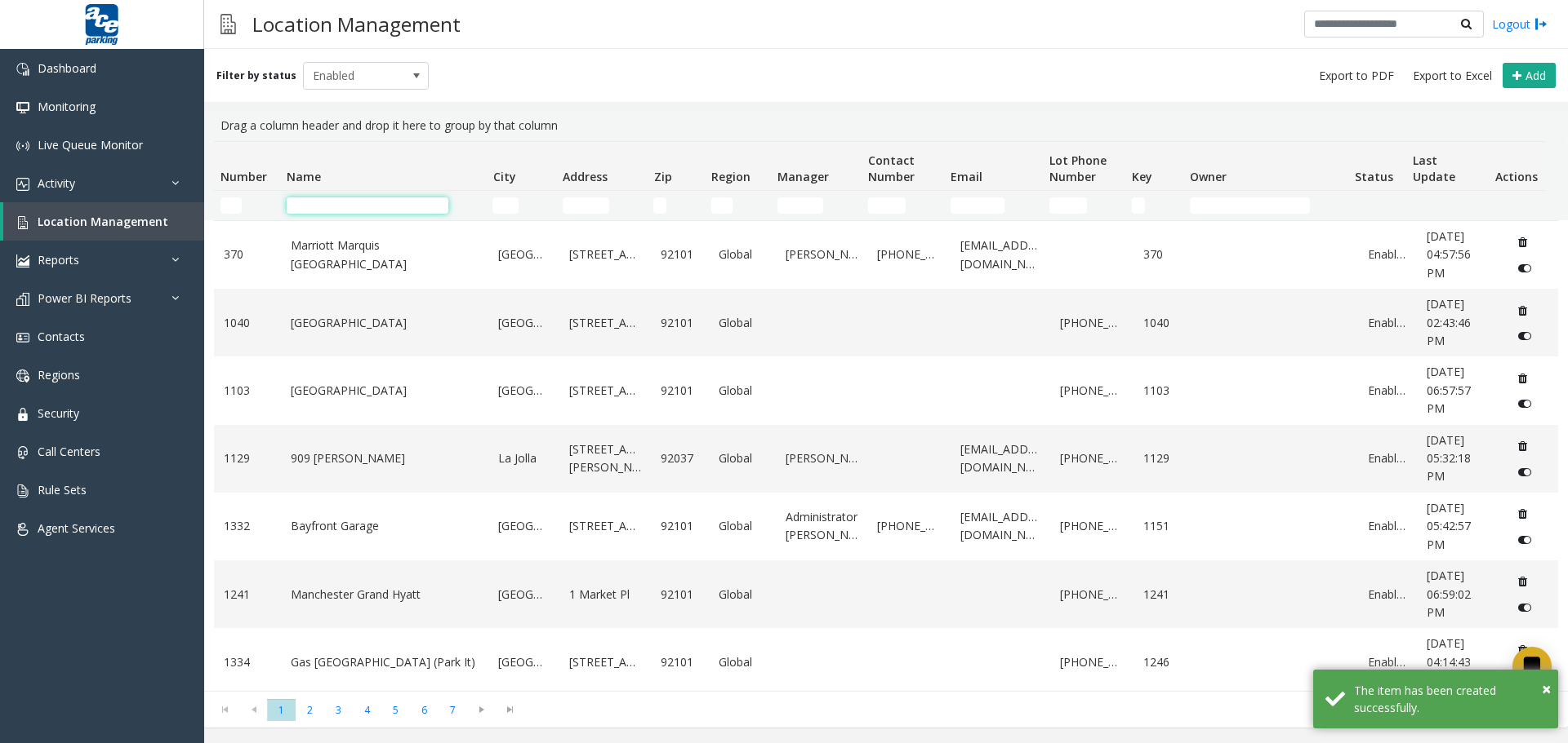
click at [320, 207] on input "Name Filter" at bounding box center [367, 206] width 162 height 16
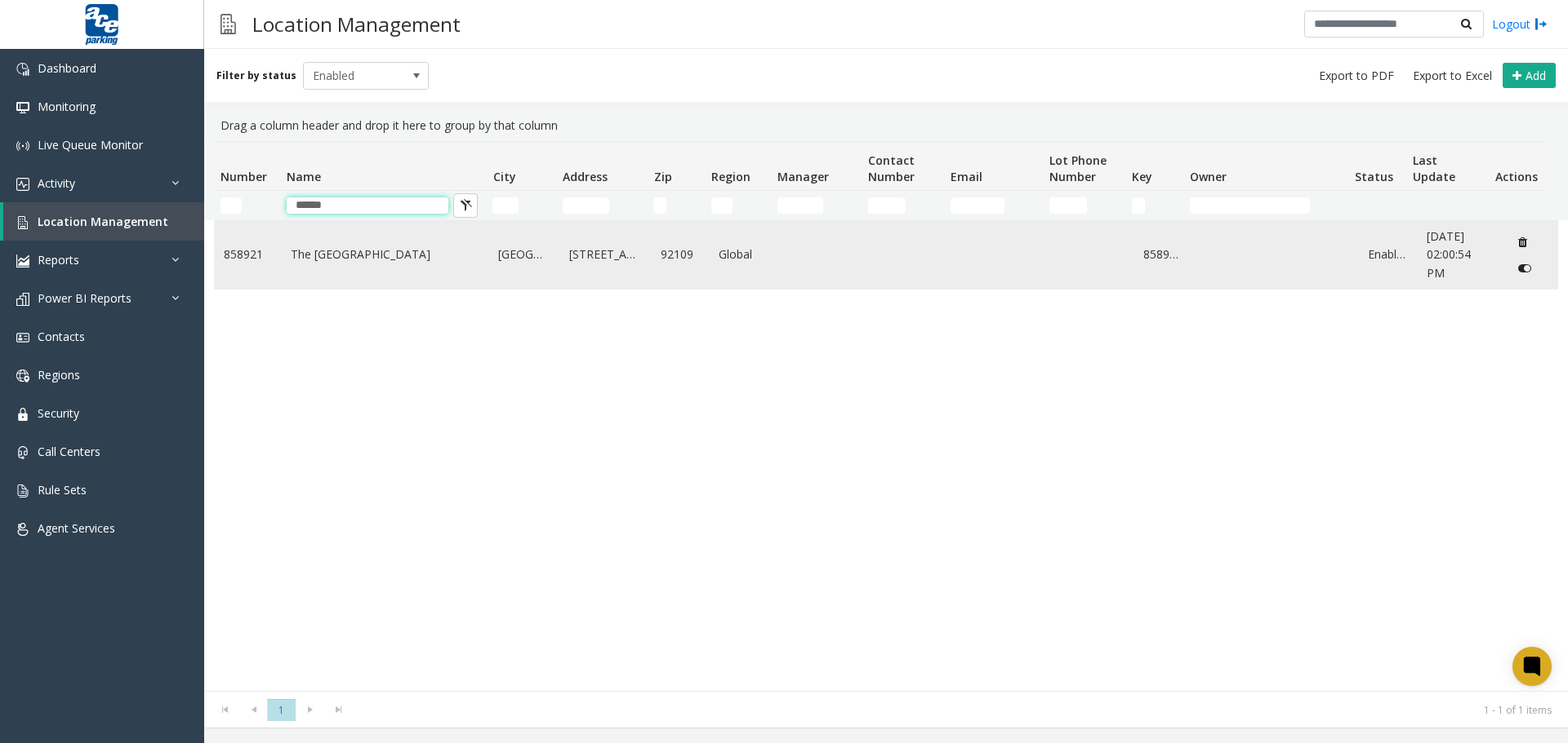
type input "******"
click at [407, 247] on link "The [GEOGRAPHIC_DATA]" at bounding box center [385, 254] width 189 height 18
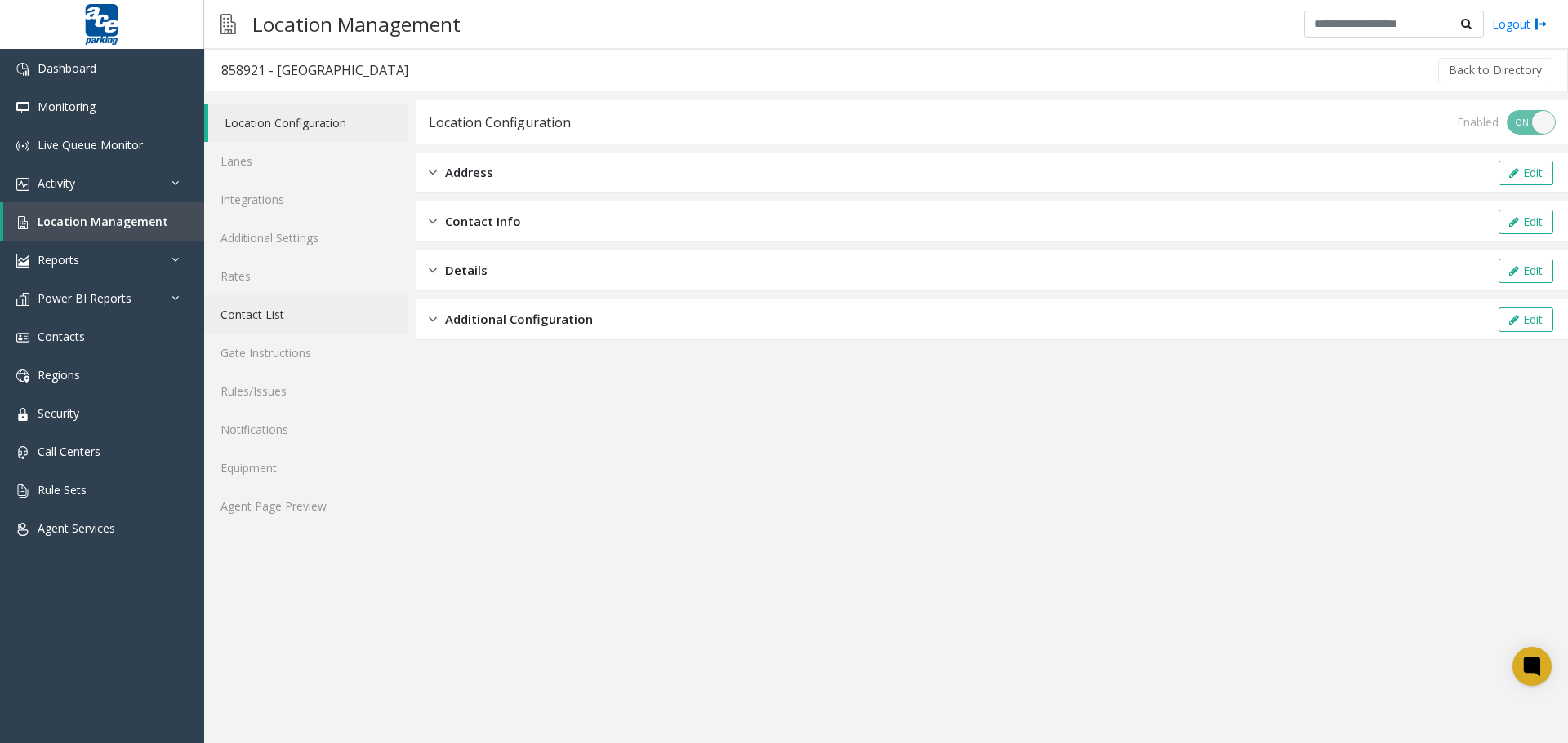
click at [251, 314] on link "Contact List" at bounding box center [305, 314] width 203 height 38
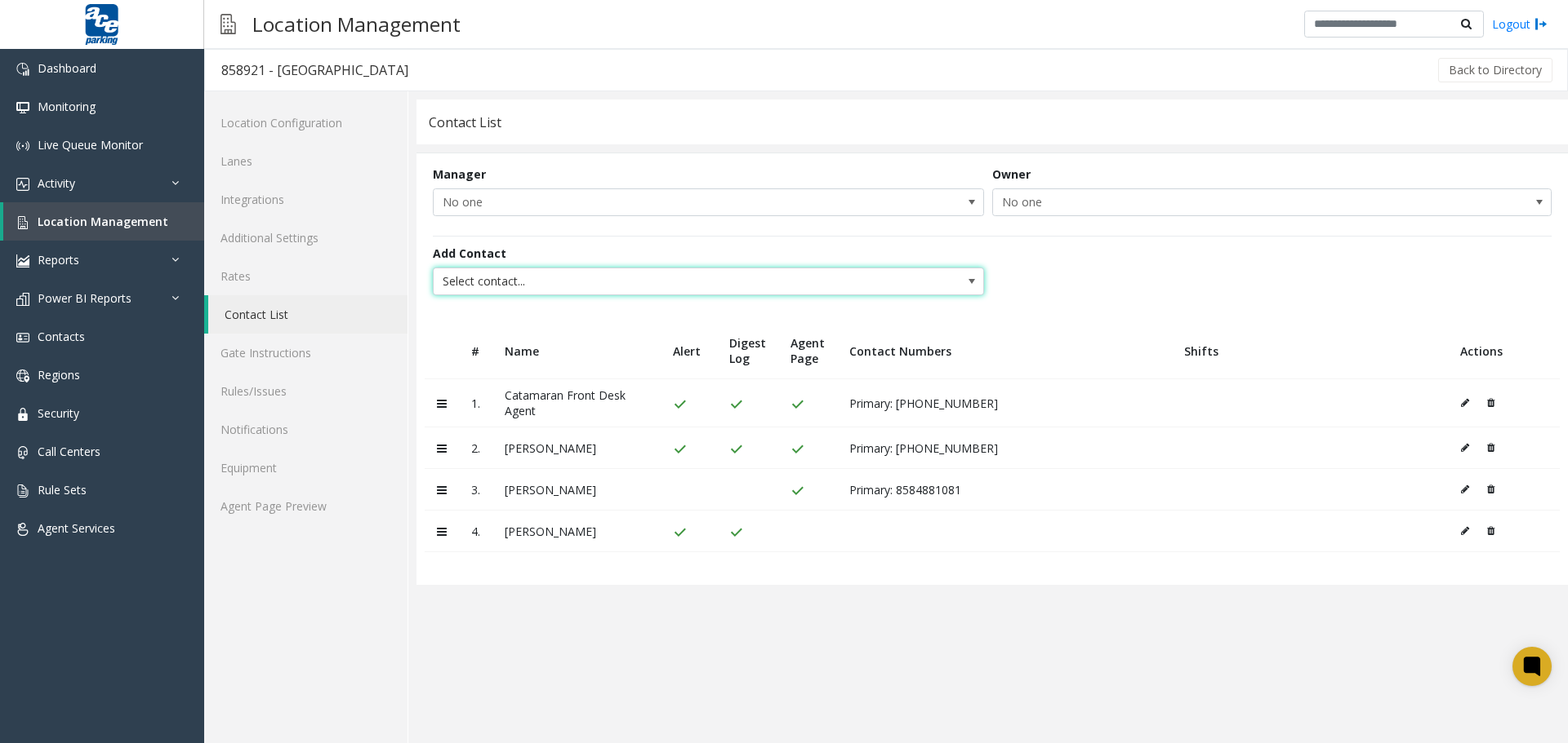
click at [873, 282] on span "Select contact..." at bounding box center [653, 281] width 440 height 26
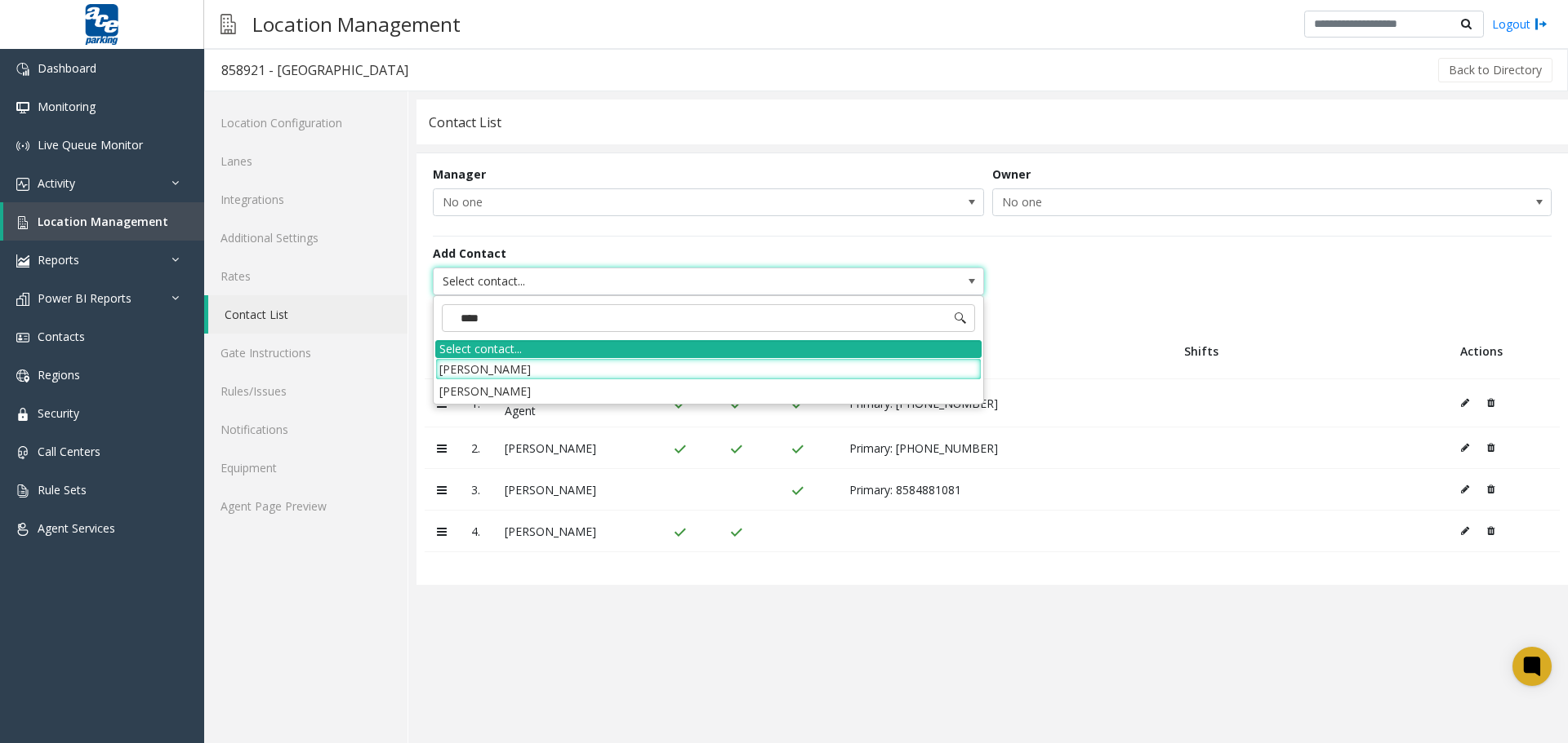
type input "*****"
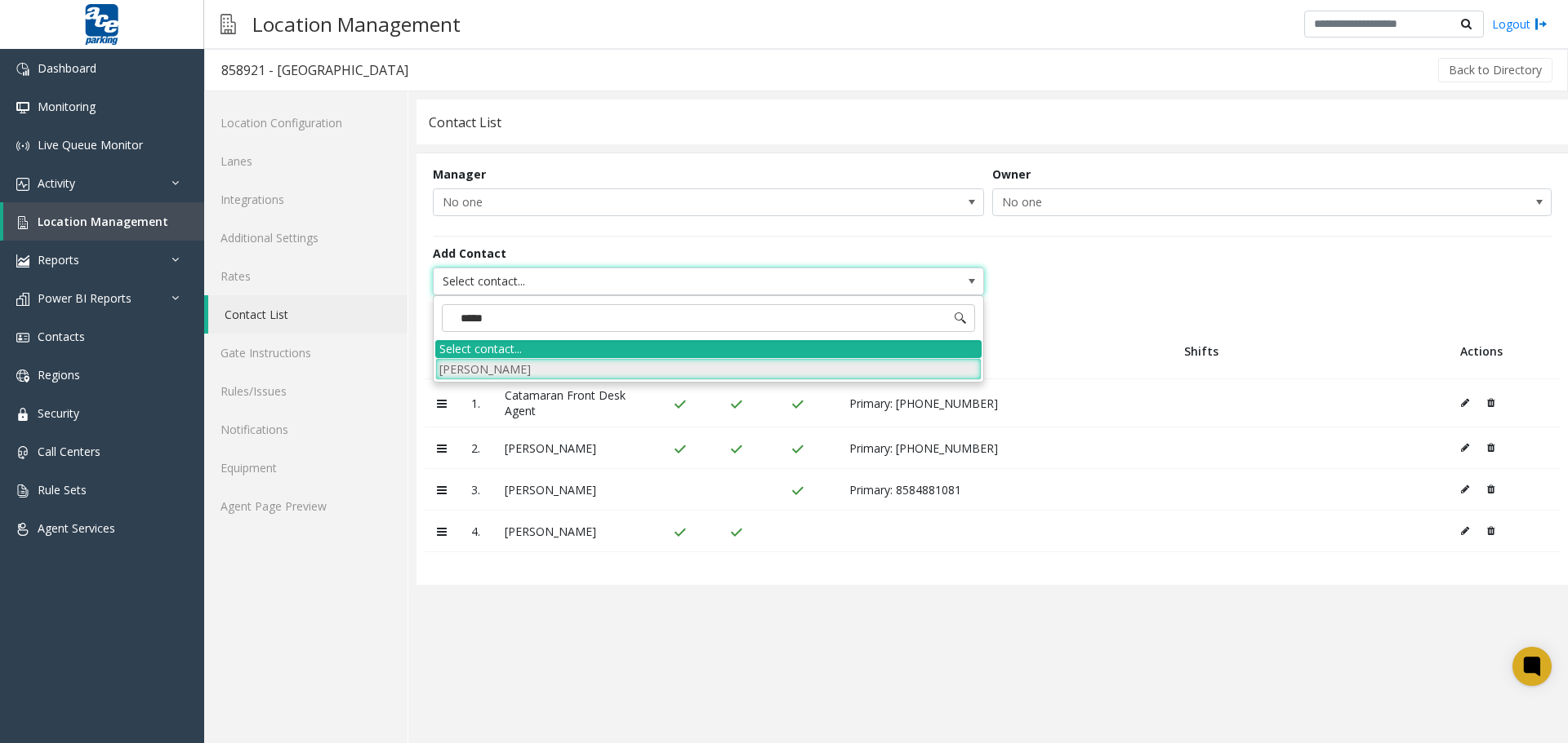
click at [559, 374] on li "[PERSON_NAME]" at bounding box center [708, 369] width 547 height 22
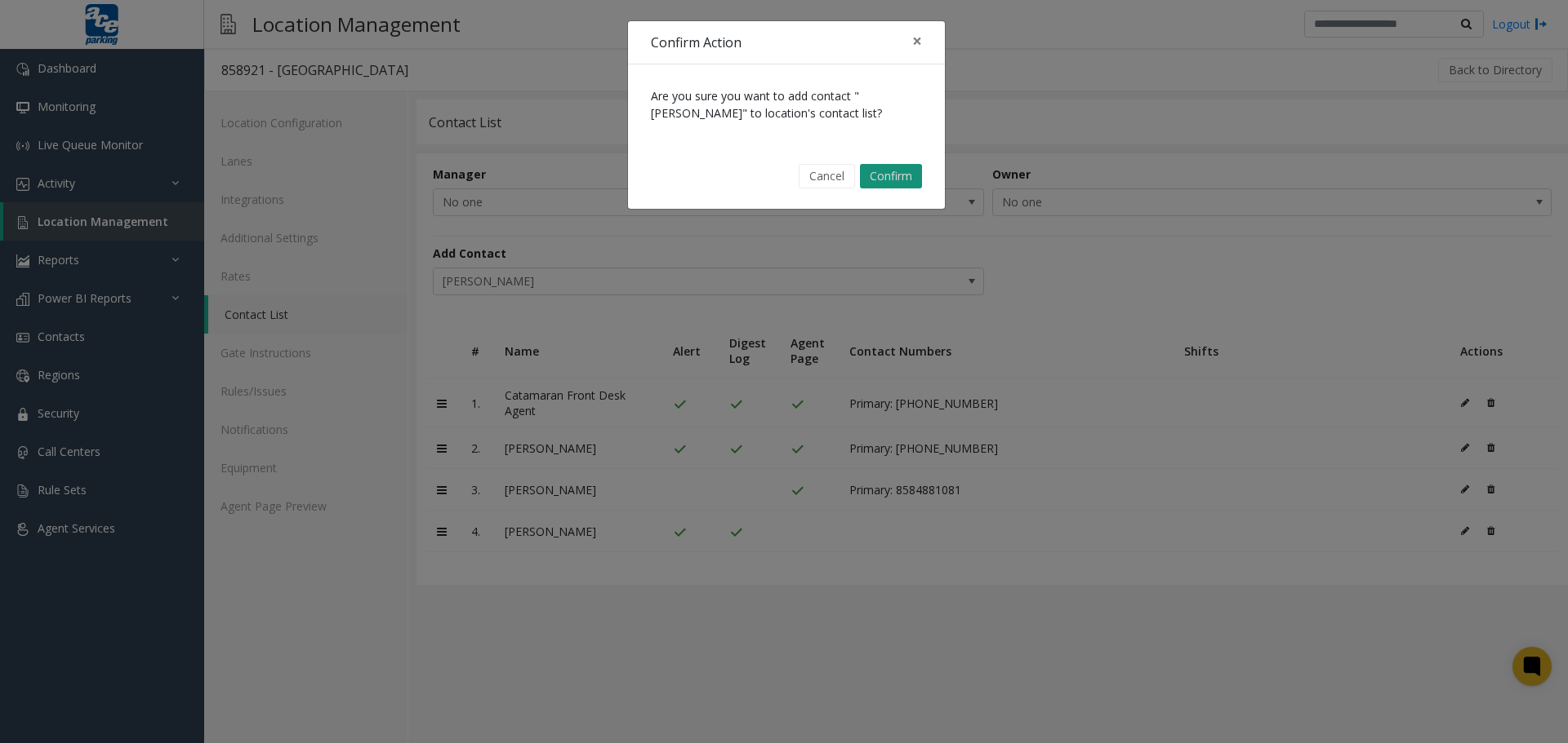
click at [902, 186] on button "Confirm" at bounding box center [891, 176] width 62 height 25
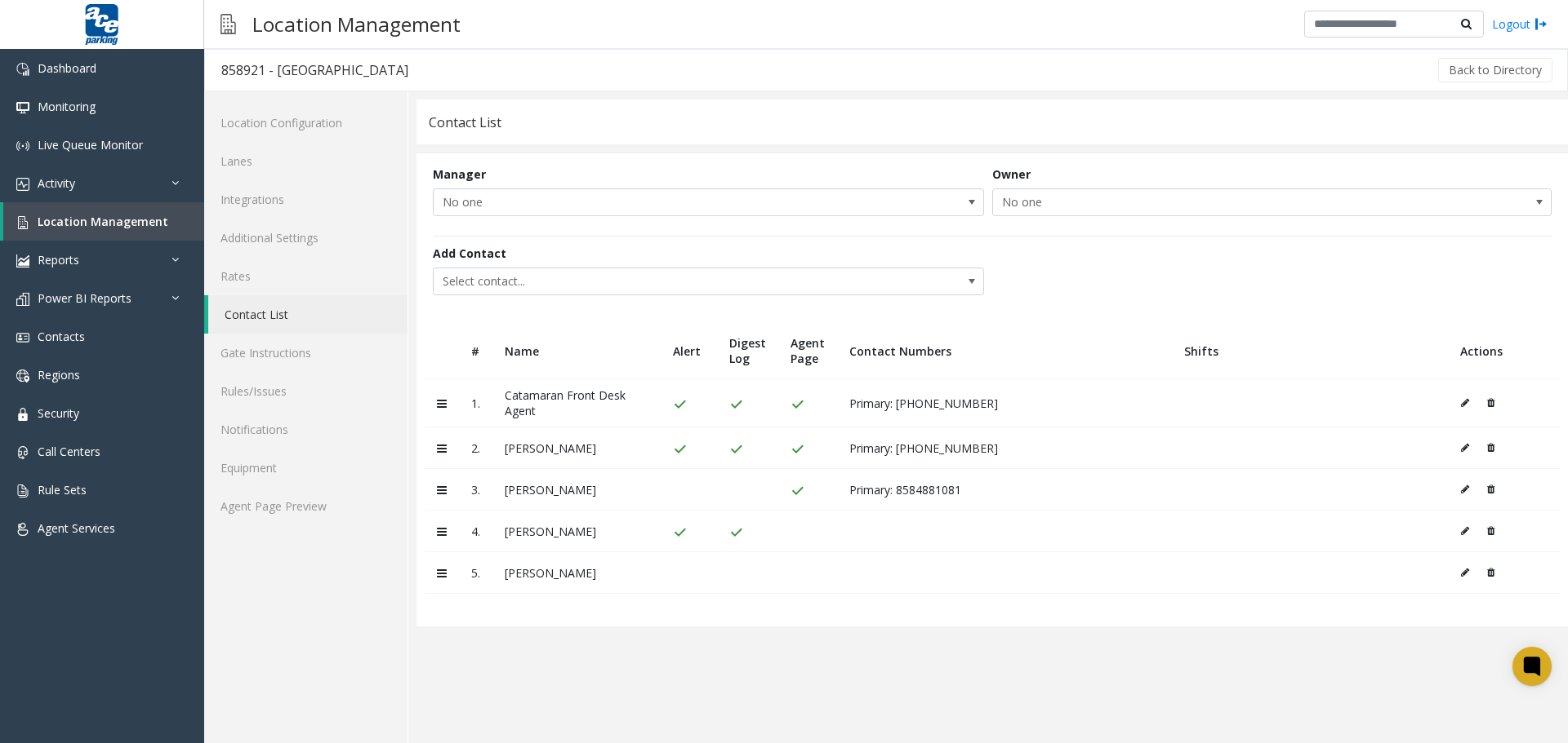
click at [1404, 579] on button at bounding box center [1469, 573] width 18 height 25
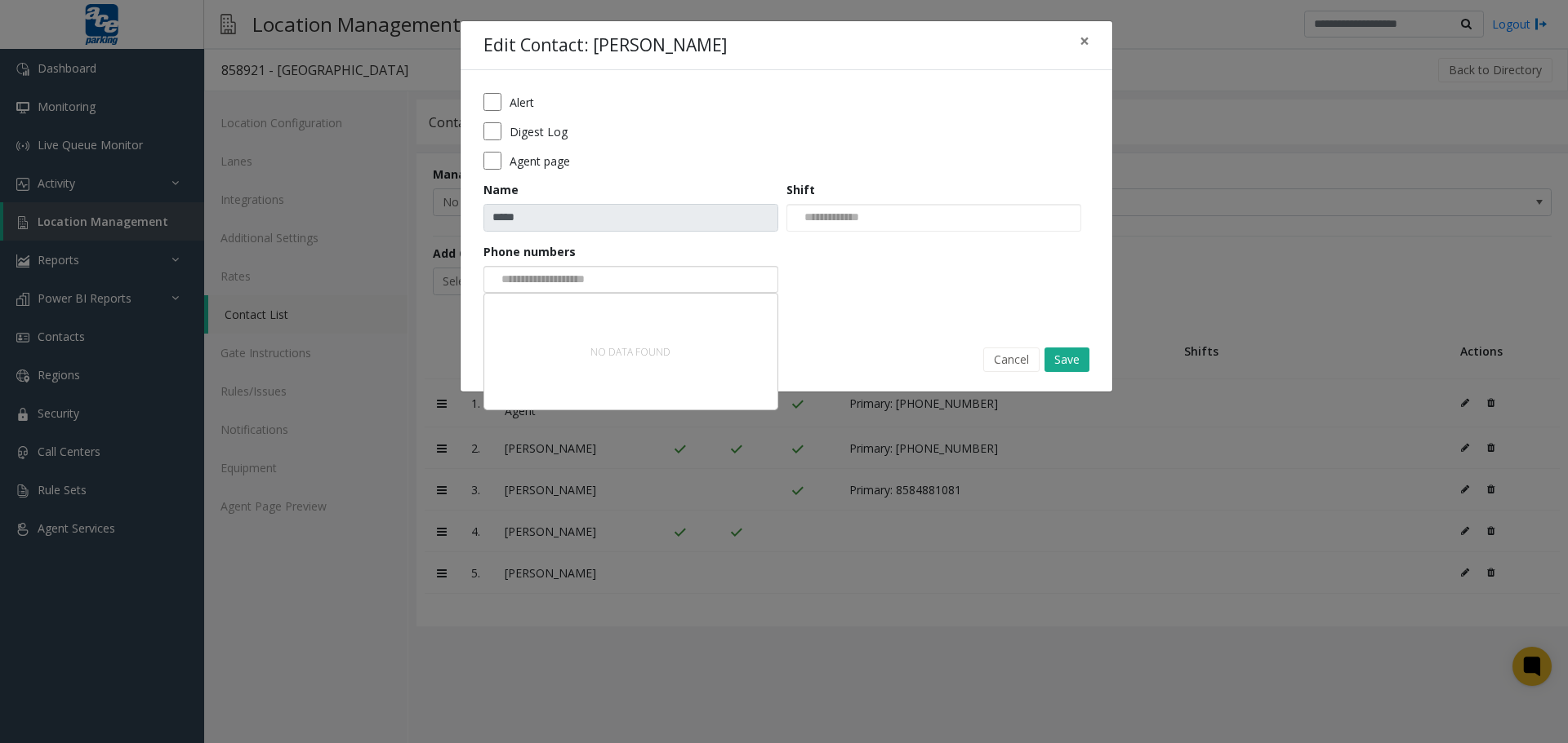
click at [607, 281] on input "NO DATA FOUND" at bounding box center [546, 280] width 124 height 26
type input "***"
click at [540, 278] on input "NO DATA FOUND" at bounding box center [546, 280] width 124 height 26
click at [584, 275] on input "NO DATA FOUND" at bounding box center [546, 280] width 124 height 26
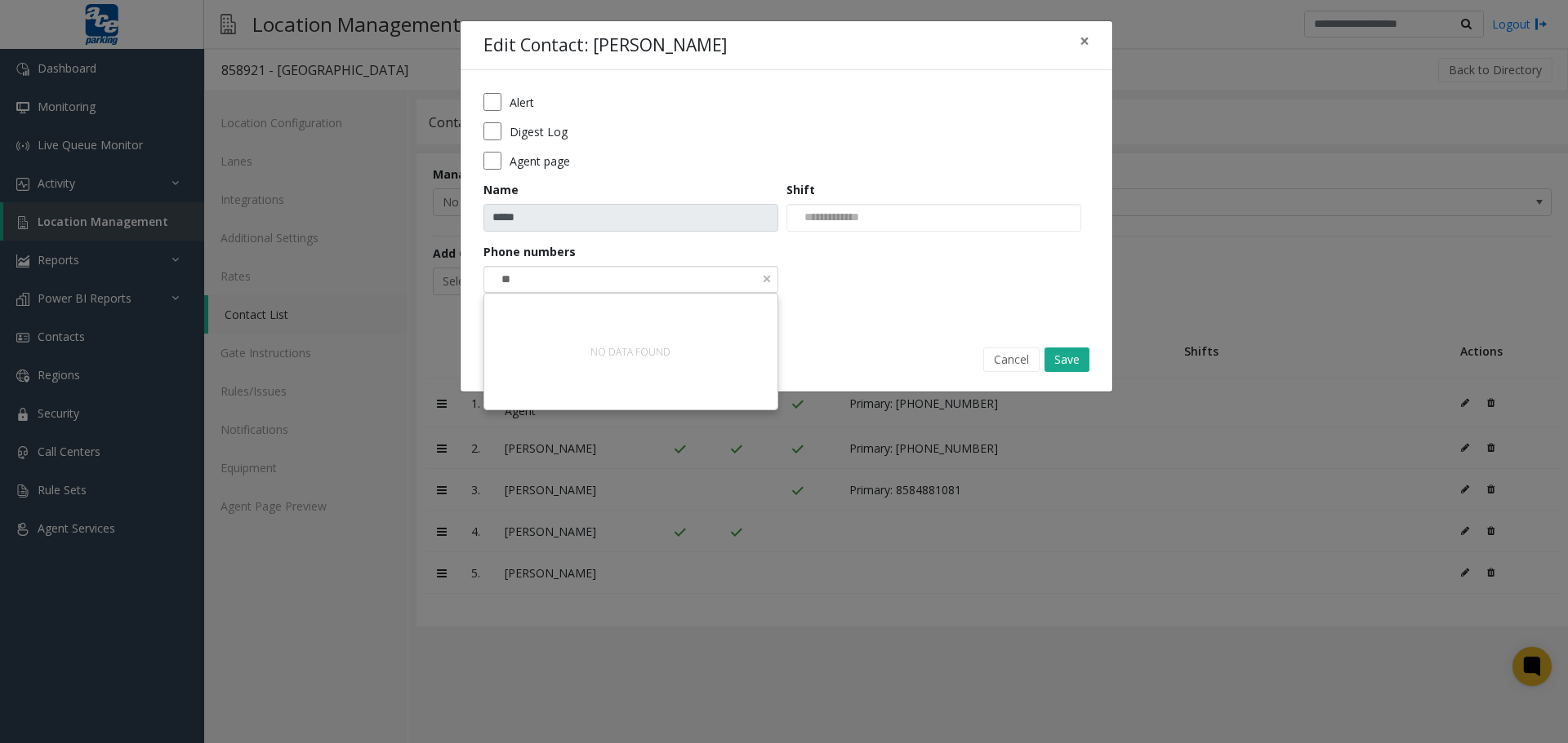
type input "*"
click at [1034, 355] on button "Cancel" at bounding box center [1011, 360] width 57 height 25
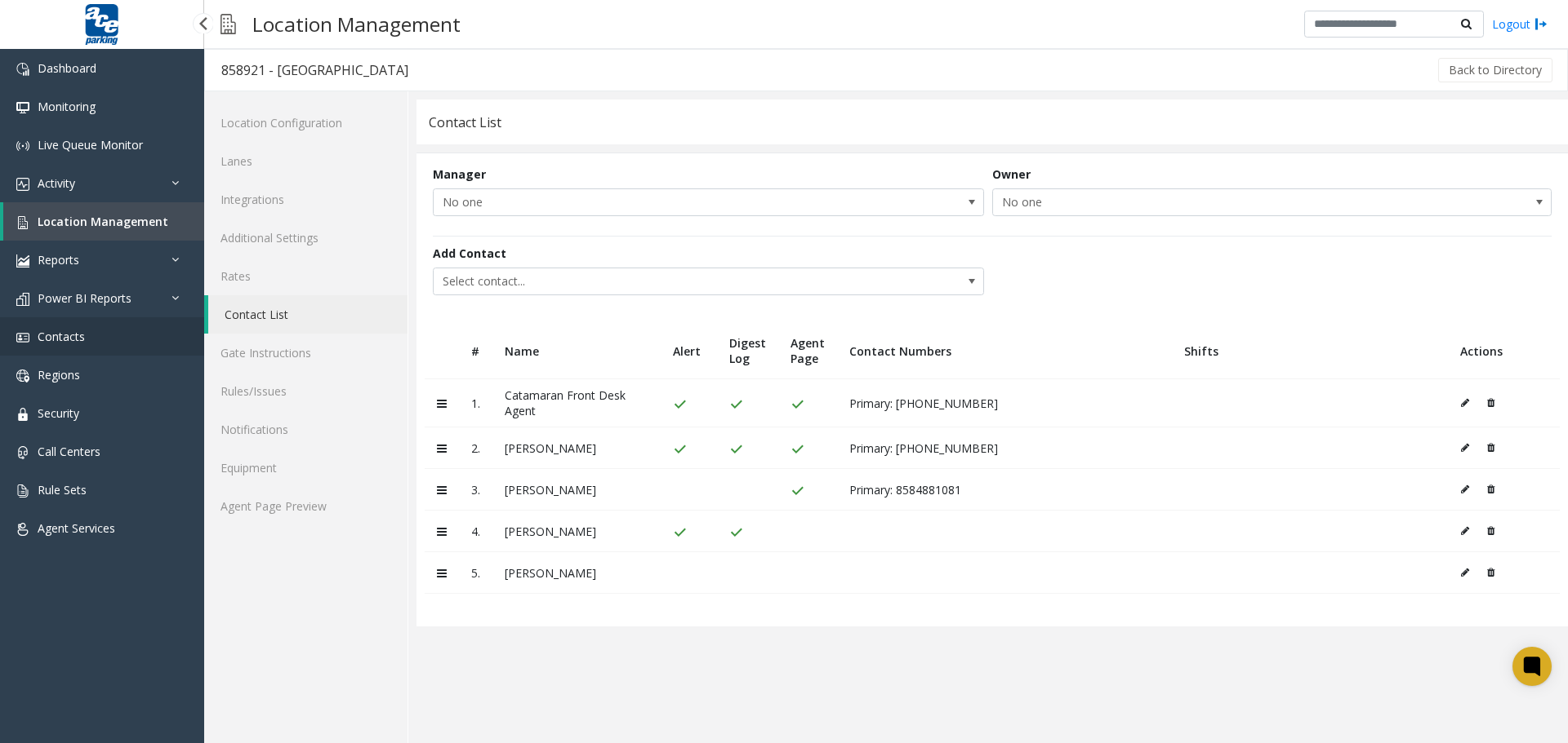
click at [69, 329] on span "Contacts" at bounding box center [62, 337] width 48 height 16
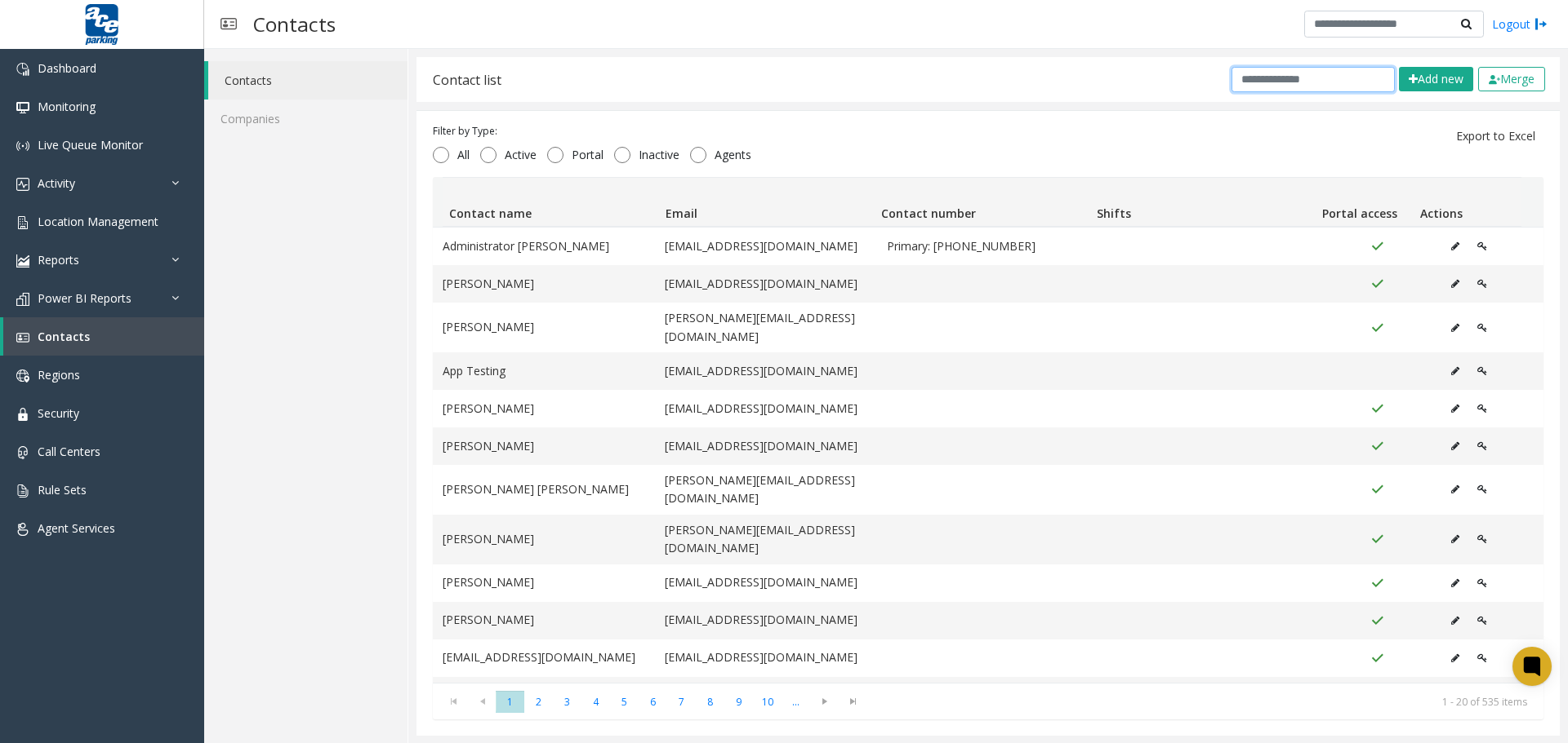
click at [1243, 82] on input "text" at bounding box center [1313, 79] width 163 height 26
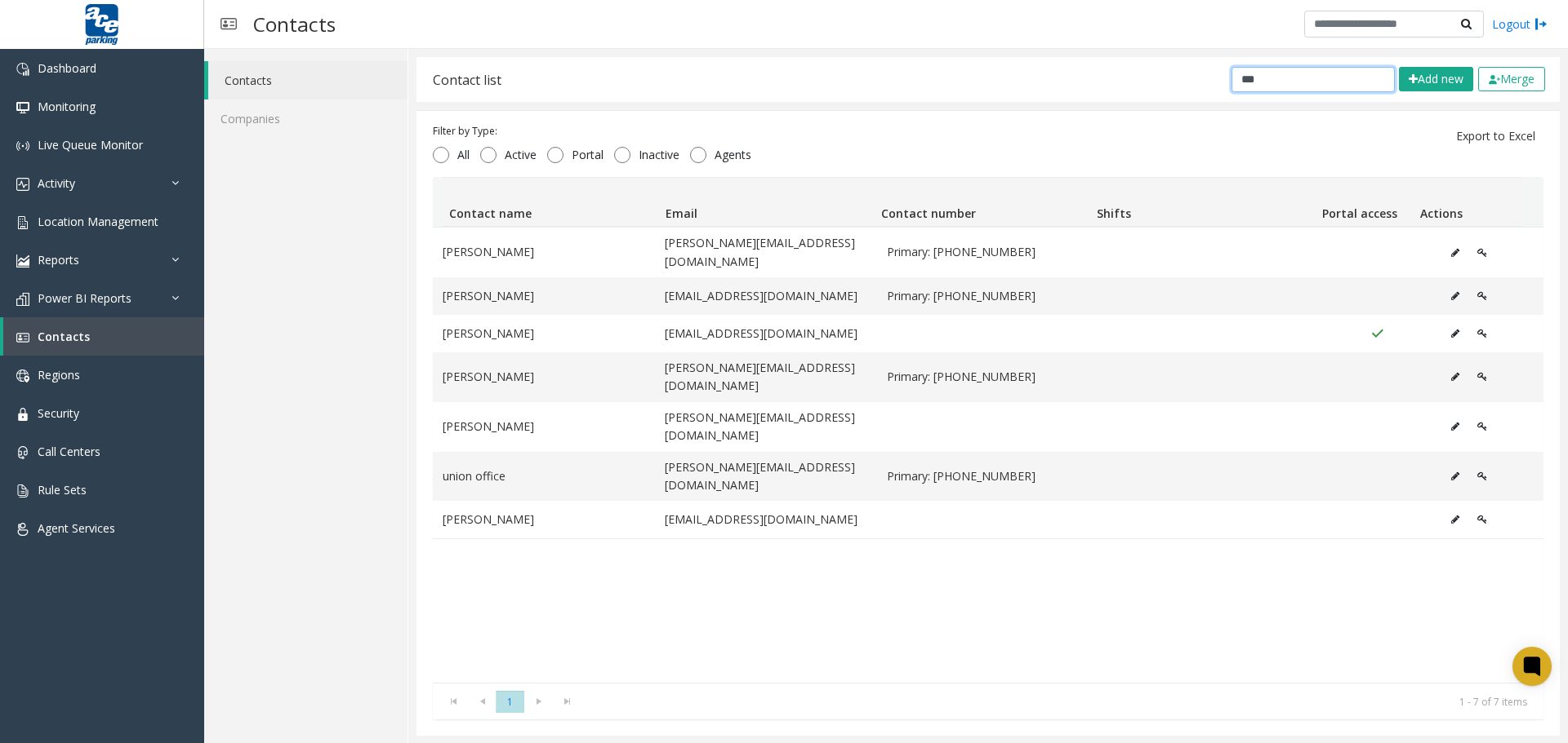
type input "***"
click at [57, 221] on span "Location Management" at bounding box center [98, 221] width 121 height 16
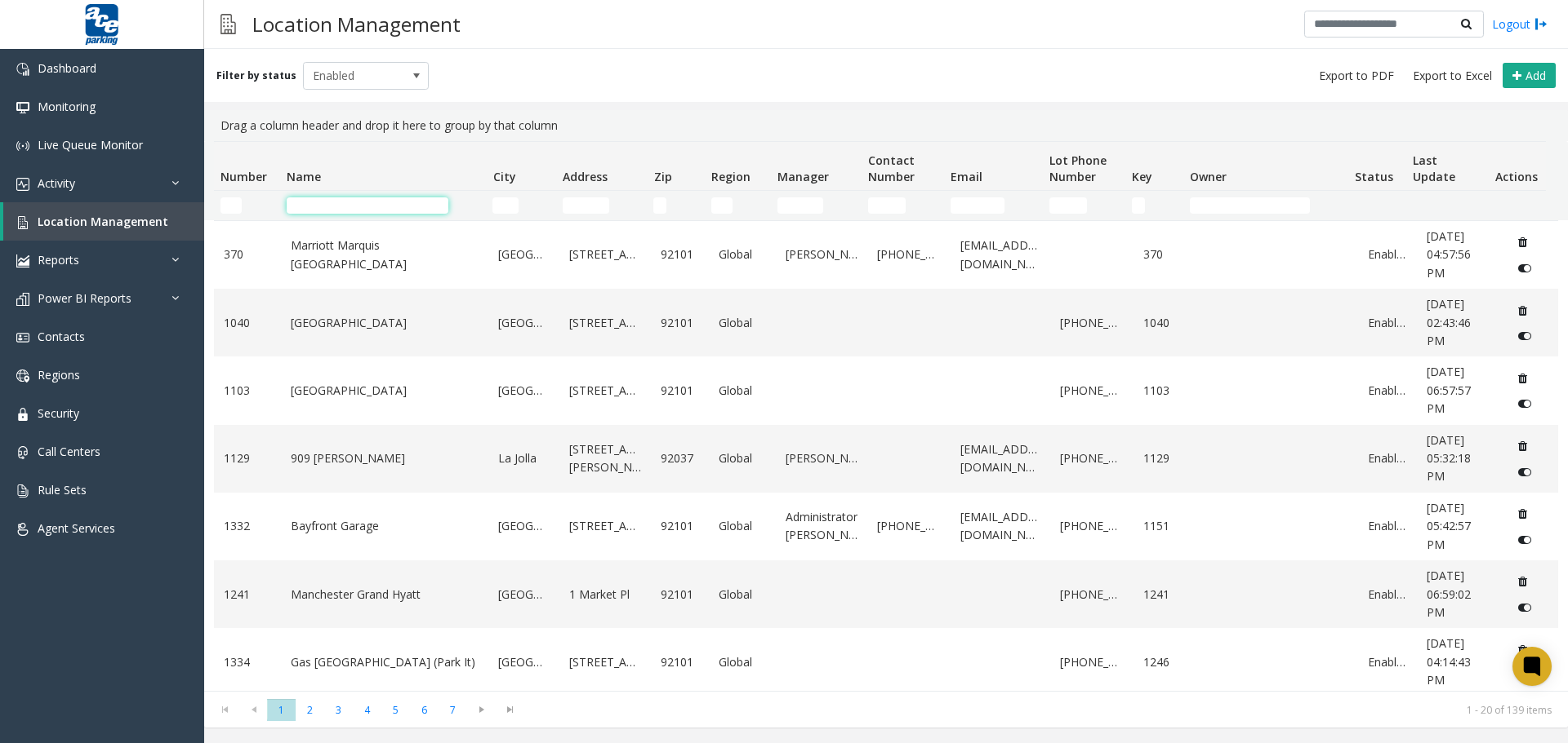
click at [310, 210] on input "Name Filter" at bounding box center [367, 206] width 162 height 16
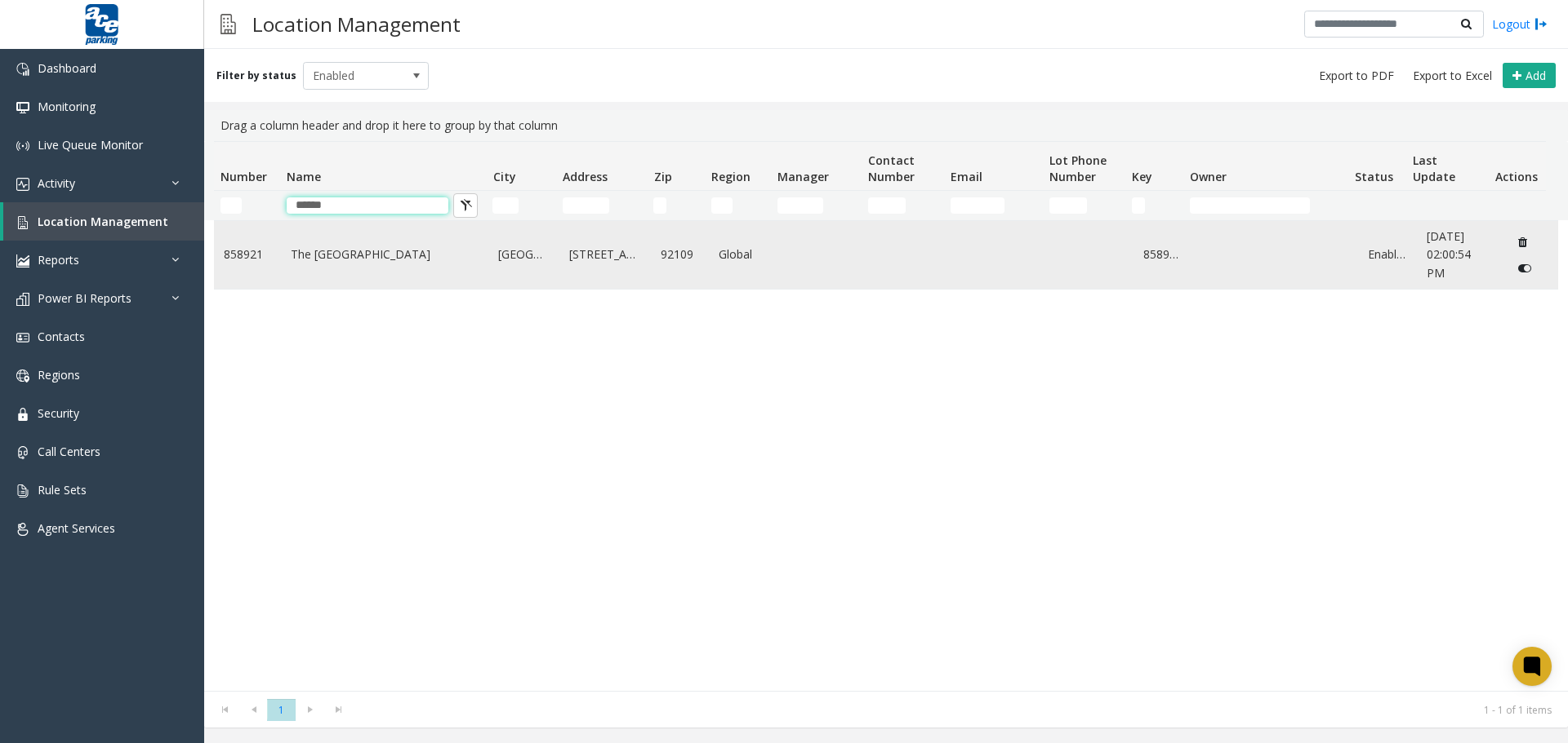
type input "******"
click at [342, 245] on link "The [GEOGRAPHIC_DATA]" at bounding box center [385, 254] width 189 height 18
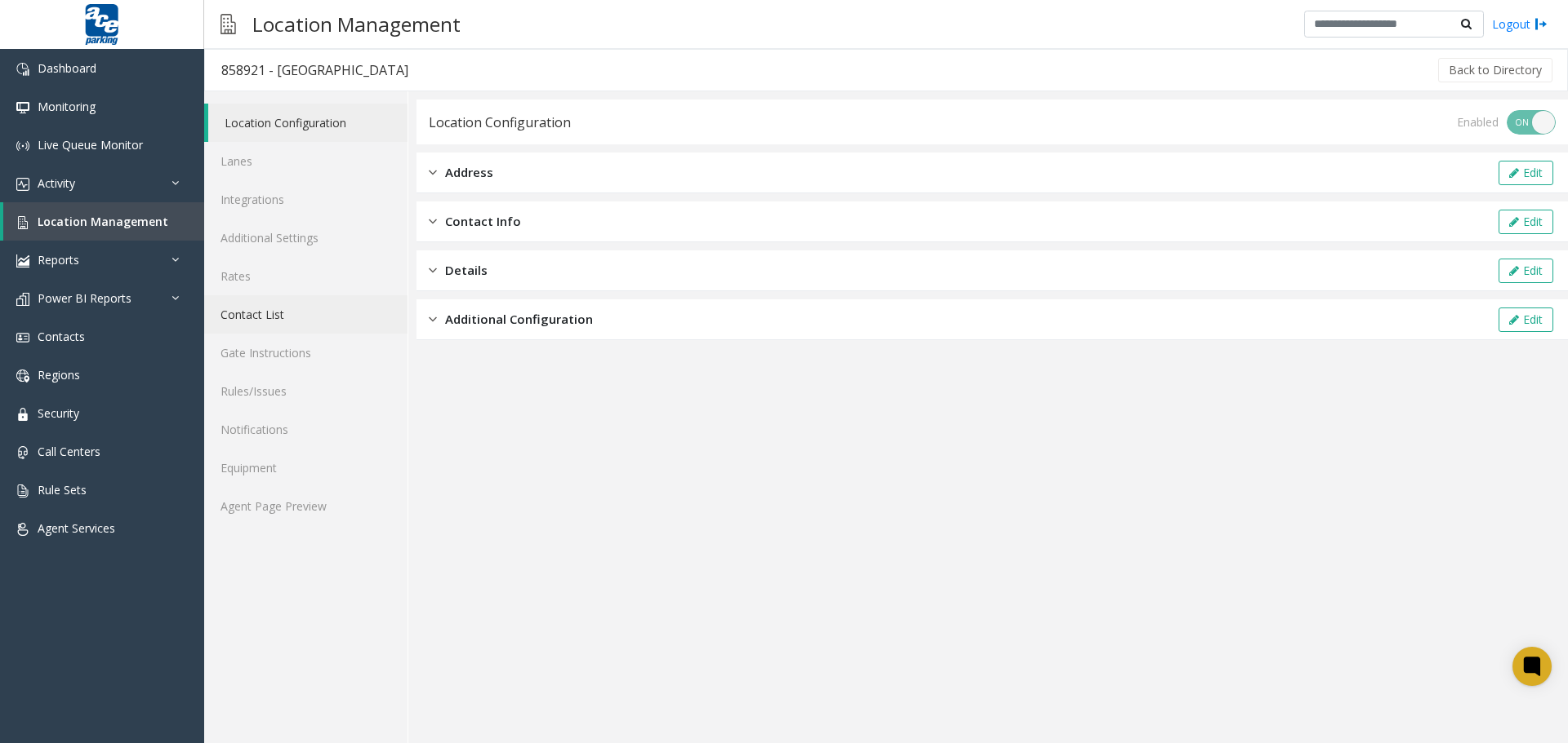
click at [249, 317] on link "Contact List" at bounding box center [305, 314] width 203 height 38
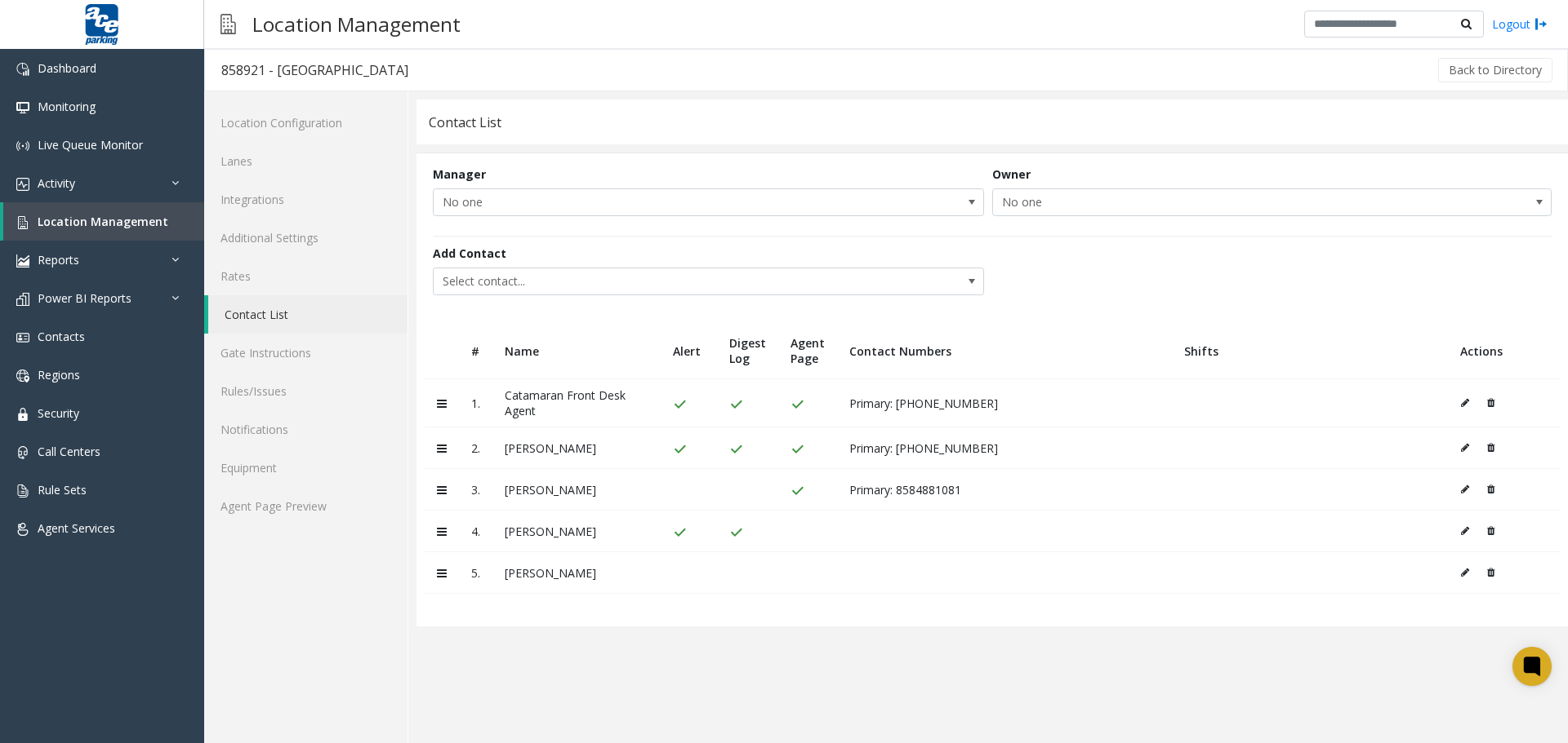
click at [1404, 571] on icon at bounding box center [1464, 573] width 8 height 10
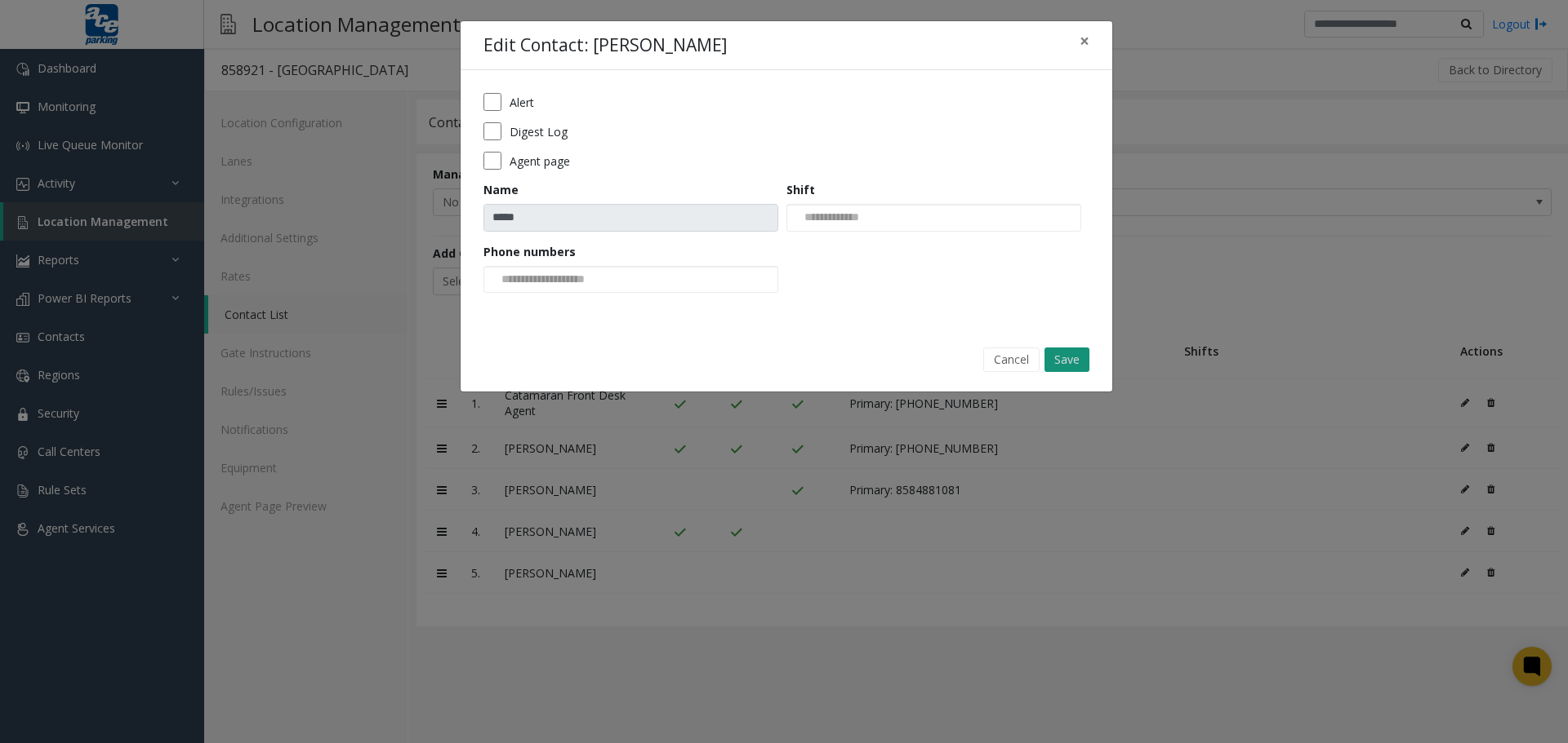
click at [1054, 353] on button "Save" at bounding box center [1067, 360] width 45 height 25
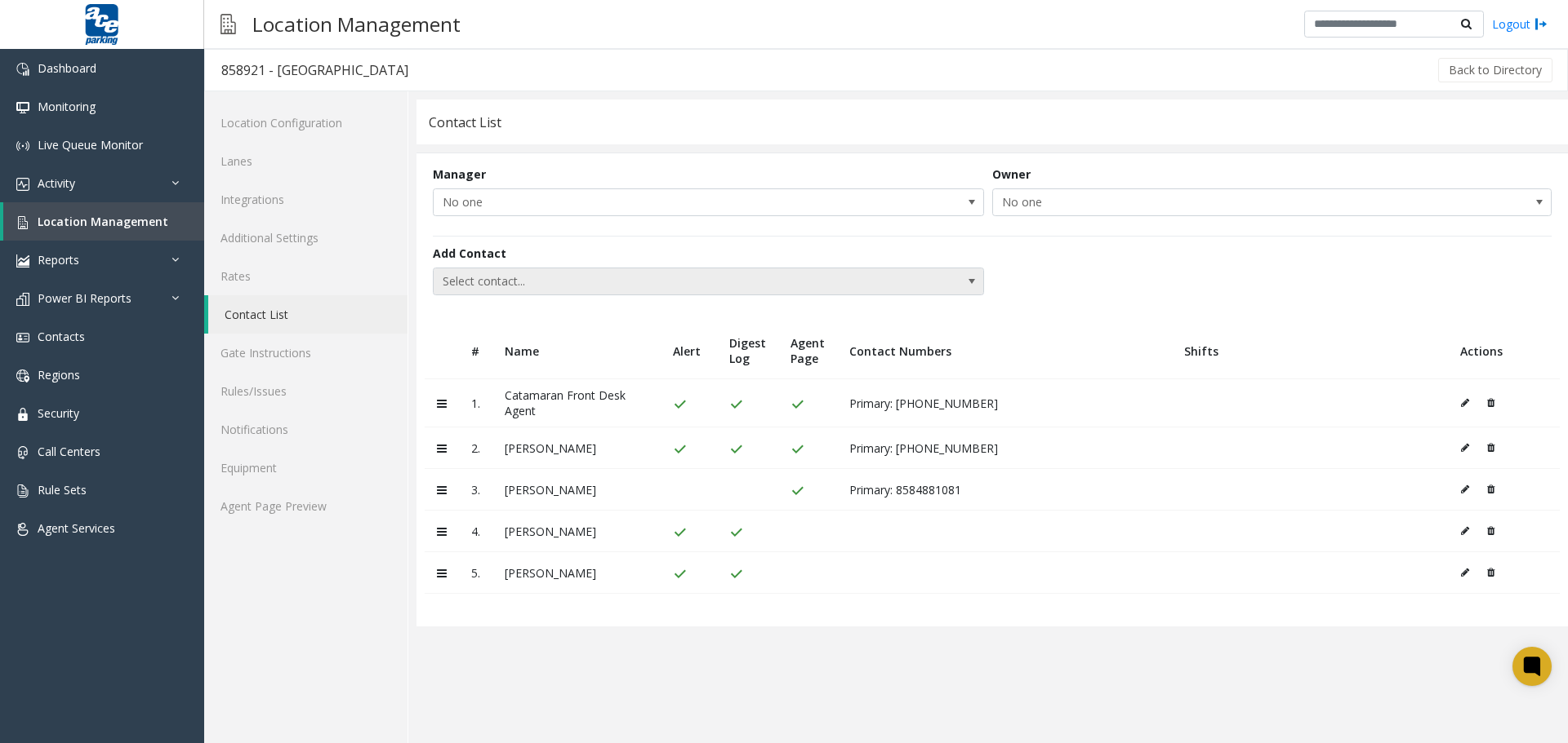
click at [520, 277] on span "Select contact..." at bounding box center [653, 281] width 440 height 26
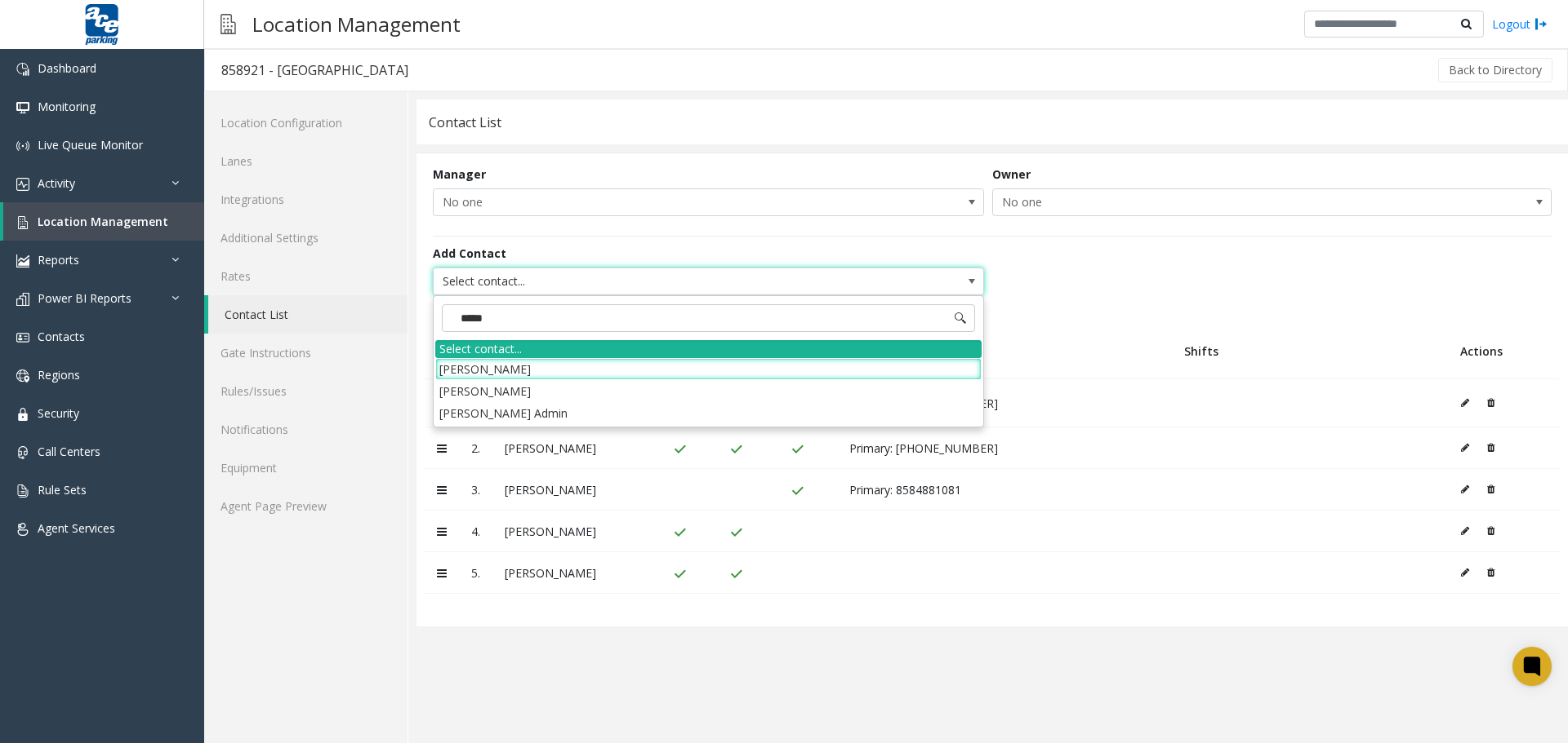
type input "******"
click at [486, 391] on li "[PERSON_NAME]" at bounding box center [708, 391] width 547 height 22
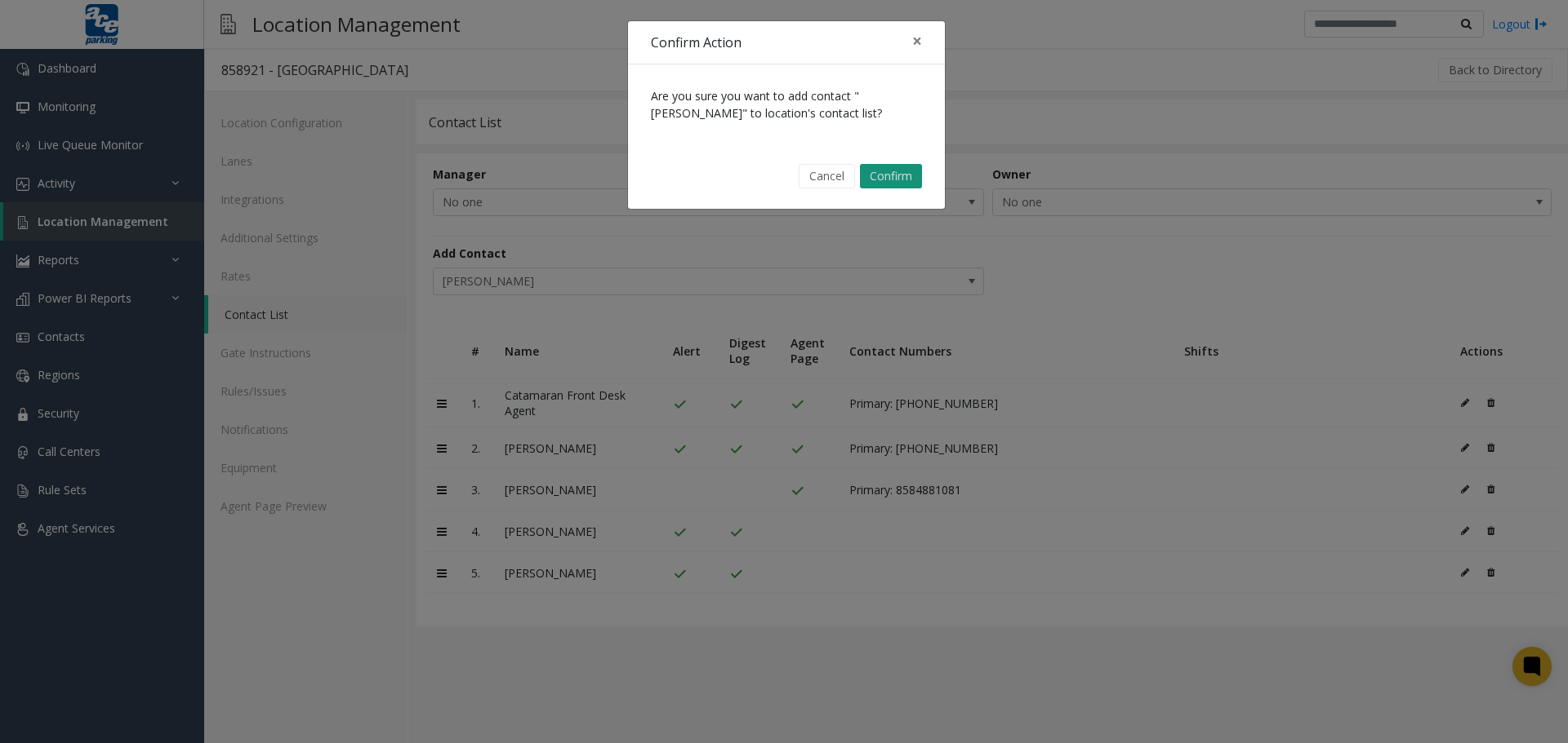
click at [901, 171] on button "Confirm" at bounding box center [891, 176] width 62 height 25
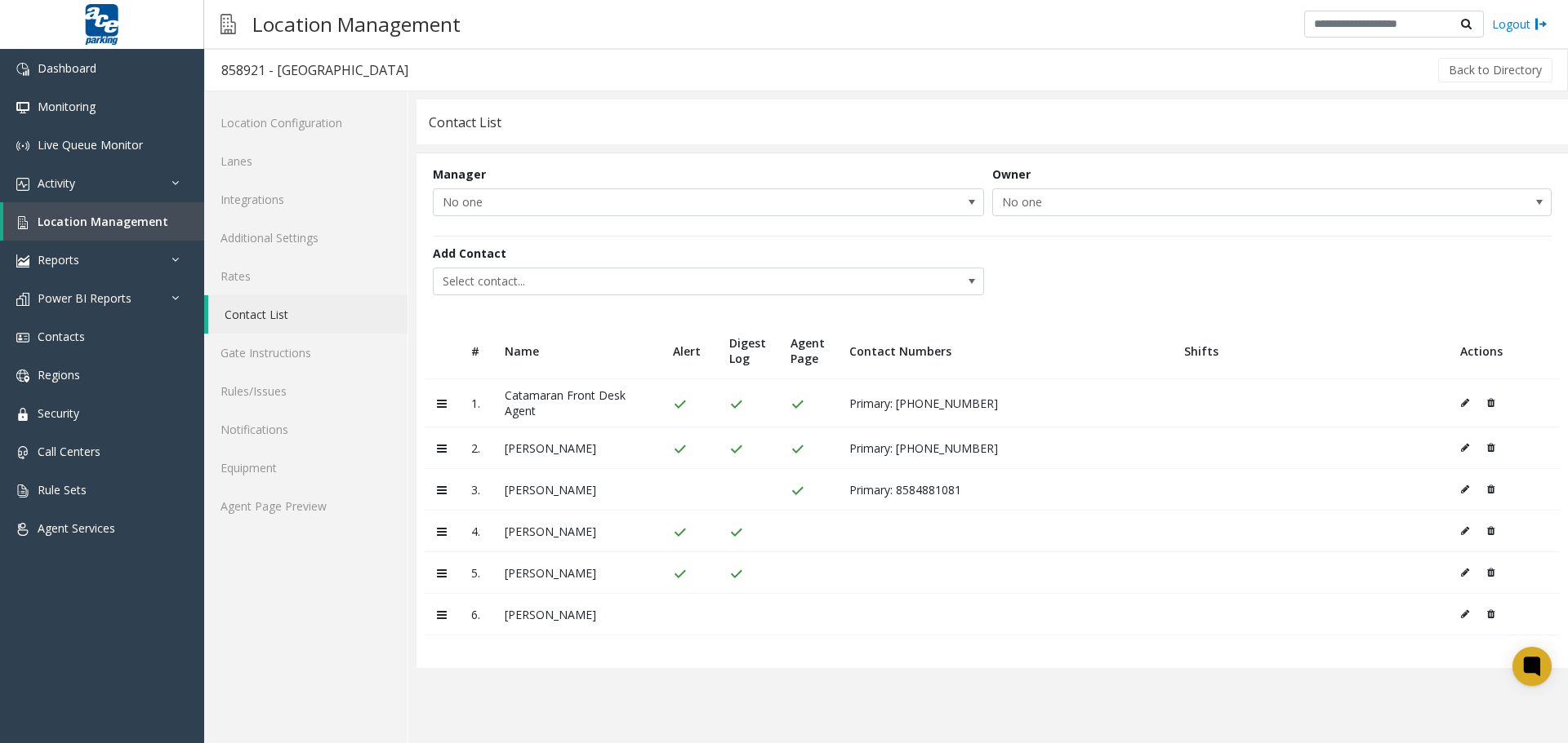
click at [1404, 619] on icon at bounding box center [1464, 614] width 8 height 10
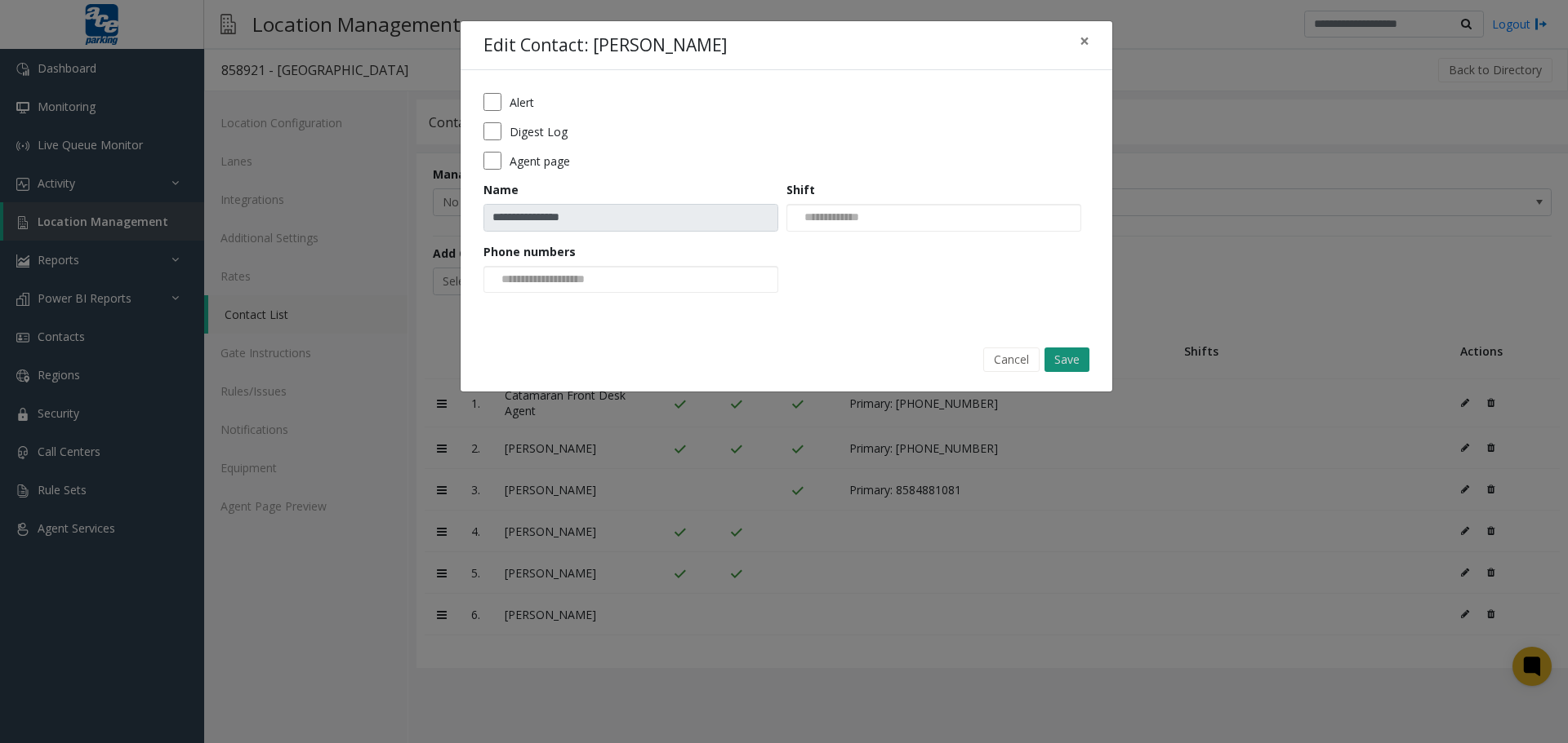
click at [1059, 366] on button "Save" at bounding box center [1067, 360] width 45 height 25
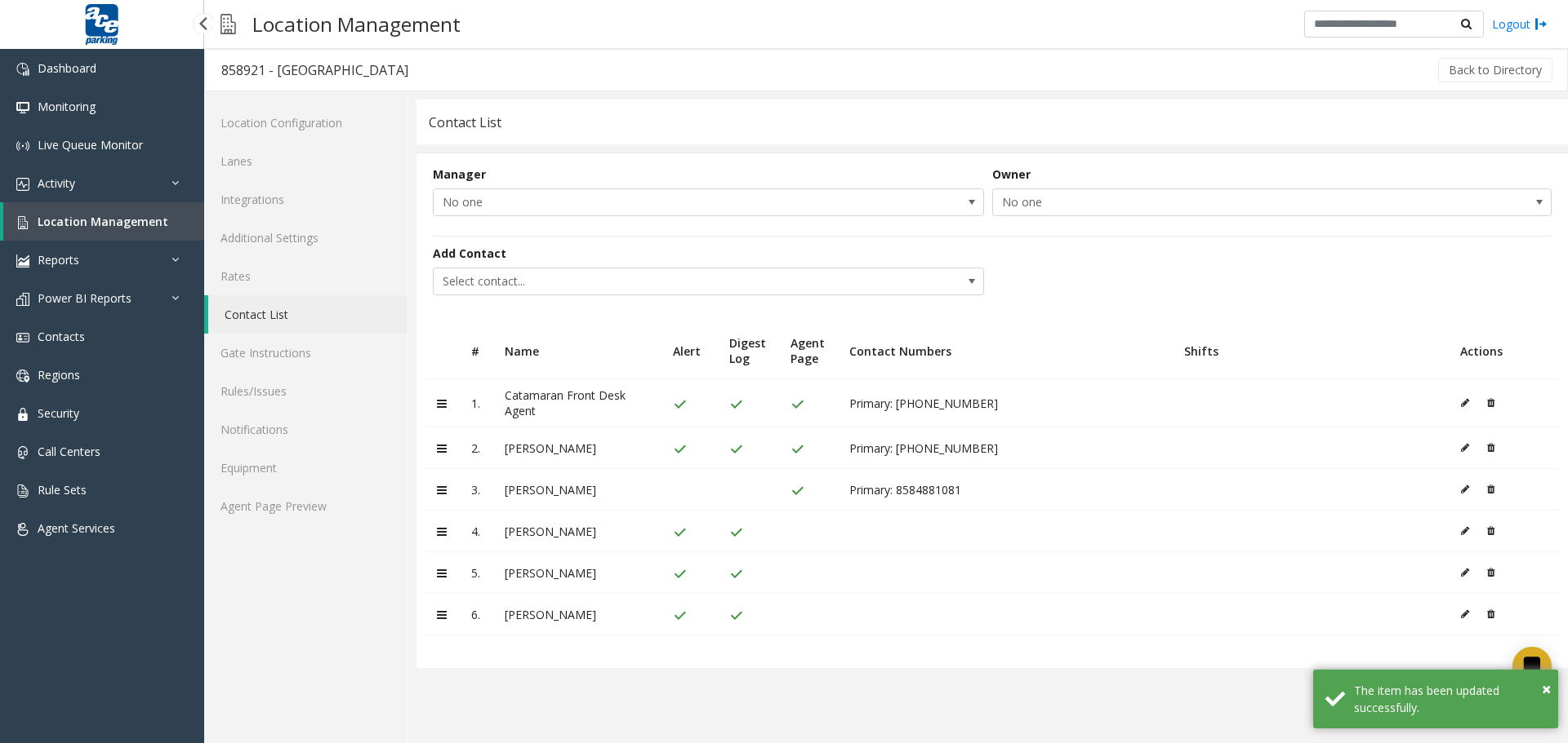
click at [89, 222] on span "Location Management" at bounding box center [103, 221] width 131 height 16
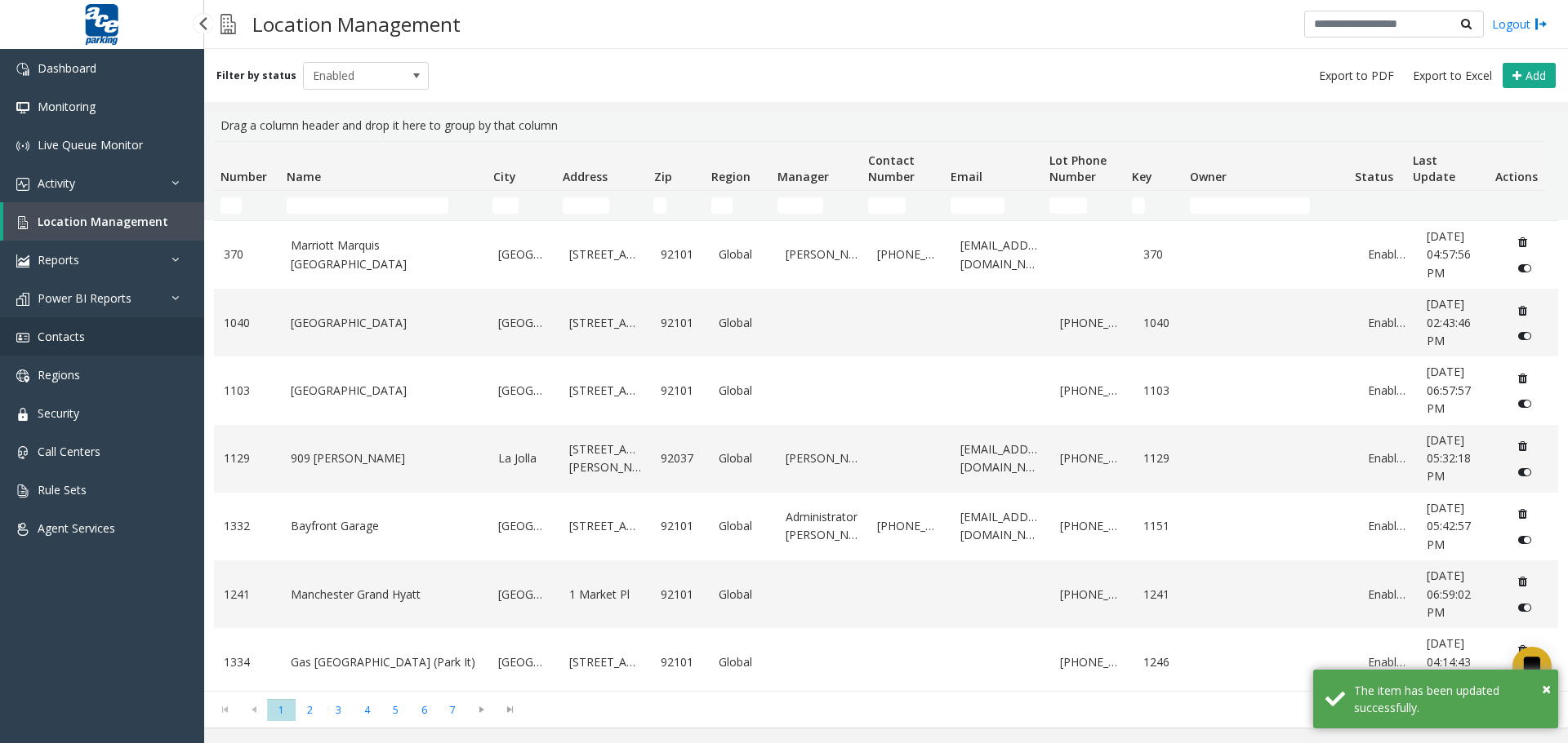
click at [81, 333] on span "Contacts" at bounding box center [62, 337] width 48 height 16
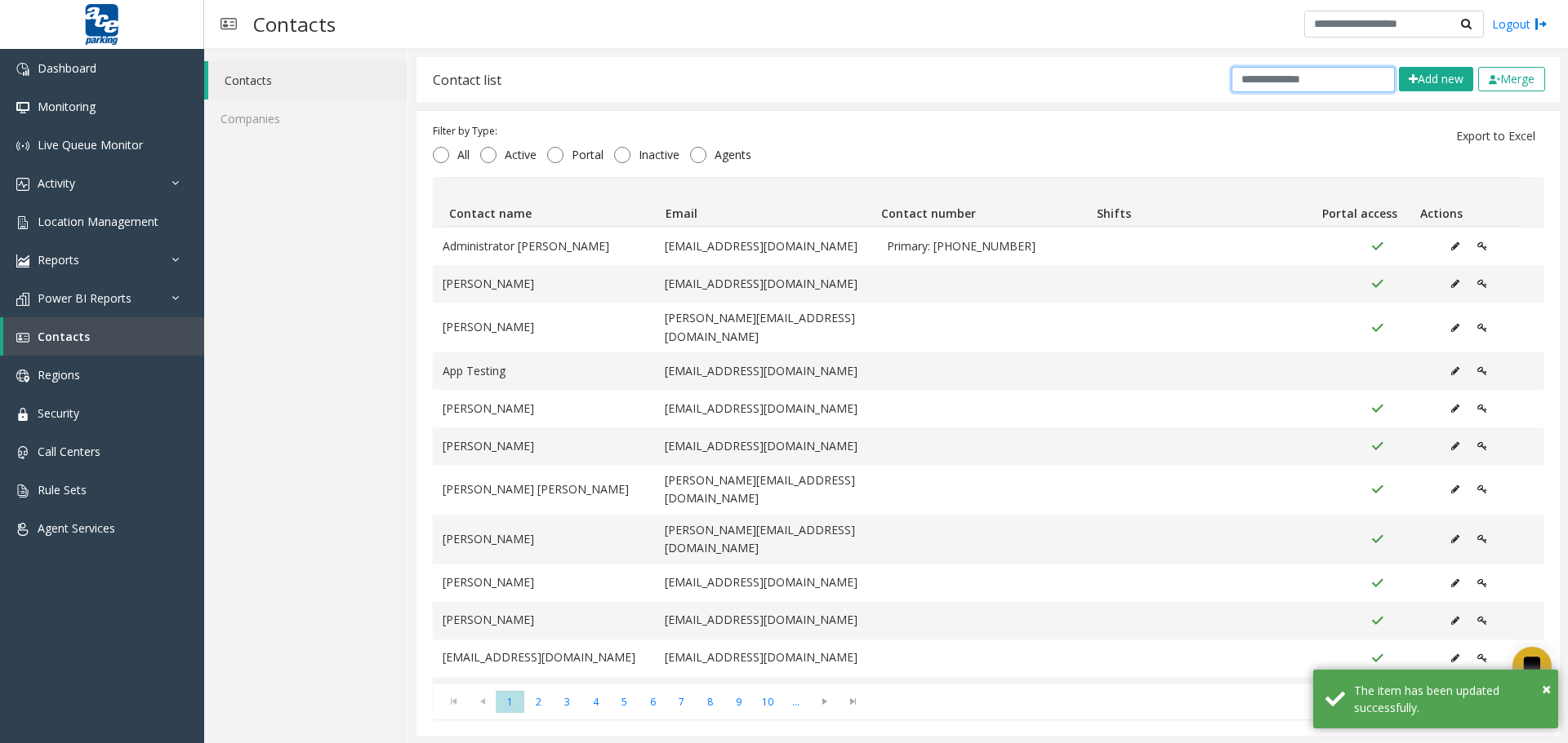
click at [1271, 81] on input "text" at bounding box center [1313, 79] width 163 height 26
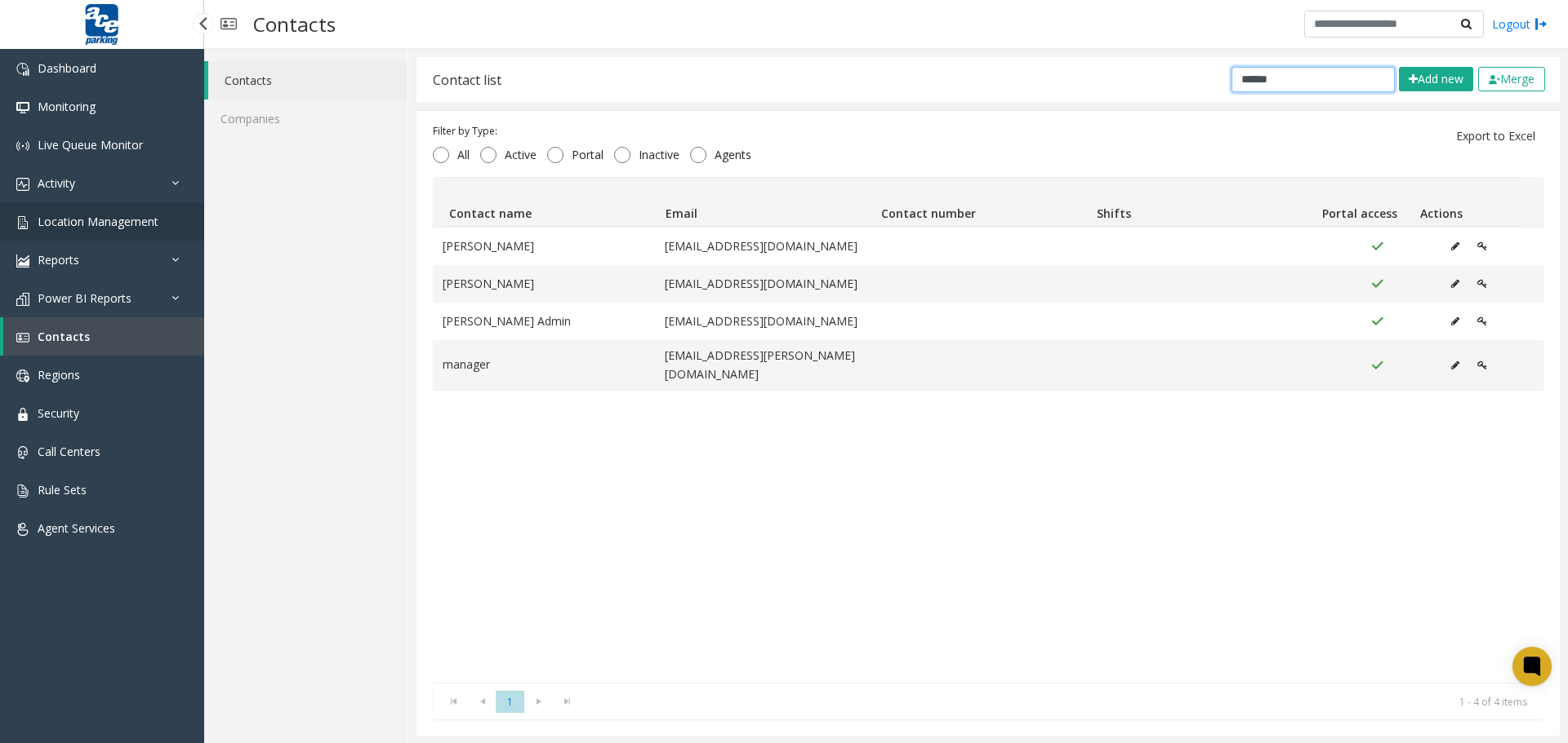
type input "******"
click at [54, 225] on span "Location Management" at bounding box center [98, 221] width 121 height 16
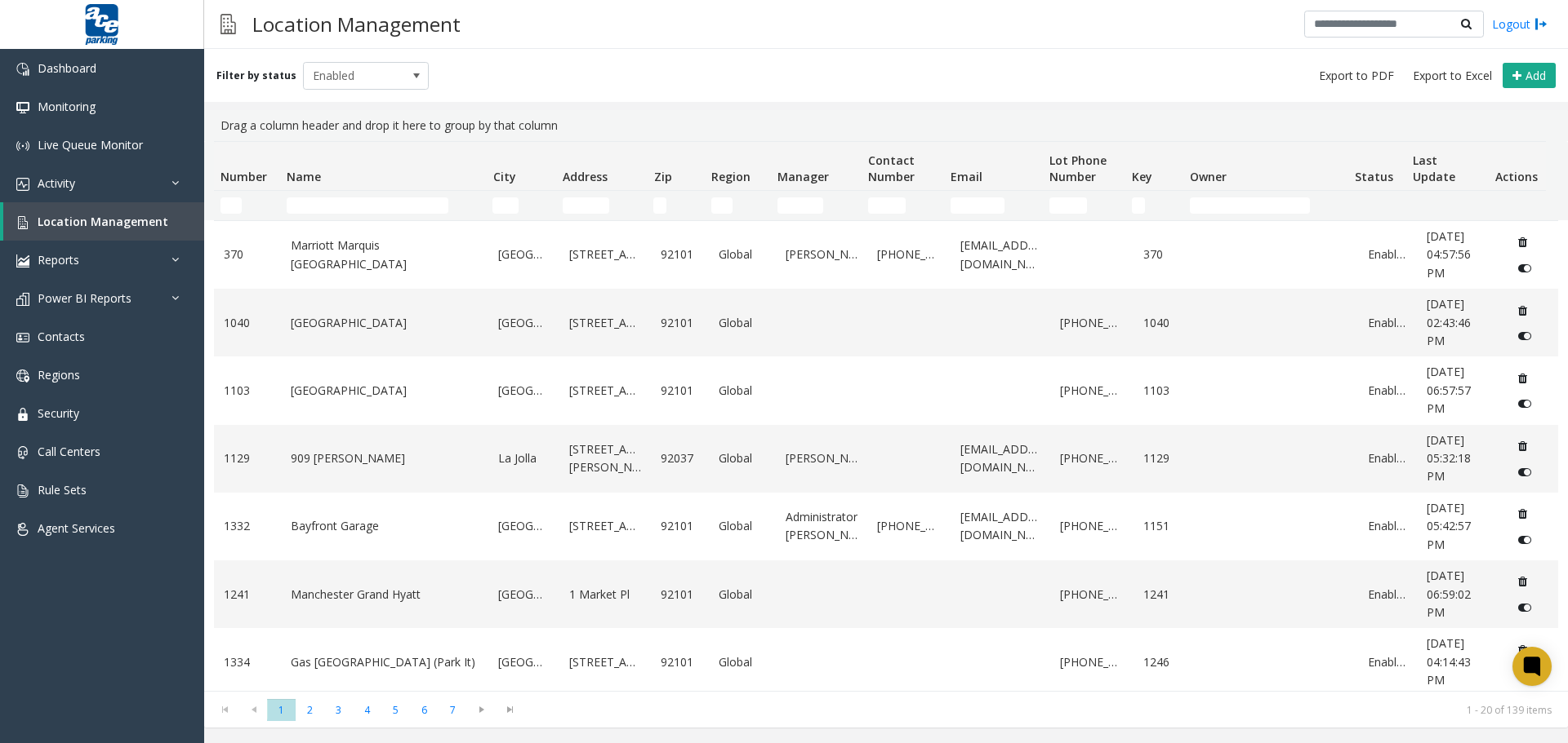
click at [317, 212] on td "Name Filter" at bounding box center [382, 205] width 206 height 29
click at [316, 206] on input "Name Filter" at bounding box center [367, 206] width 162 height 16
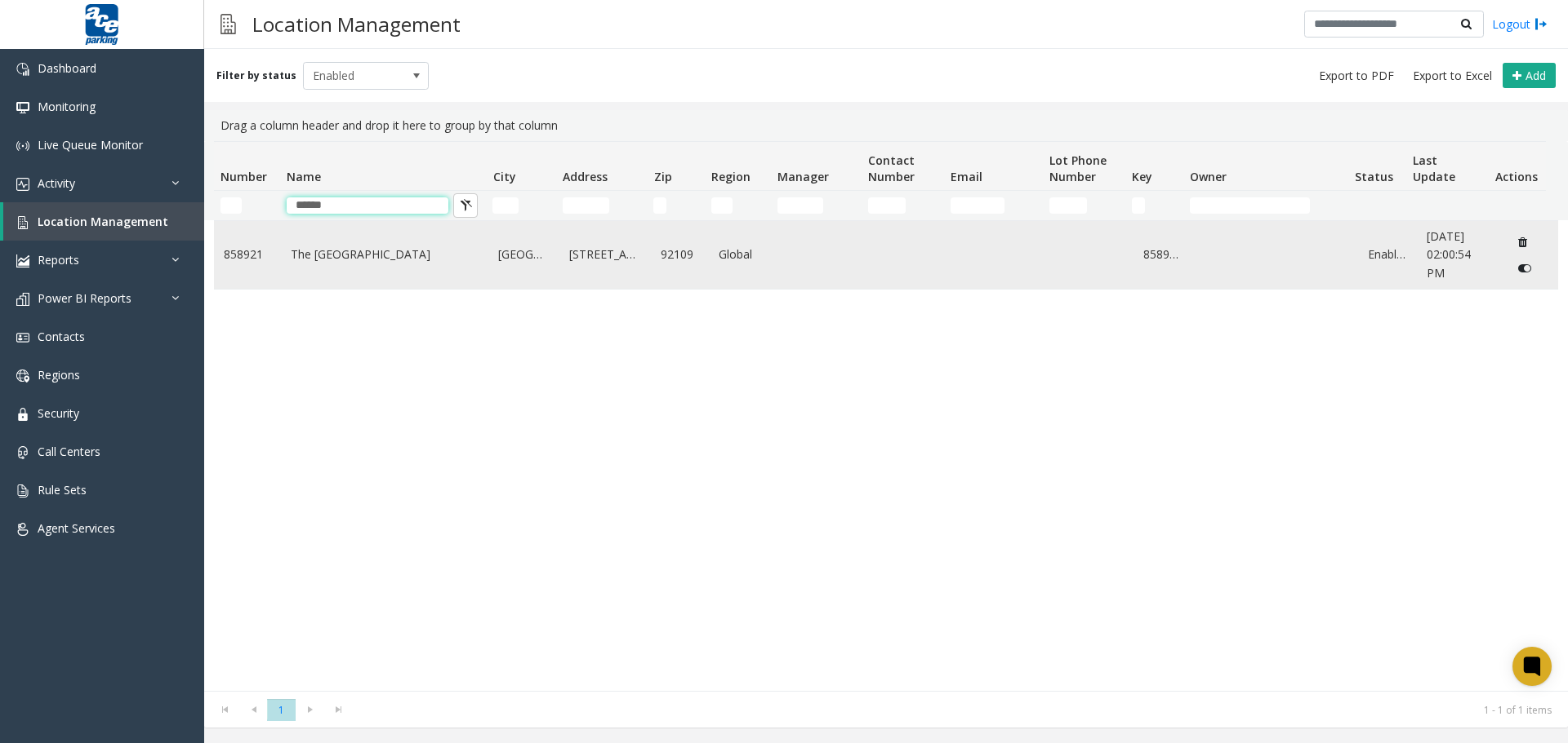
type input "******"
click at [382, 245] on link "The [GEOGRAPHIC_DATA]" at bounding box center [385, 254] width 189 height 18
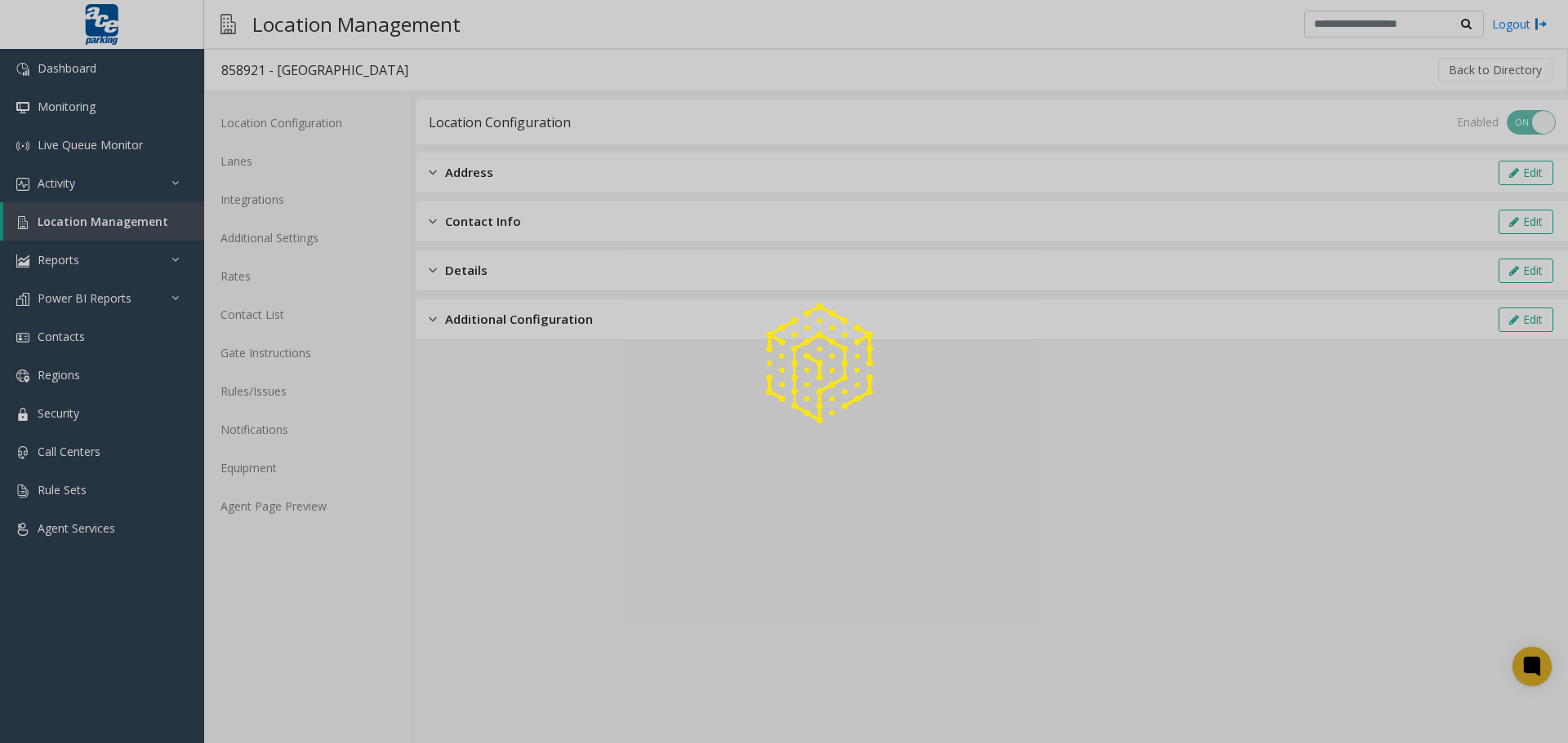
click at [255, 314] on div at bounding box center [784, 372] width 1568 height 743
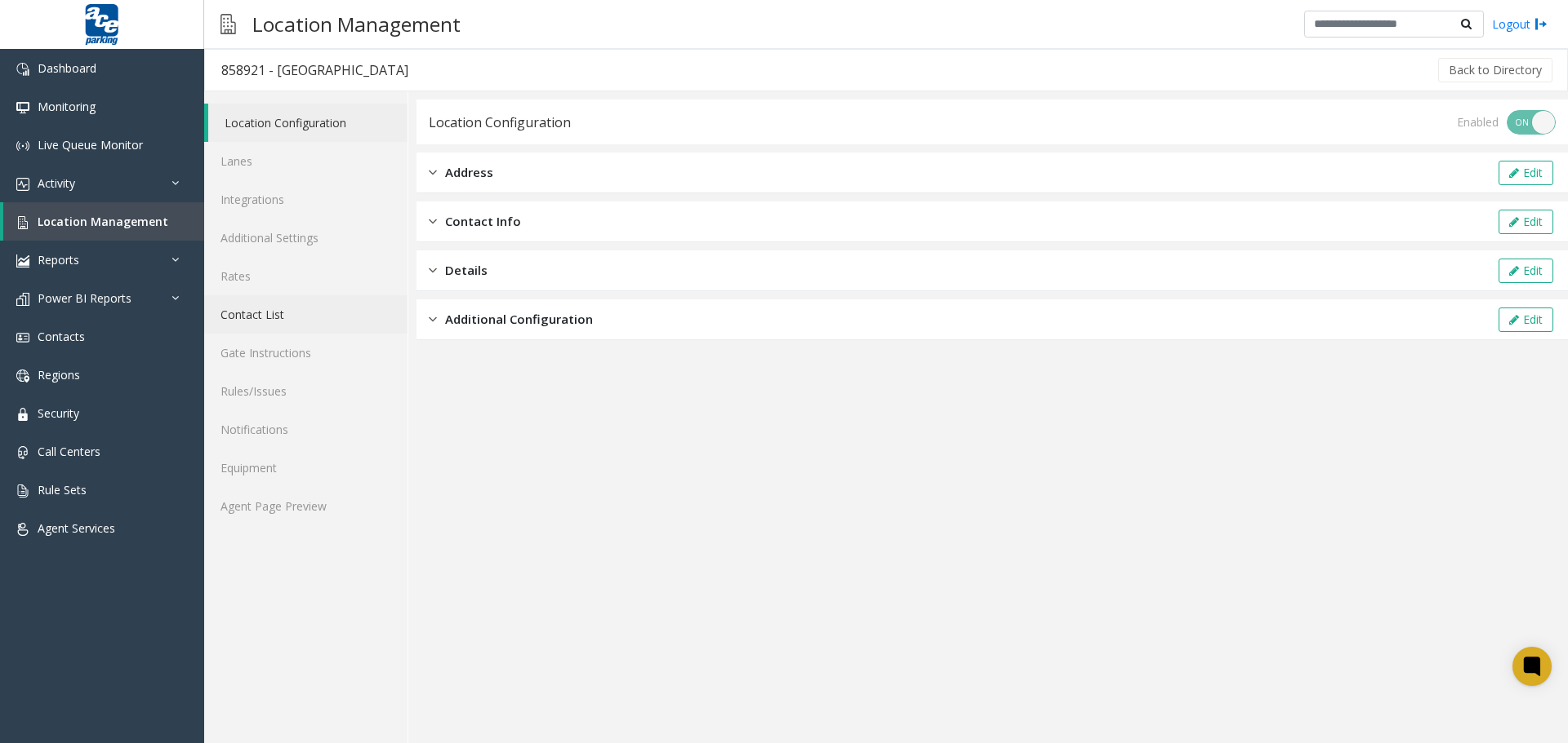
click at [256, 318] on link "Contact List" at bounding box center [305, 314] width 203 height 38
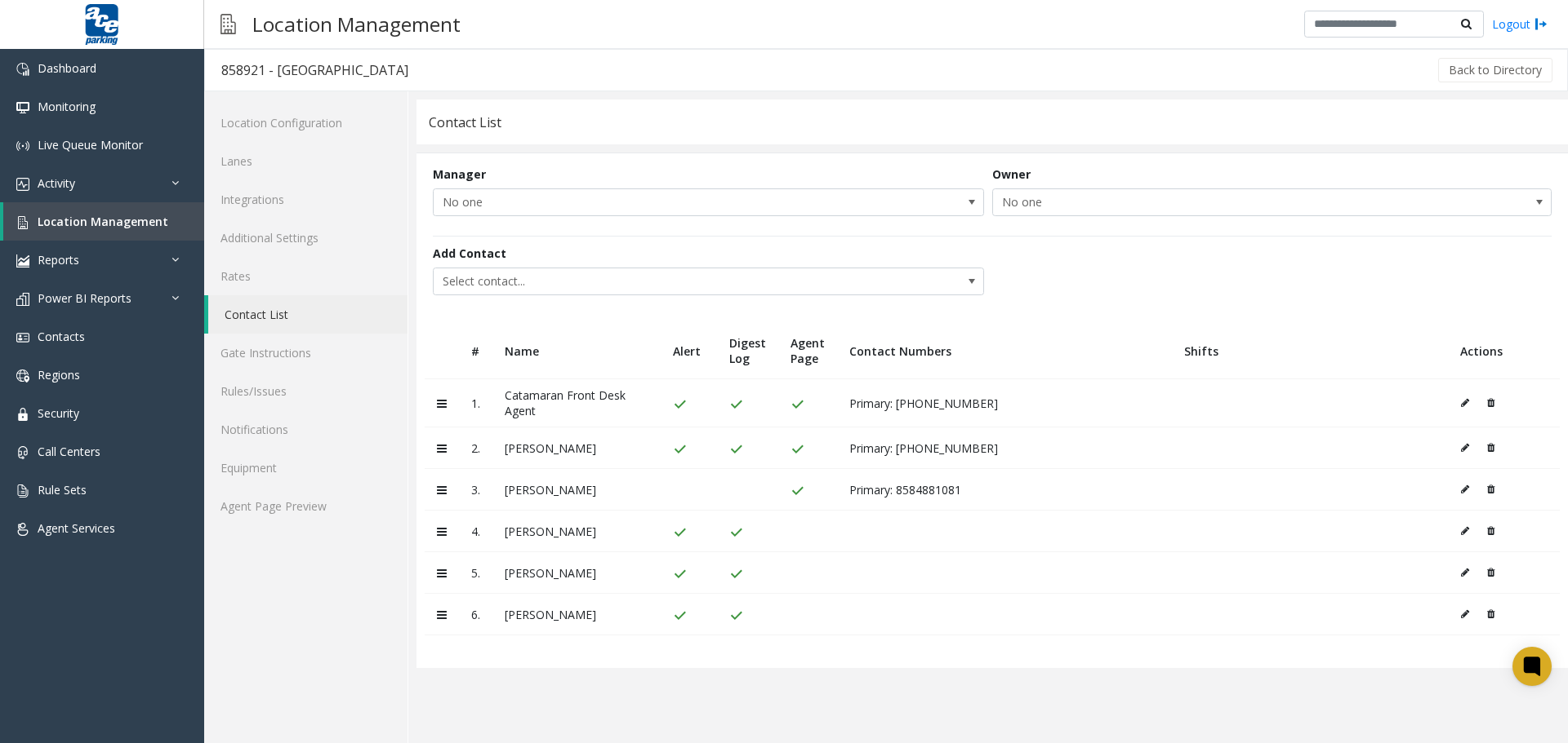
click at [1404, 612] on icon at bounding box center [1490, 614] width 7 height 10
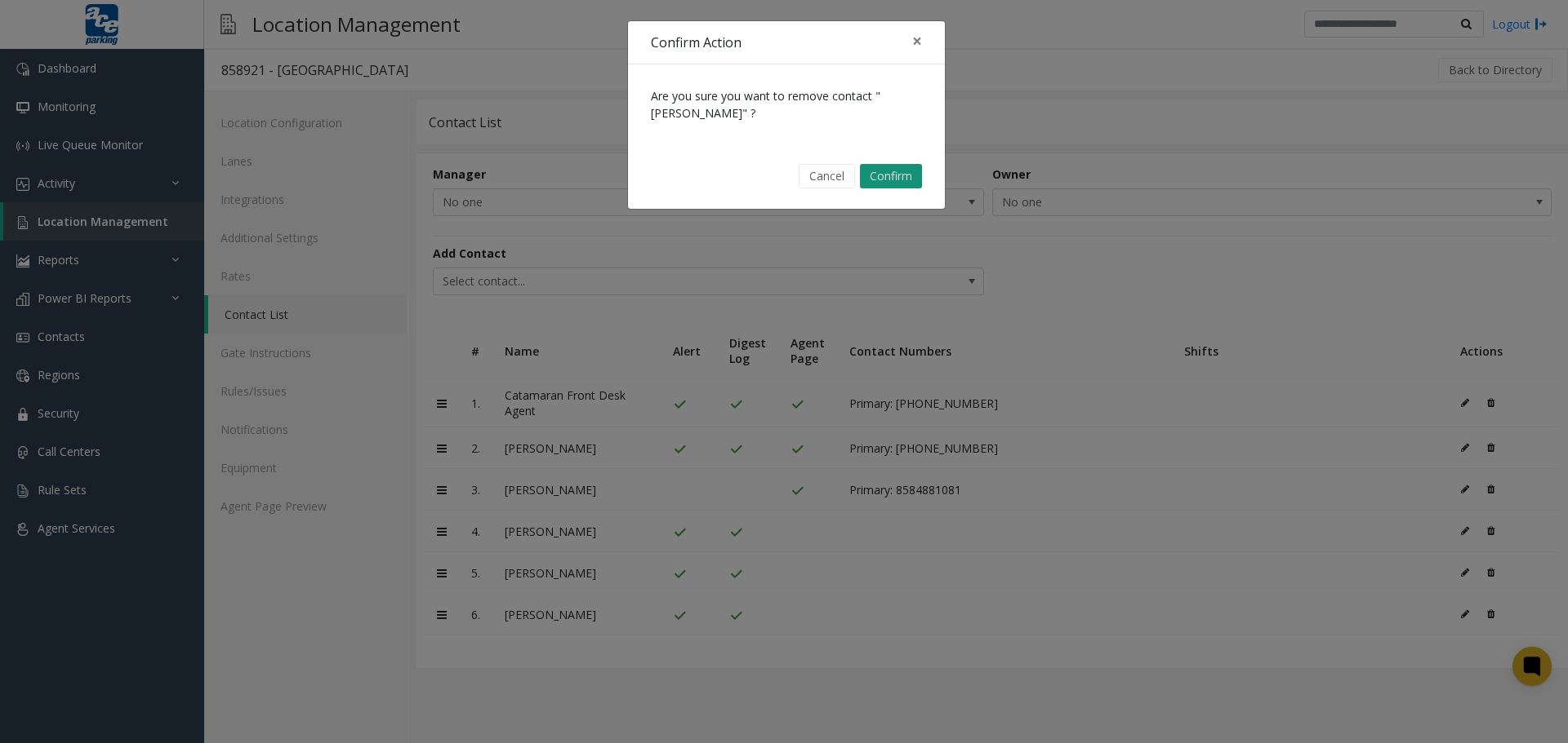
click at [901, 174] on button "Confirm" at bounding box center [891, 176] width 62 height 25
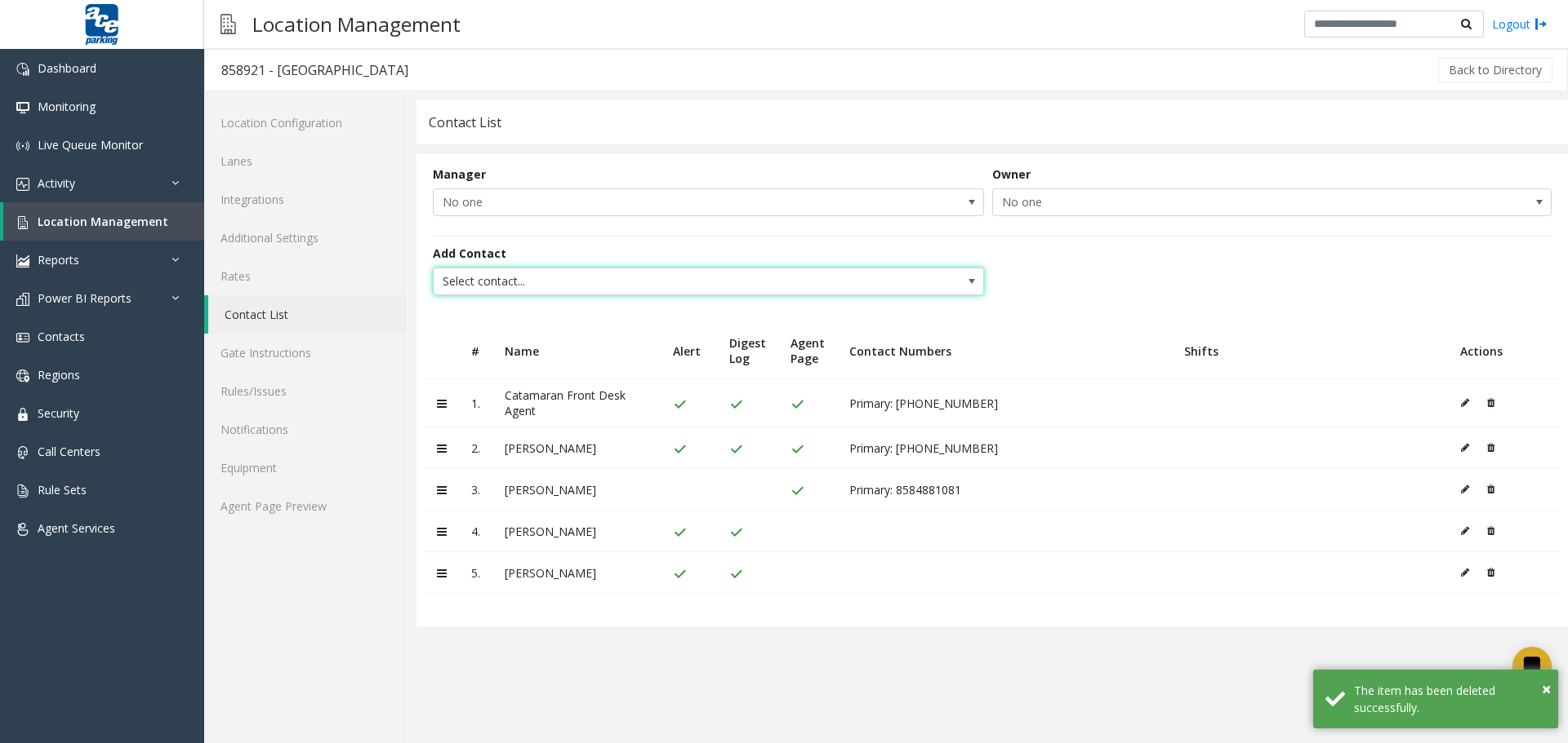
click at [499, 280] on span "Select contact..." at bounding box center [653, 281] width 440 height 26
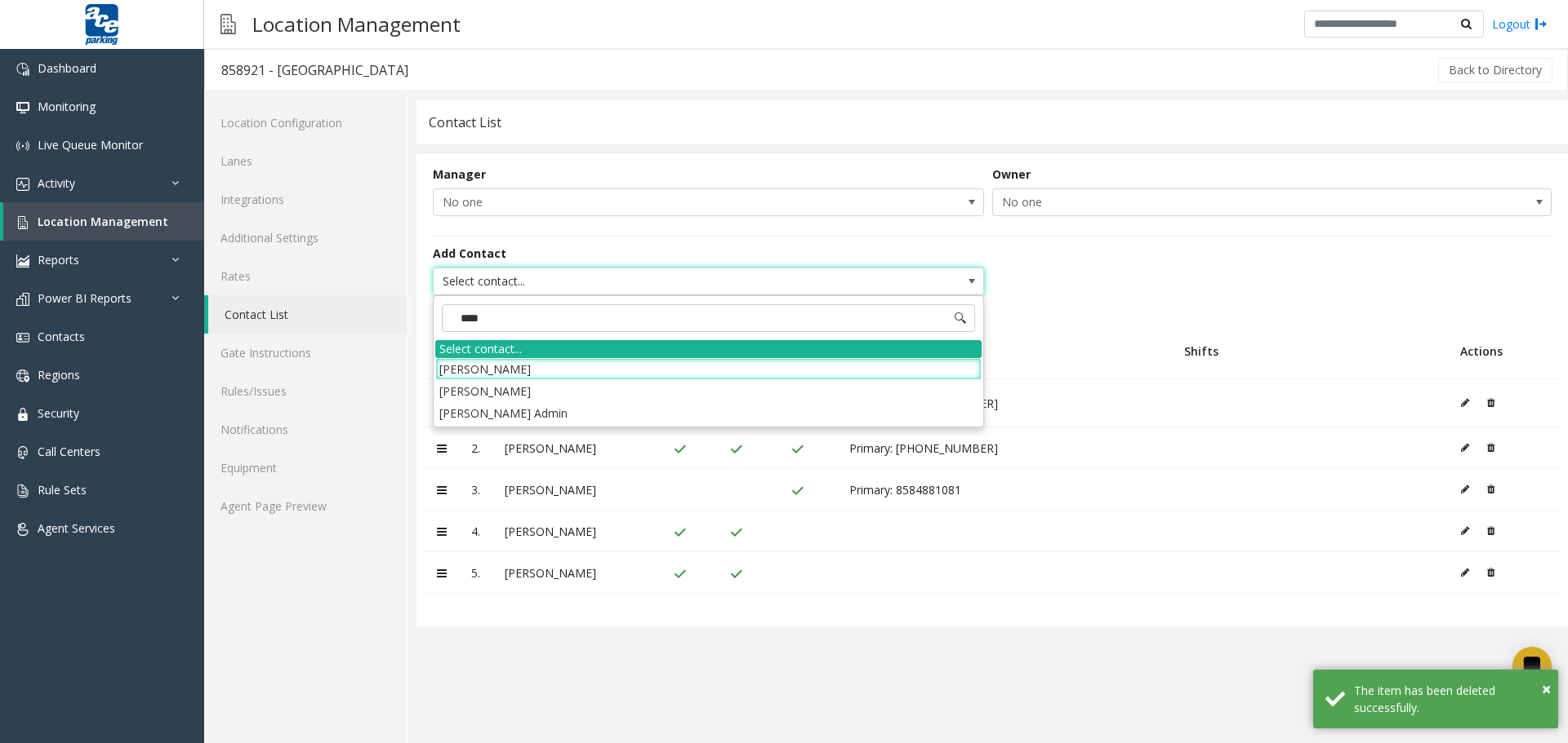
type input "*****"
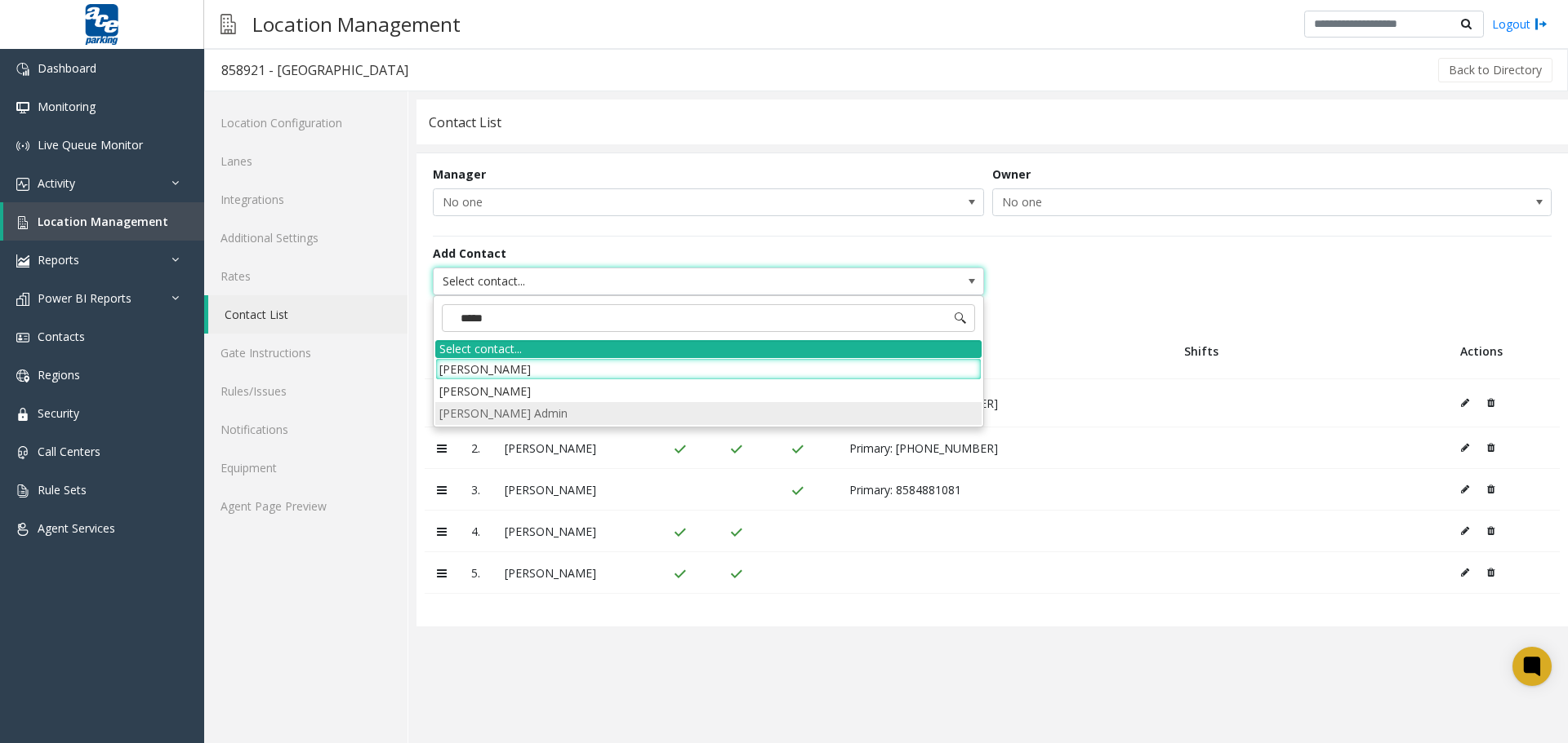
click at [533, 408] on li "[PERSON_NAME] Admin" at bounding box center [708, 413] width 547 height 22
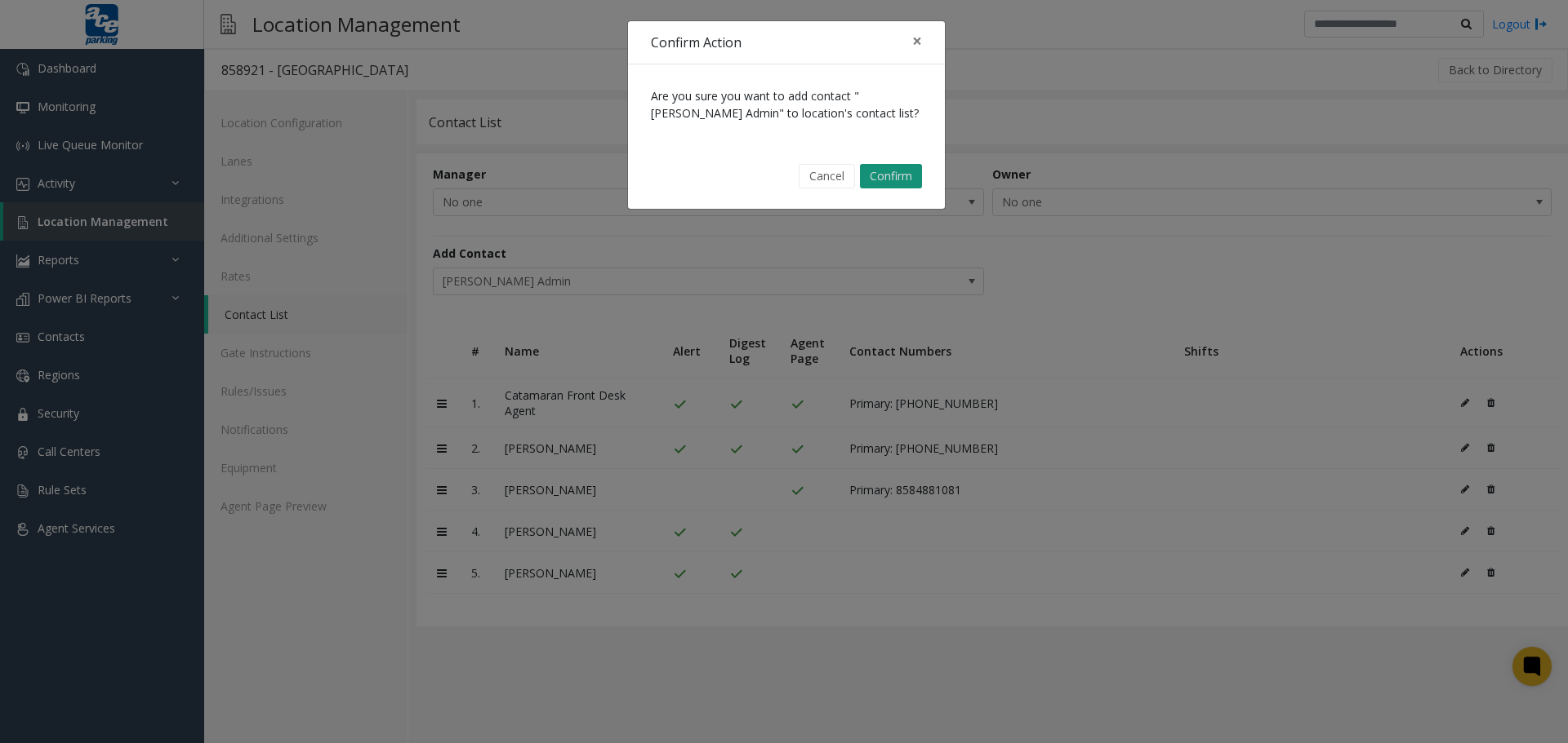
click at [890, 178] on button "Confirm" at bounding box center [891, 176] width 62 height 25
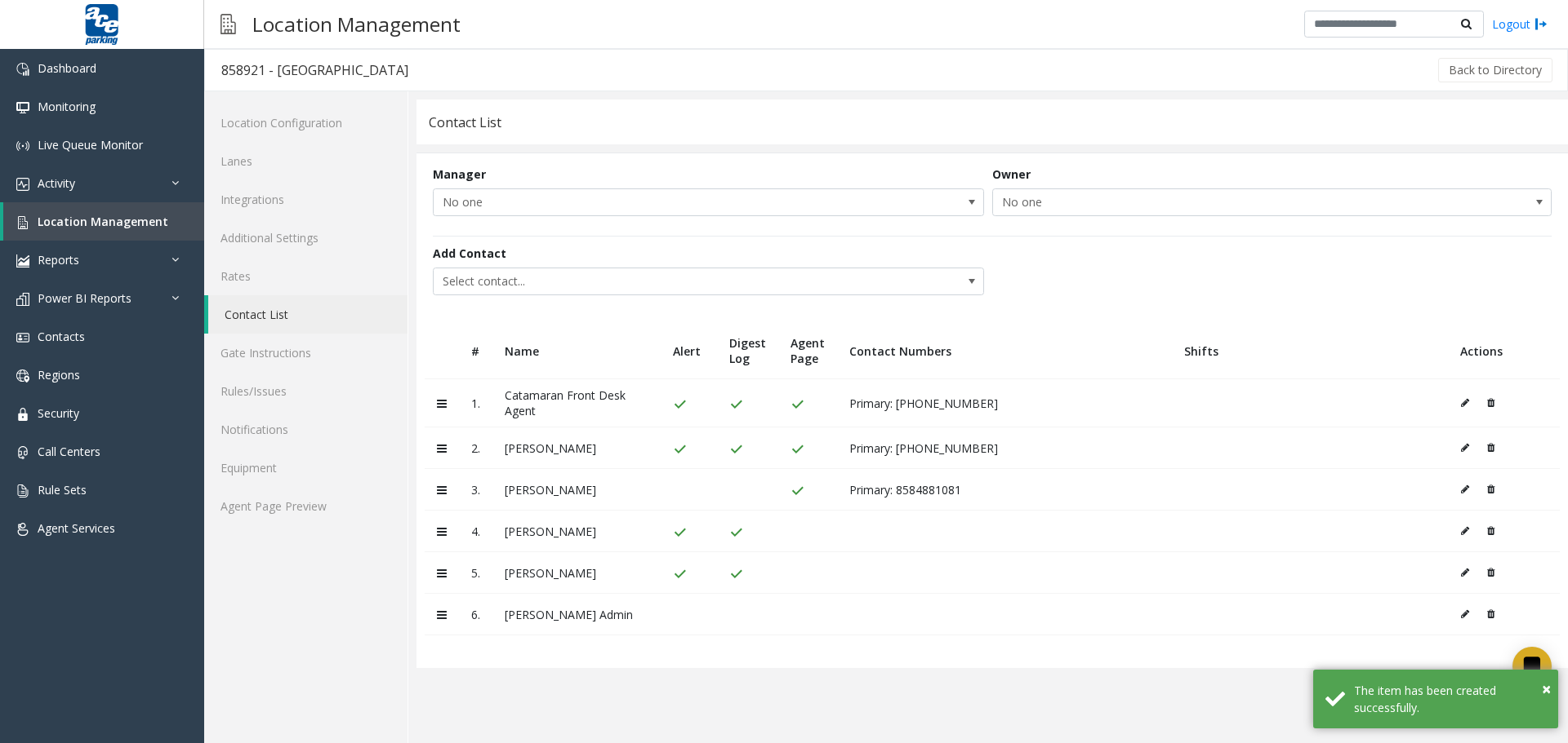
click at [1404, 619] on button at bounding box center [1469, 614] width 18 height 25
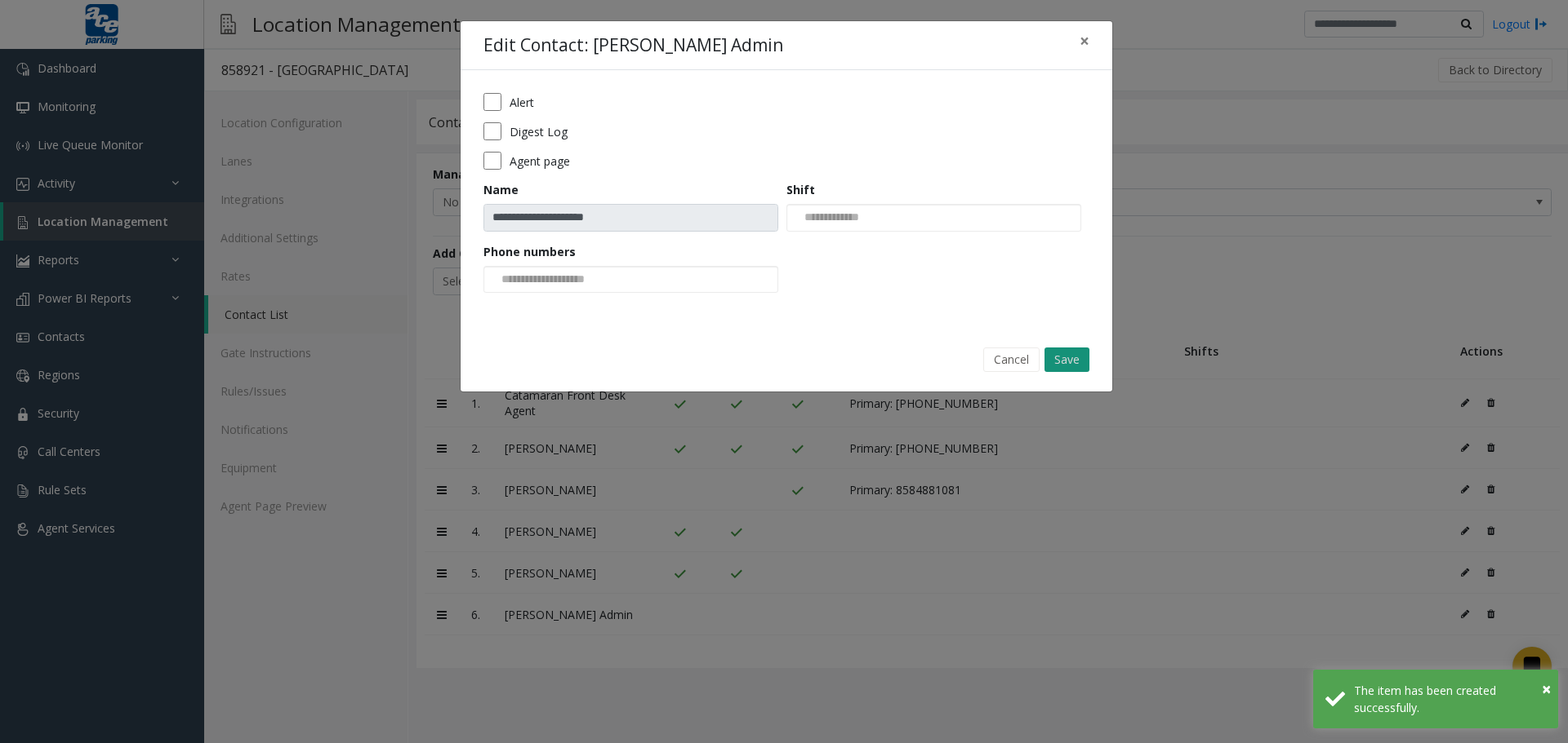
click at [1057, 356] on button "Save" at bounding box center [1067, 360] width 45 height 25
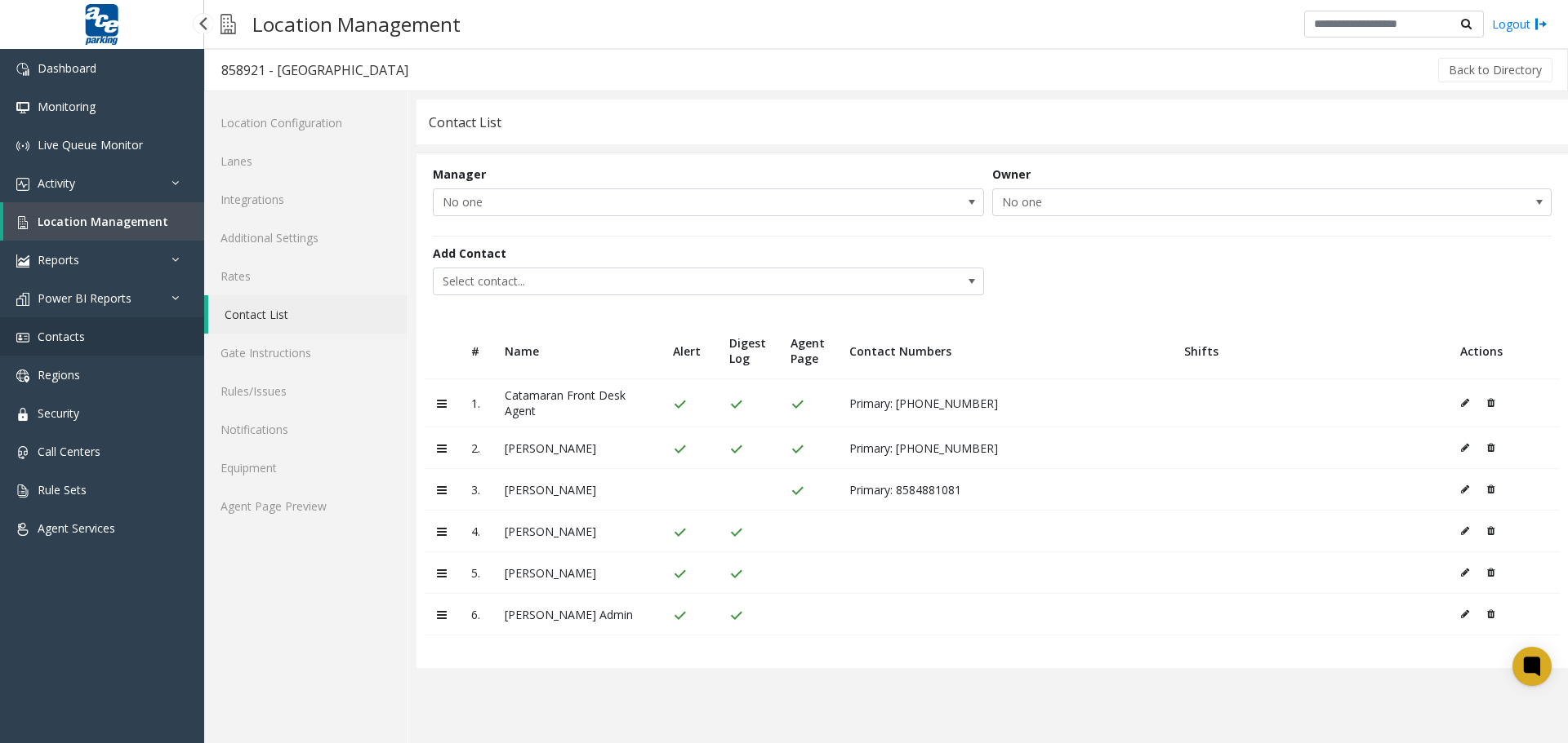
click at [77, 341] on span "Contacts" at bounding box center [62, 337] width 48 height 16
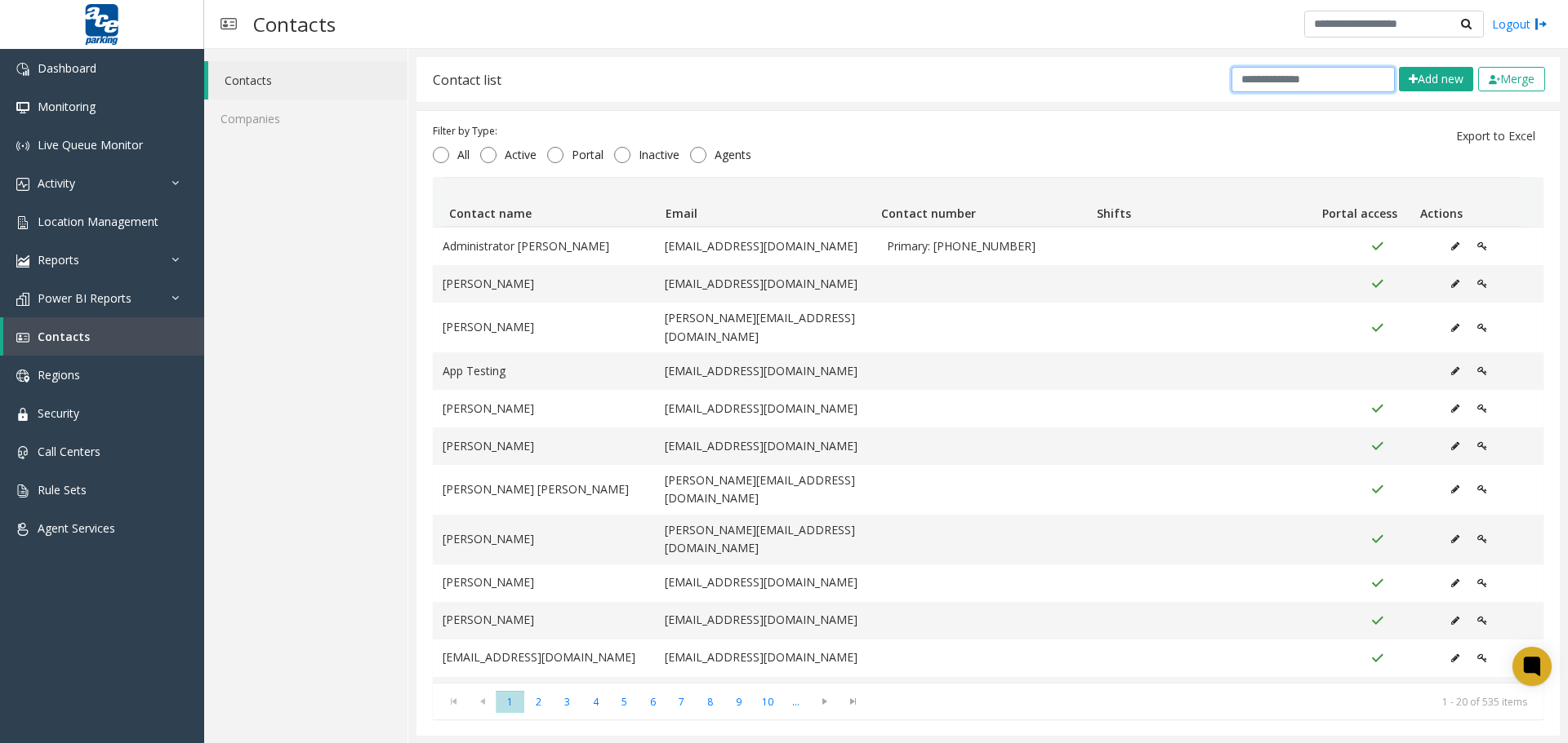
click at [1275, 77] on input "text" at bounding box center [1313, 79] width 163 height 26
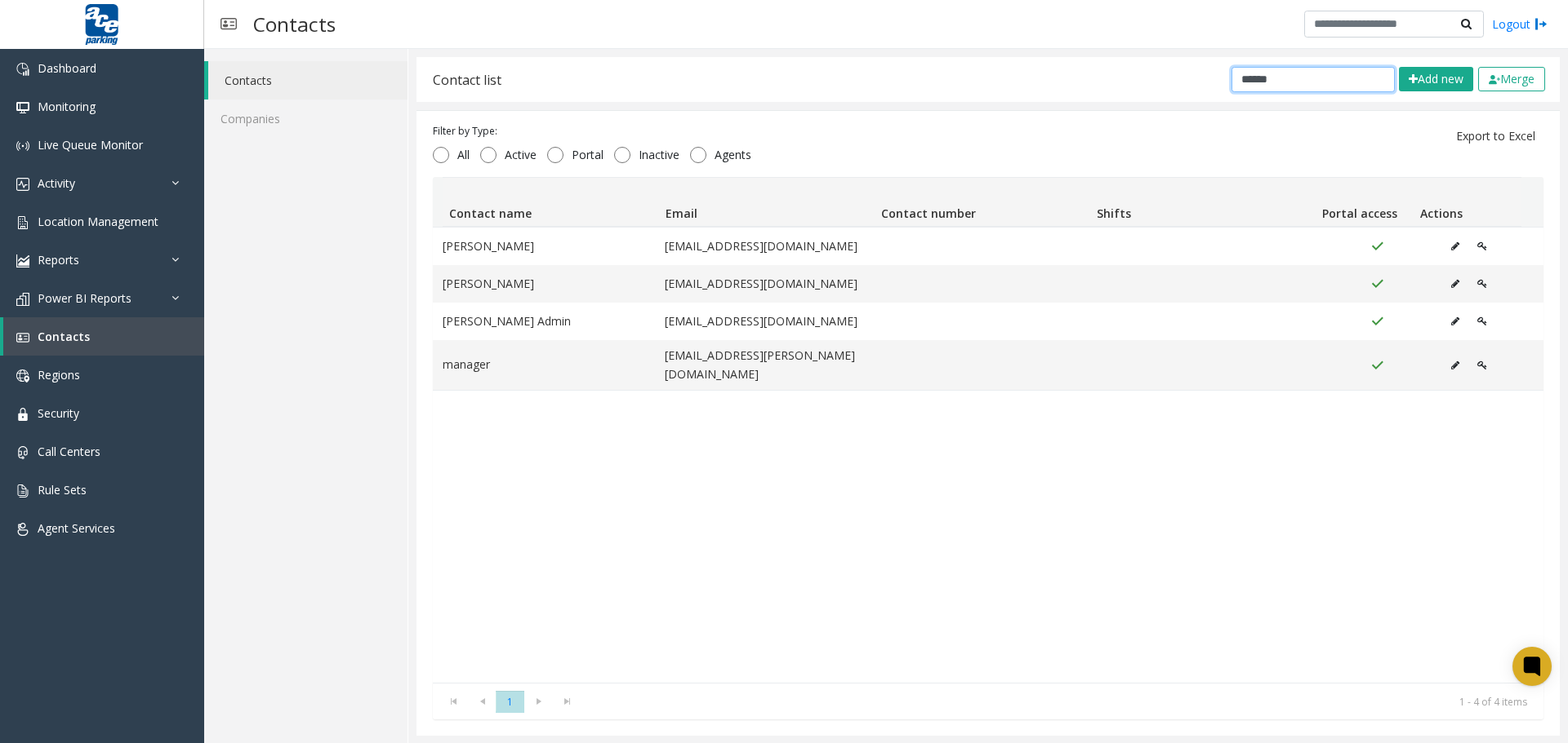
drag, startPoint x: 1274, startPoint y: 81, endPoint x: 1145, endPoint y: 58, distance: 131.0
click at [1142, 58] on div "Contact list ****** Add new Merge" at bounding box center [988, 79] width 1143 height 45
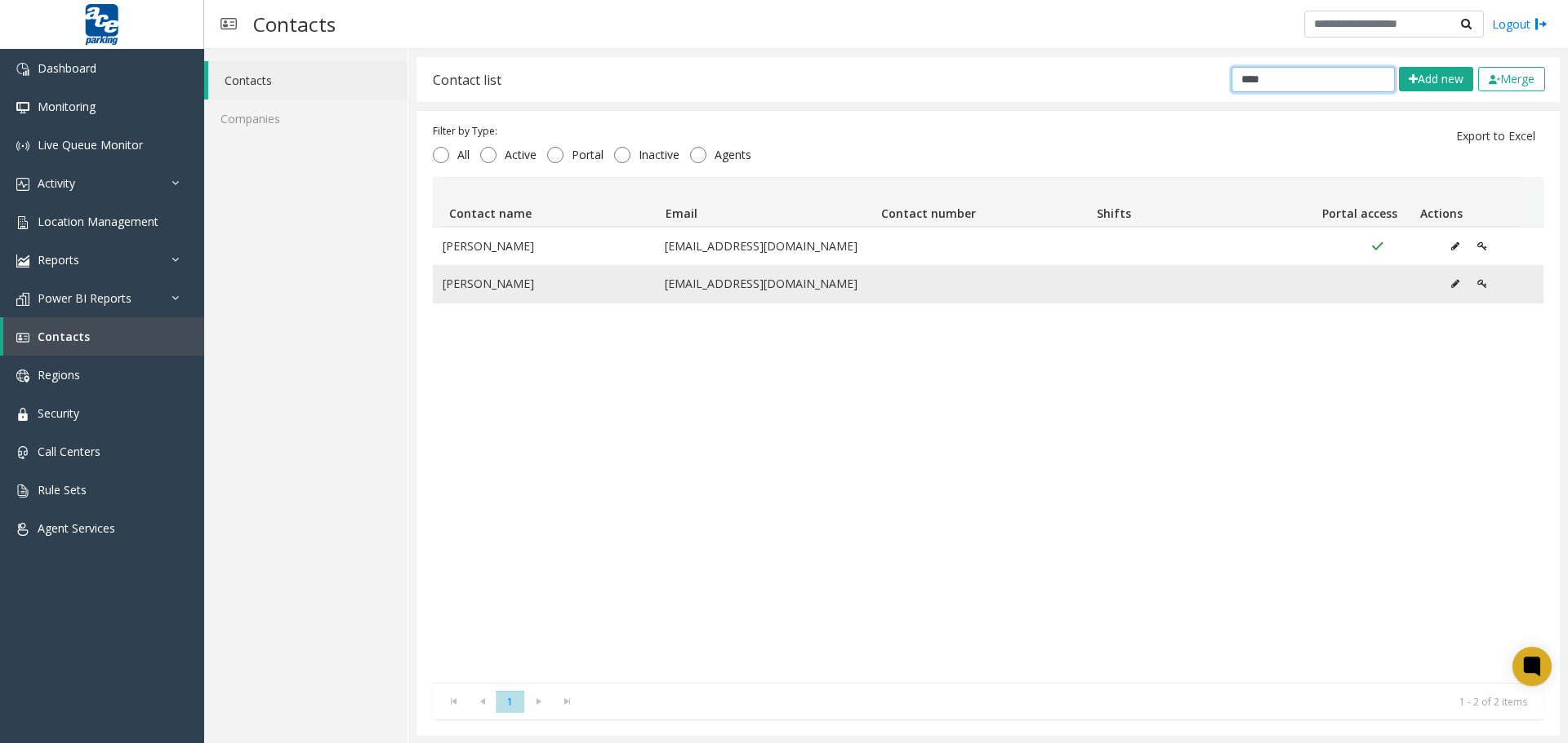
type input "****"
click at [557, 289] on td "[PERSON_NAME]" at bounding box center [544, 284] width 222 height 38
click at [1404, 281] on button "Data table" at bounding box center [1455, 284] width 26 height 25
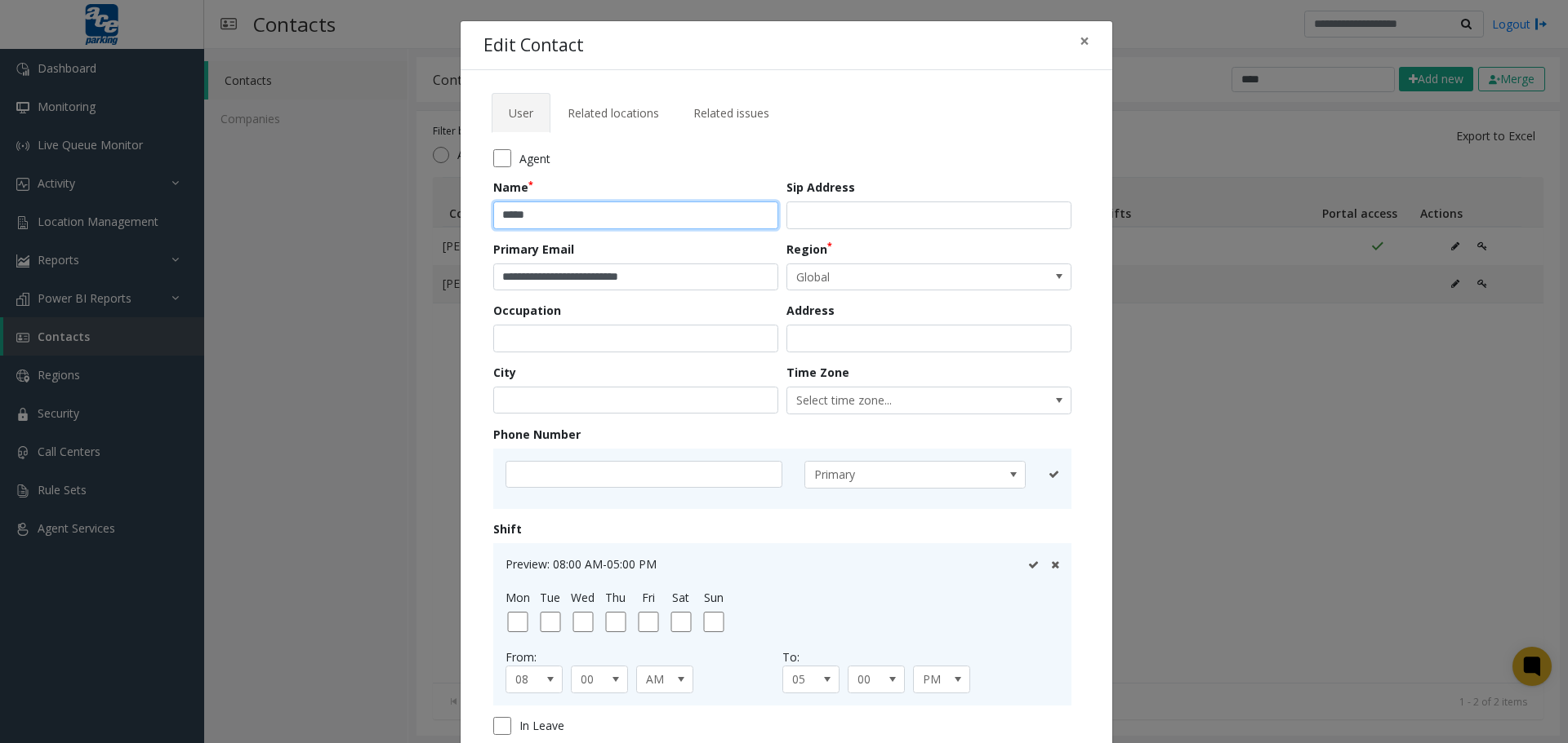
click at [719, 213] on input "*****" at bounding box center [636, 214] width 285 height 27
type input "**********"
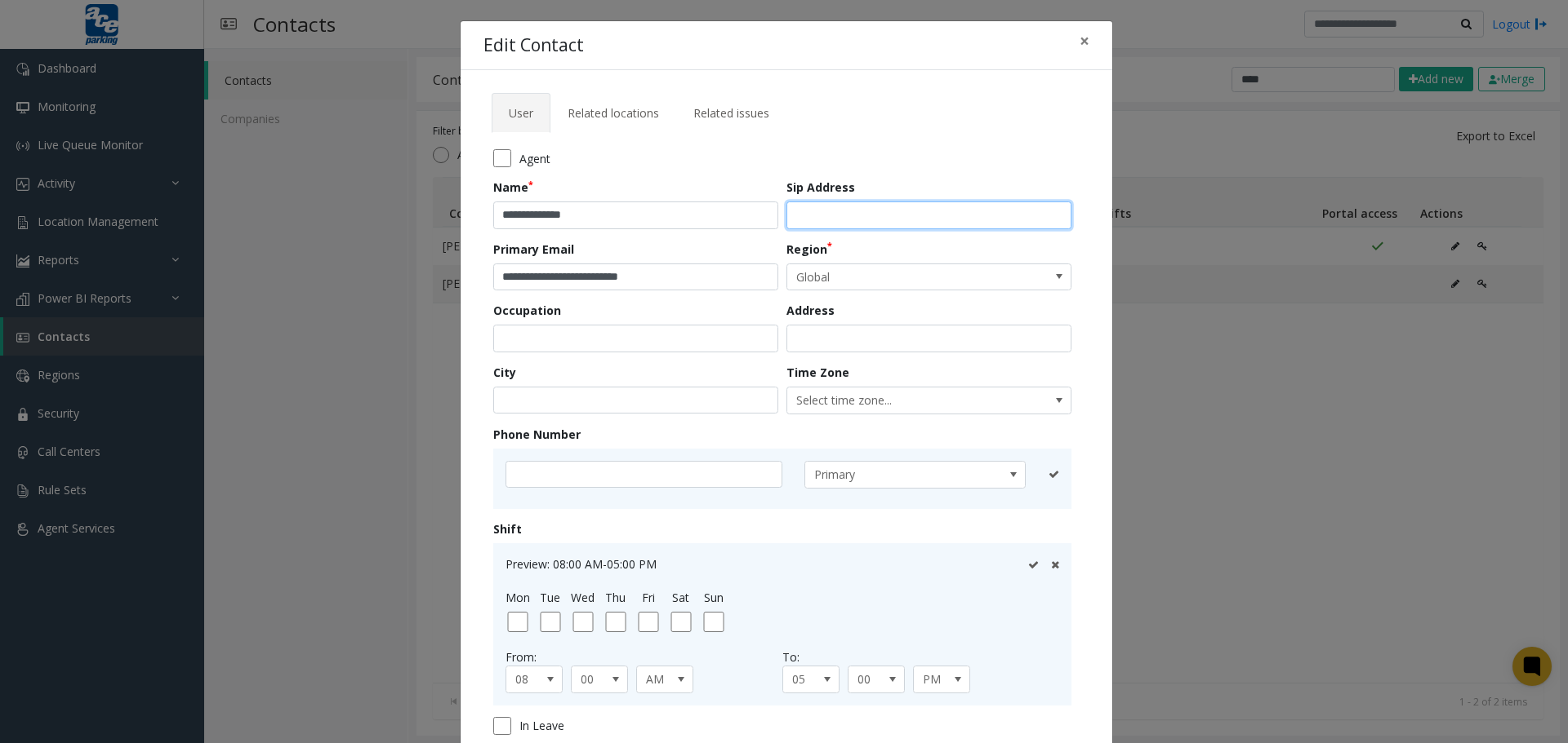
scroll to position [156, 0]
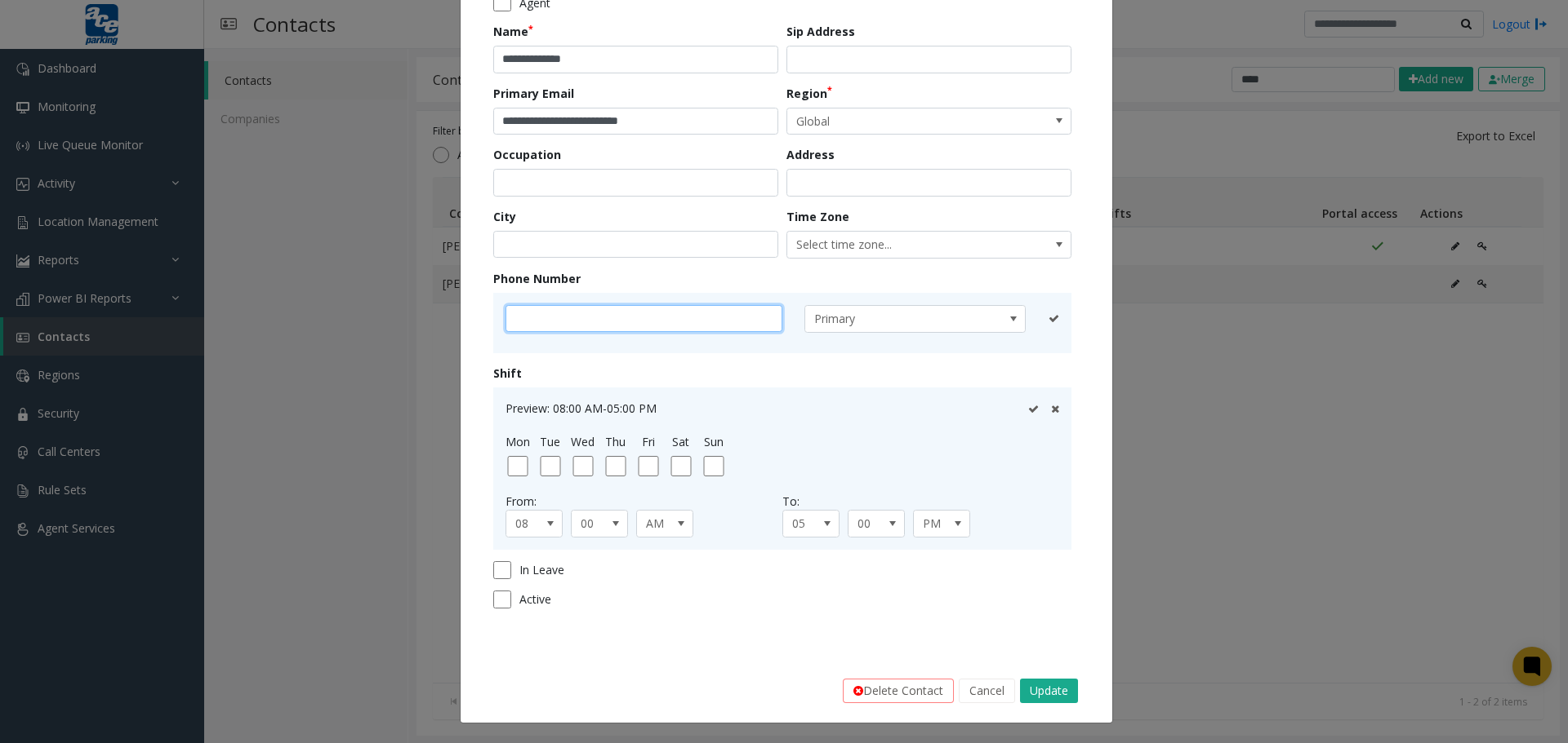
click at [637, 313] on input "text" at bounding box center [644, 319] width 277 height 27
click at [625, 318] on input "***" at bounding box center [644, 319] width 277 height 27
type input "*"
click at [1024, 625] on button "Update" at bounding box center [1049, 691] width 58 height 25
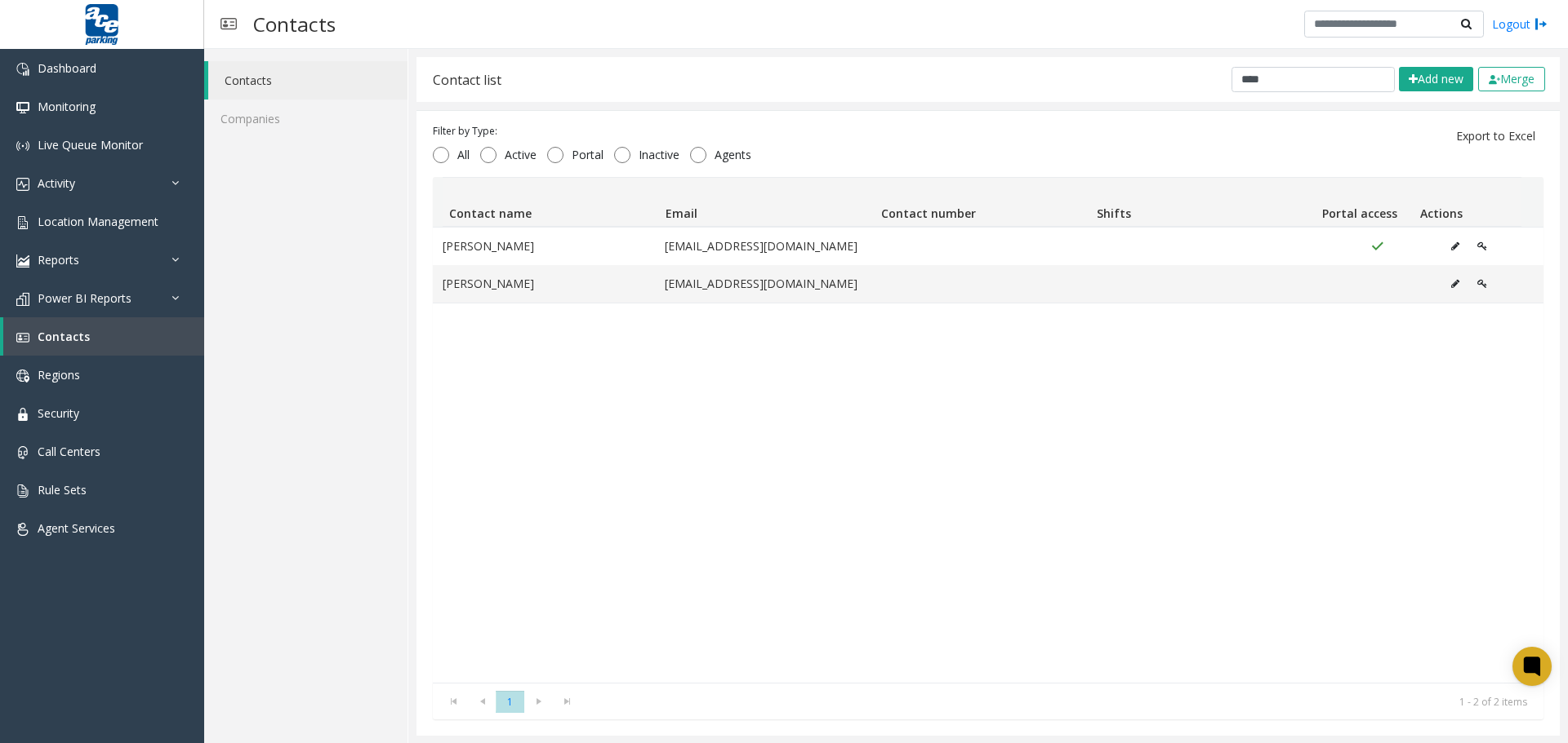
click at [716, 617] on div "[PERSON_NAME] [PERSON_NAME][EMAIL_ADDRESS][DOMAIN_NAME] [PERSON_NAME] [EMAIL_AD…" at bounding box center [988, 454] width 1111 height 456
click at [83, 229] on link "Location Management" at bounding box center [102, 221] width 204 height 38
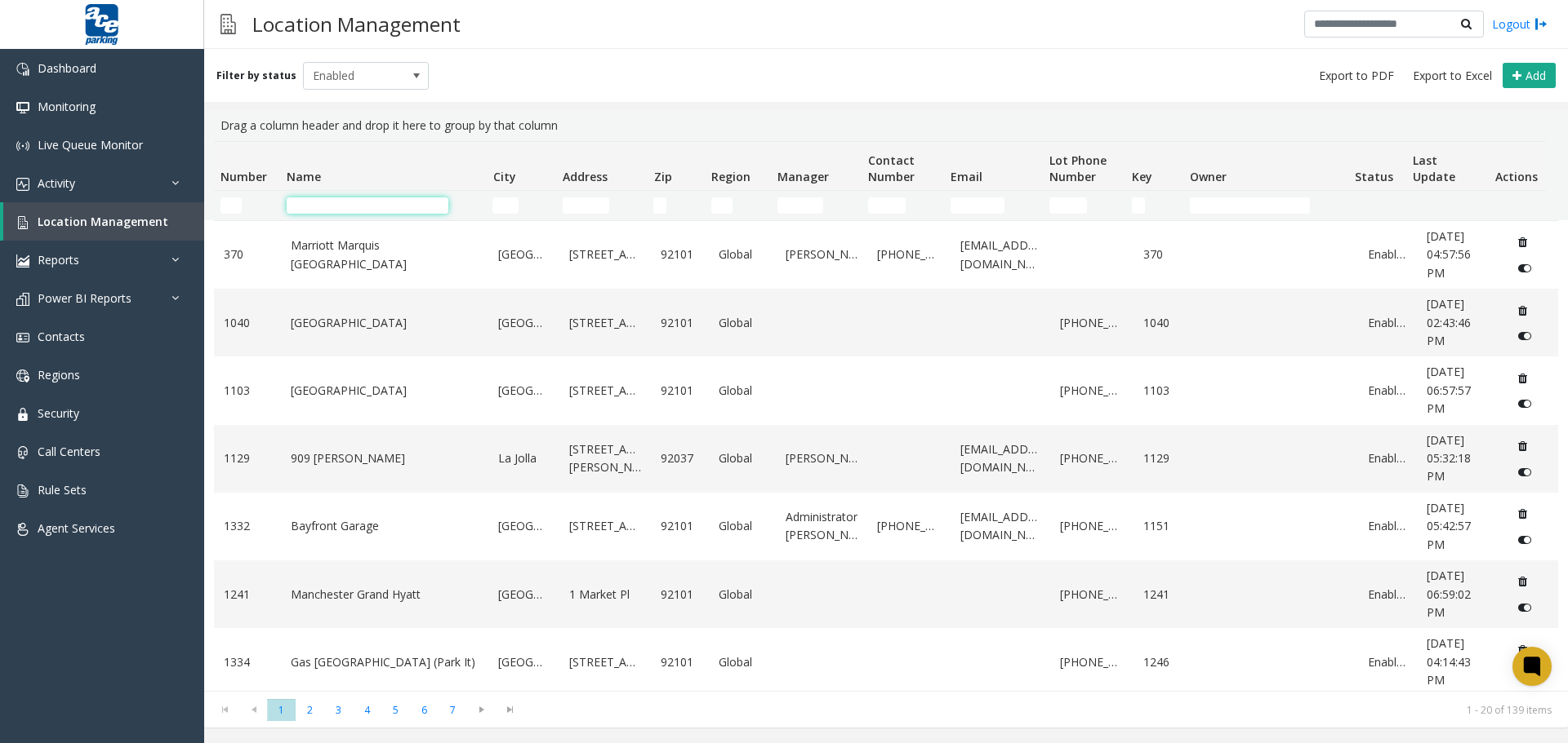
click at [400, 208] on input "Name Filter" at bounding box center [367, 206] width 162 height 16
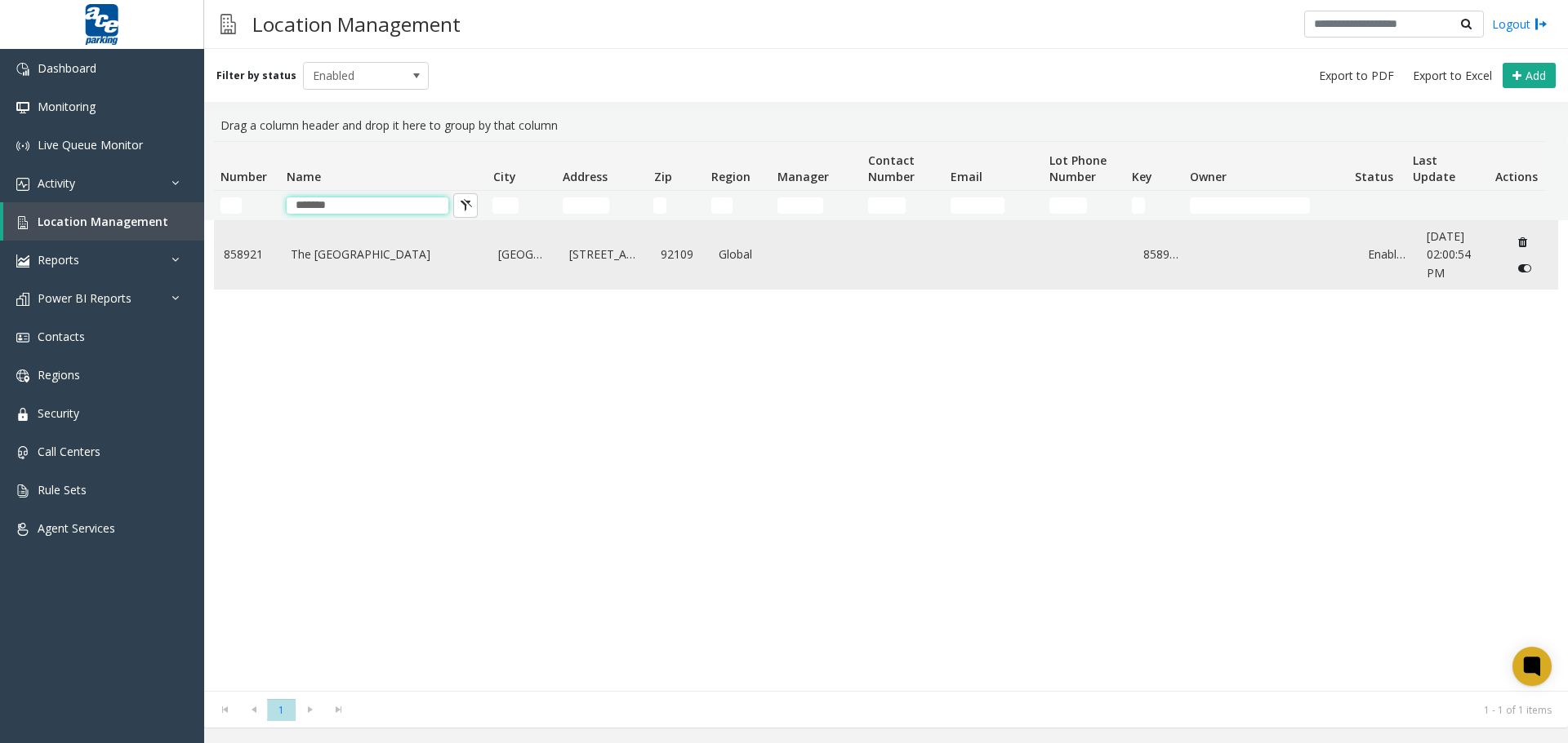
type input "*******"
click at [411, 264] on link "The [GEOGRAPHIC_DATA]" at bounding box center [385, 254] width 189 height 18
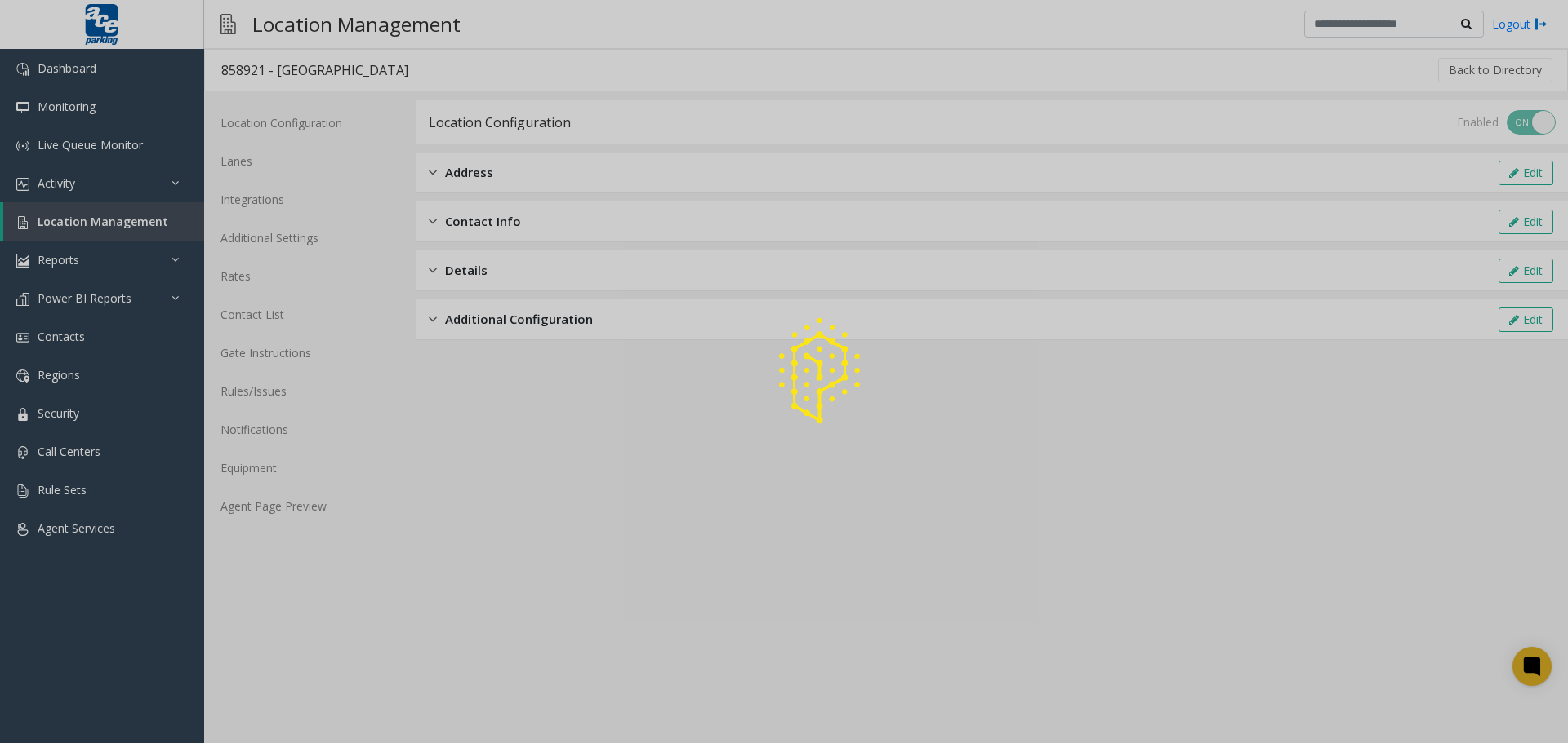
click at [254, 322] on div at bounding box center [784, 372] width 1568 height 743
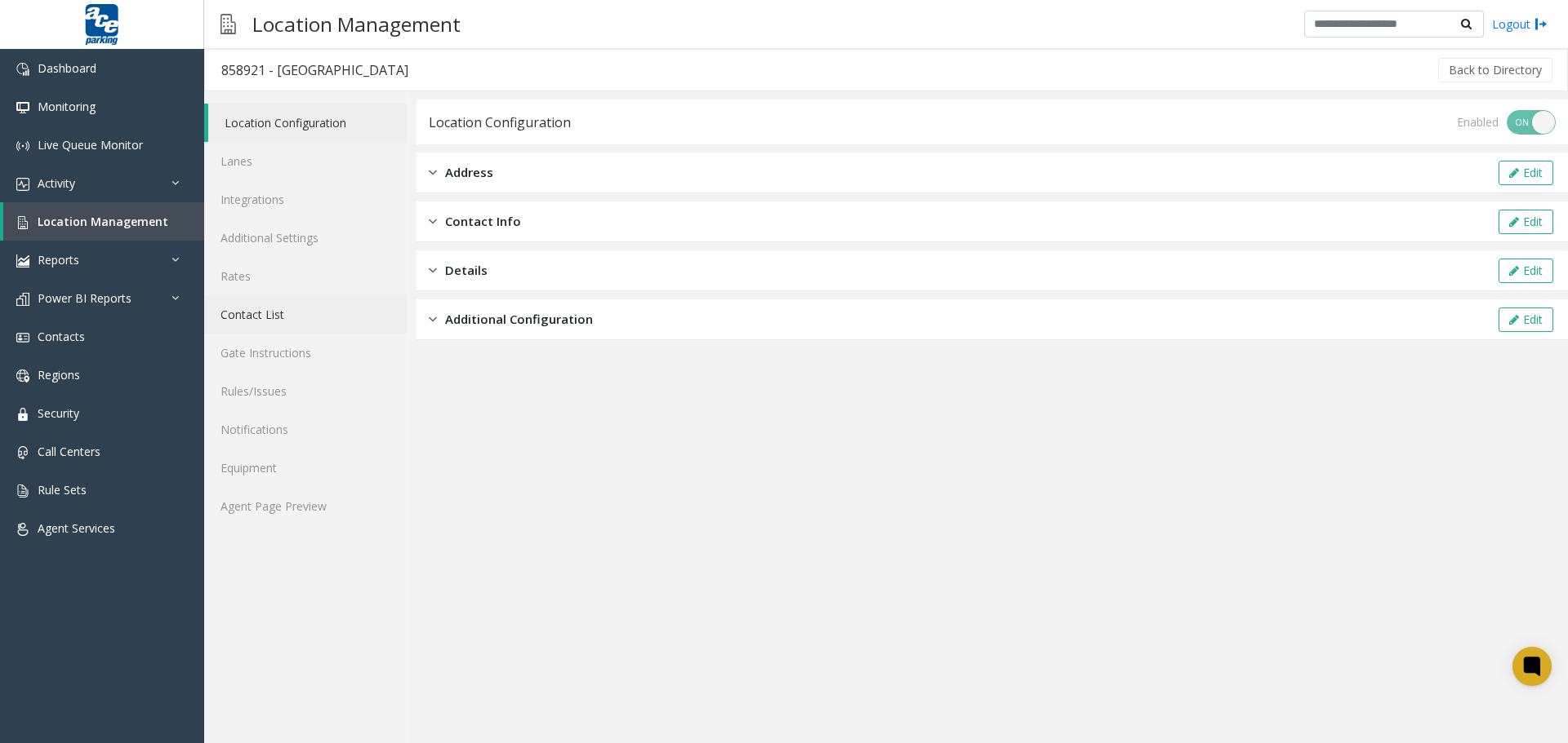
click at [254, 319] on link "Contact List" at bounding box center [305, 314] width 203 height 38
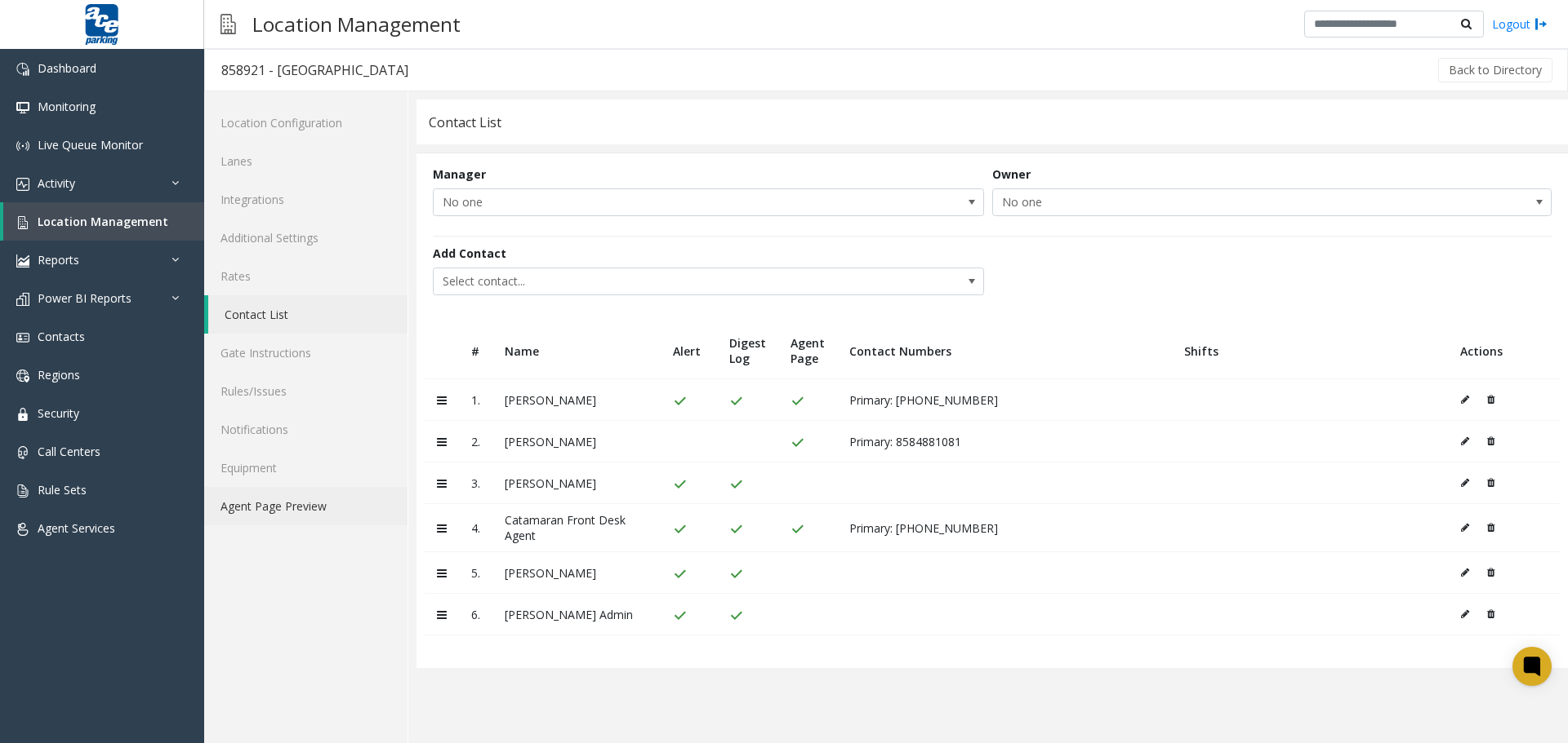
click at [239, 507] on link "Agent Page Preview" at bounding box center [305, 506] width 203 height 38
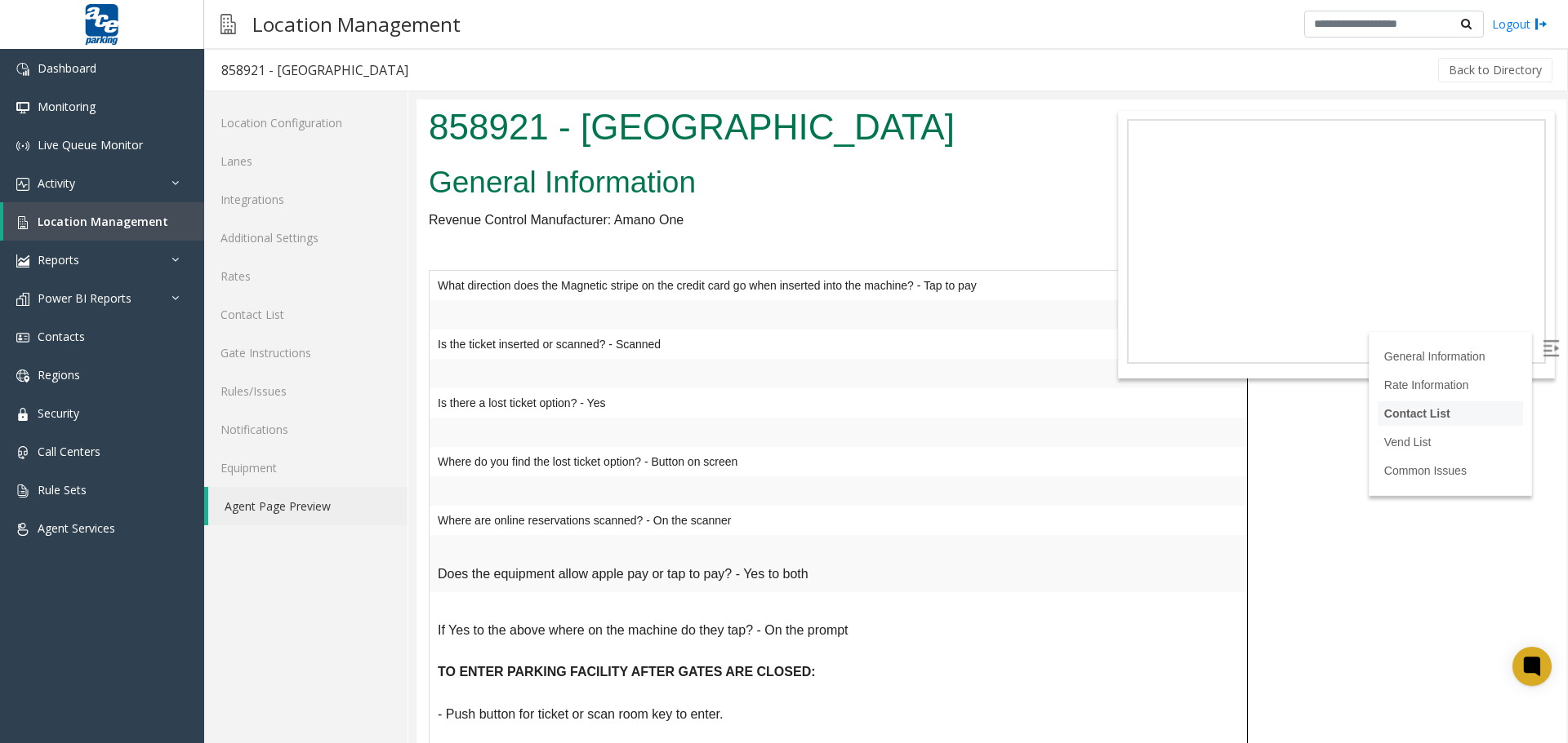
click at [1392, 408] on link "Contact List" at bounding box center [1417, 413] width 66 height 13
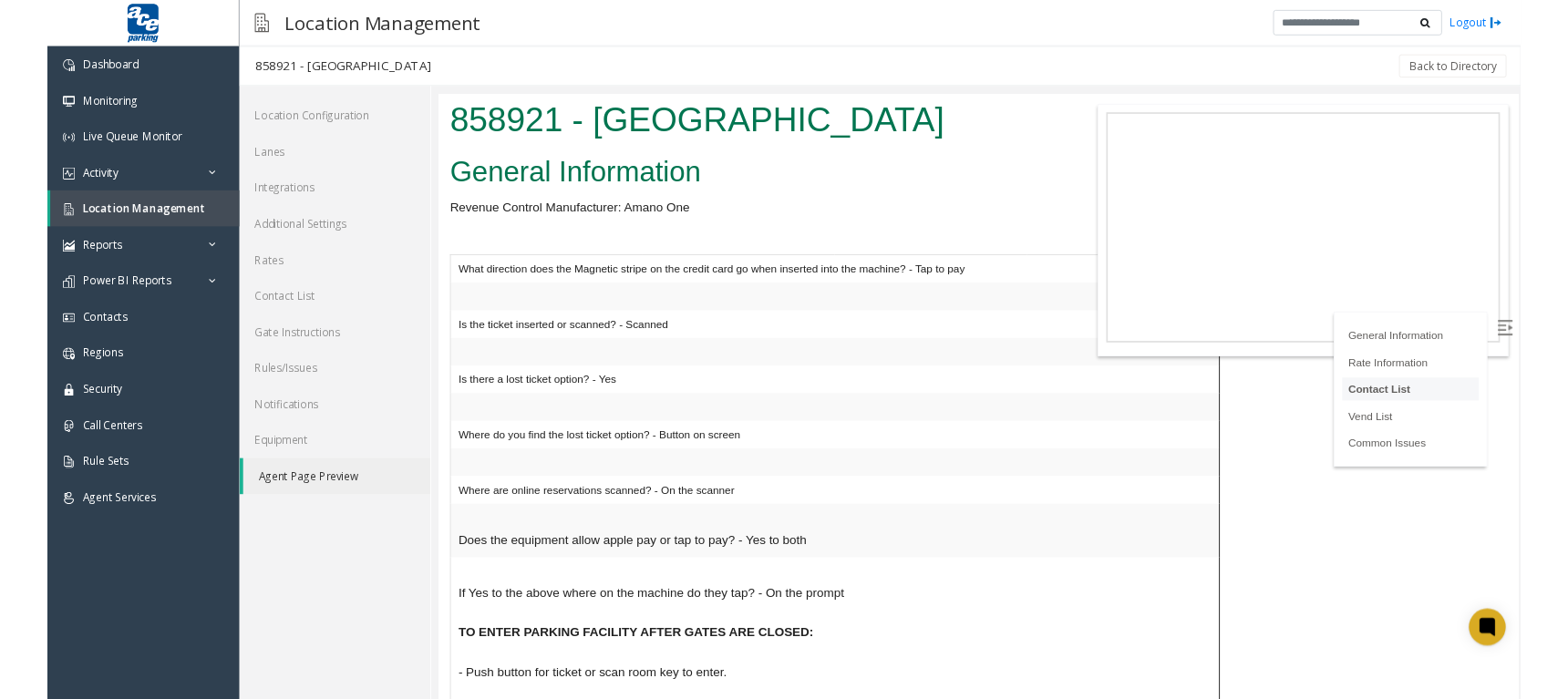
scroll to position [1085, 0]
